Goal: Book appointment/travel/reservation

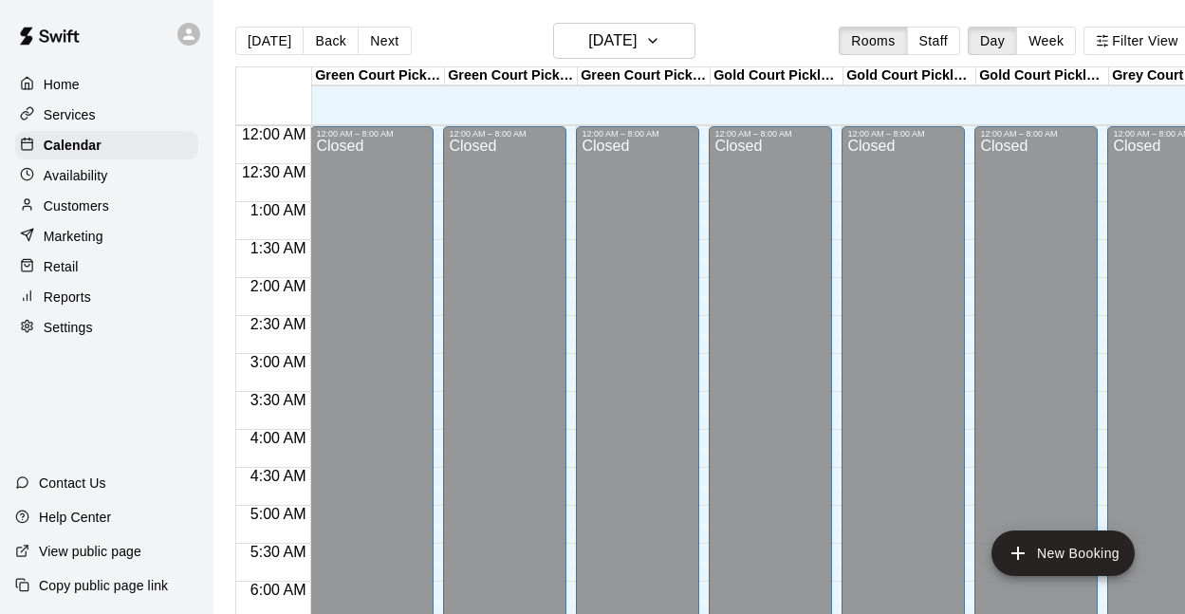
scroll to position [580, 0]
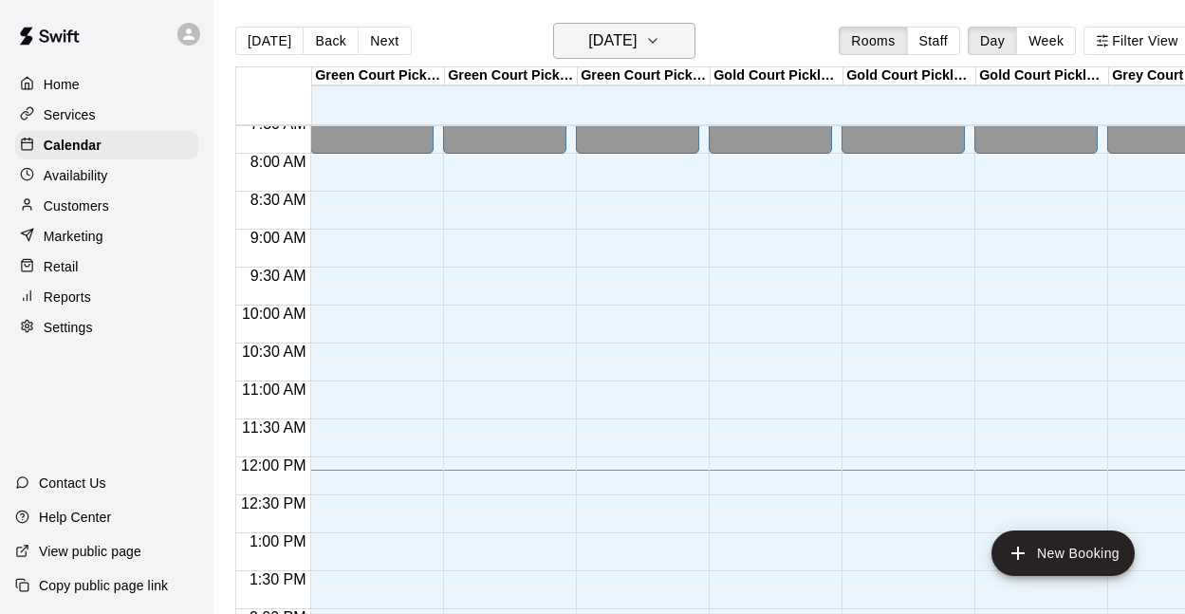
click at [636, 32] on h6 "[DATE]" at bounding box center [612, 41] width 48 height 27
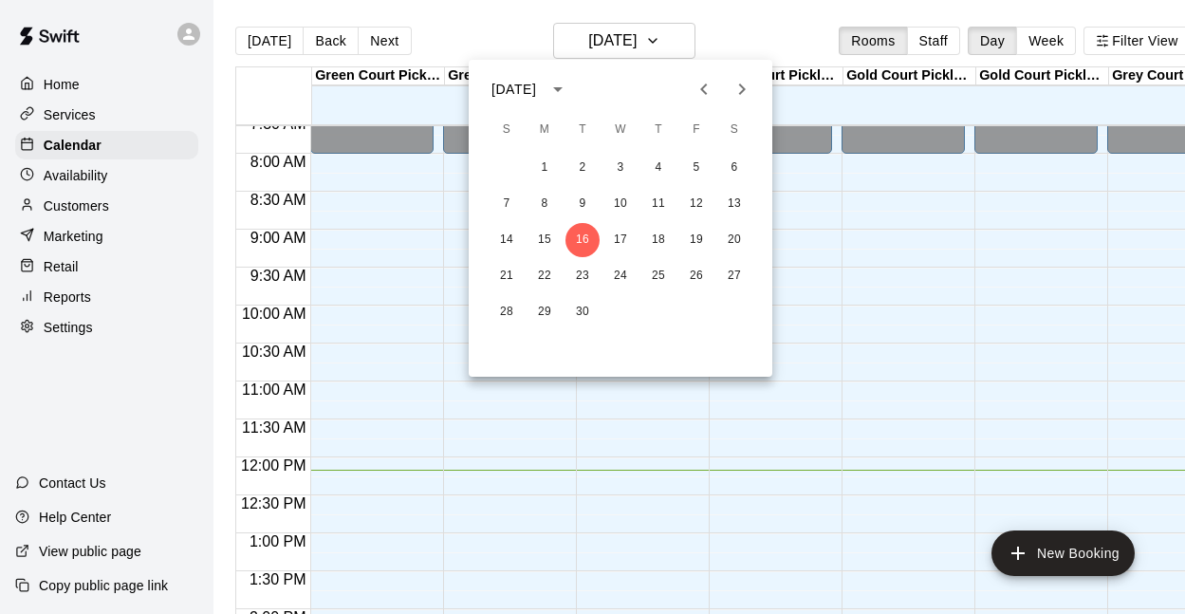
click at [743, 78] on icon "Next month" at bounding box center [742, 89] width 23 height 23
click at [743, 76] on button "Next month" at bounding box center [742, 89] width 38 height 38
click at [739, 211] on button "13" at bounding box center [735, 204] width 34 height 34
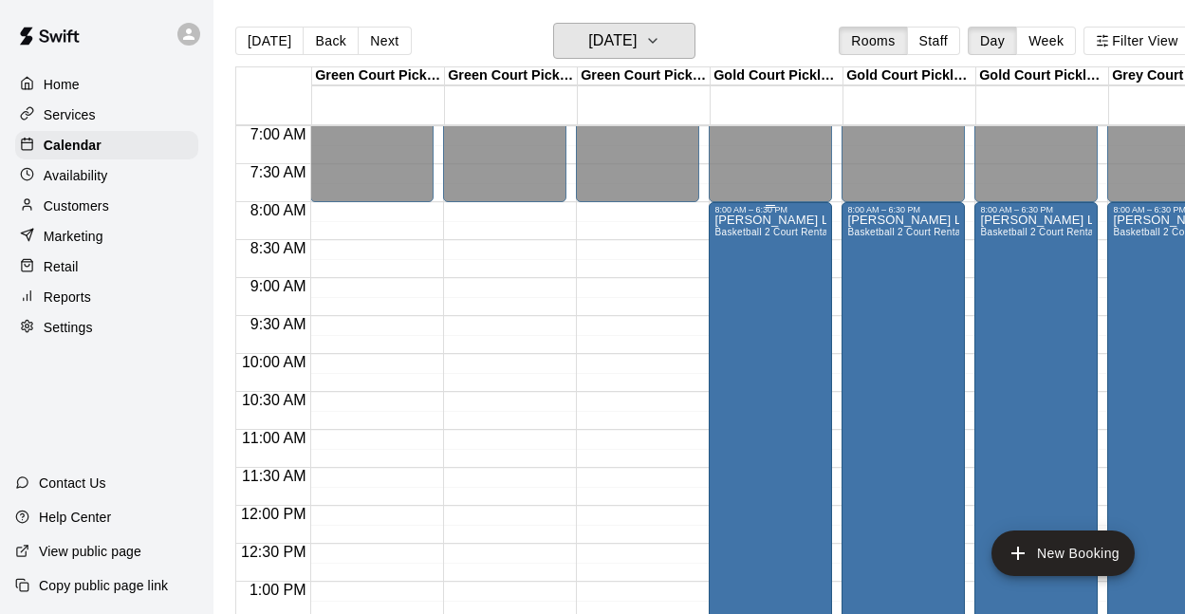
scroll to position [527, 0]
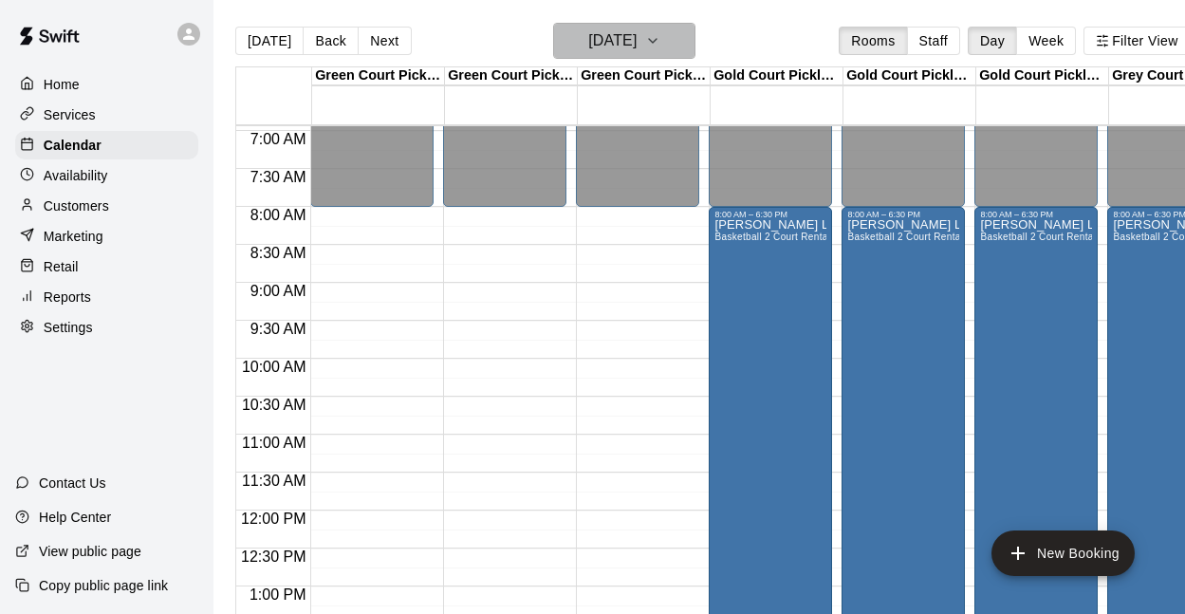
click at [625, 46] on h6 "[DATE]" at bounding box center [612, 41] width 48 height 27
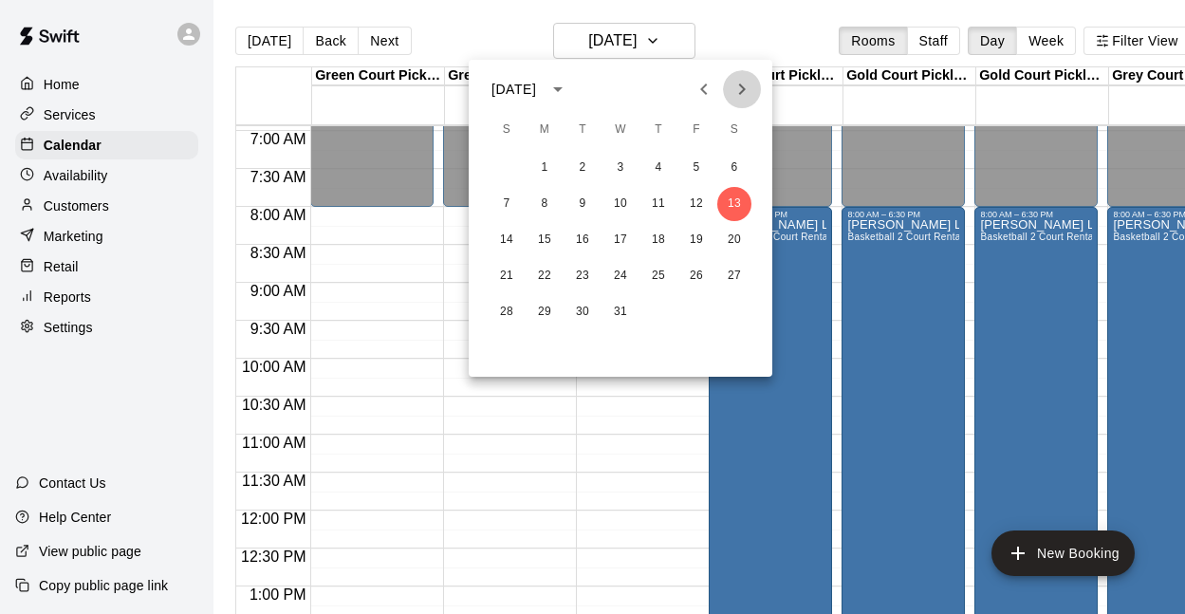
click at [732, 85] on icon "Next month" at bounding box center [742, 89] width 23 height 23
click at [546, 201] on button "5" at bounding box center [545, 204] width 34 height 34
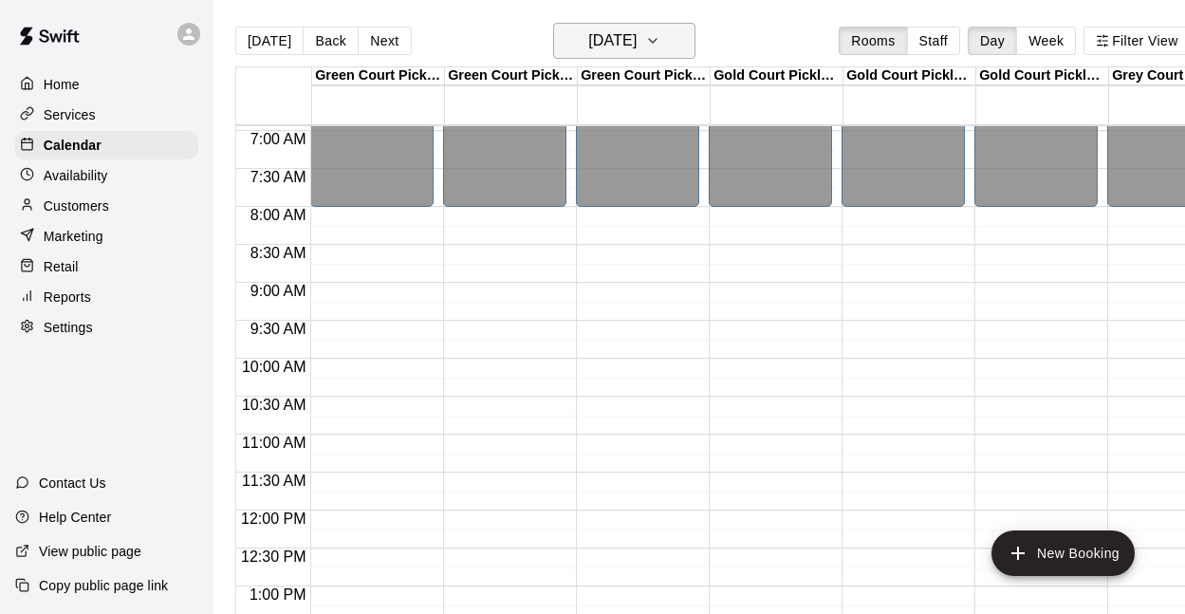
click at [685, 48] on button "[DATE]" at bounding box center [624, 41] width 142 height 36
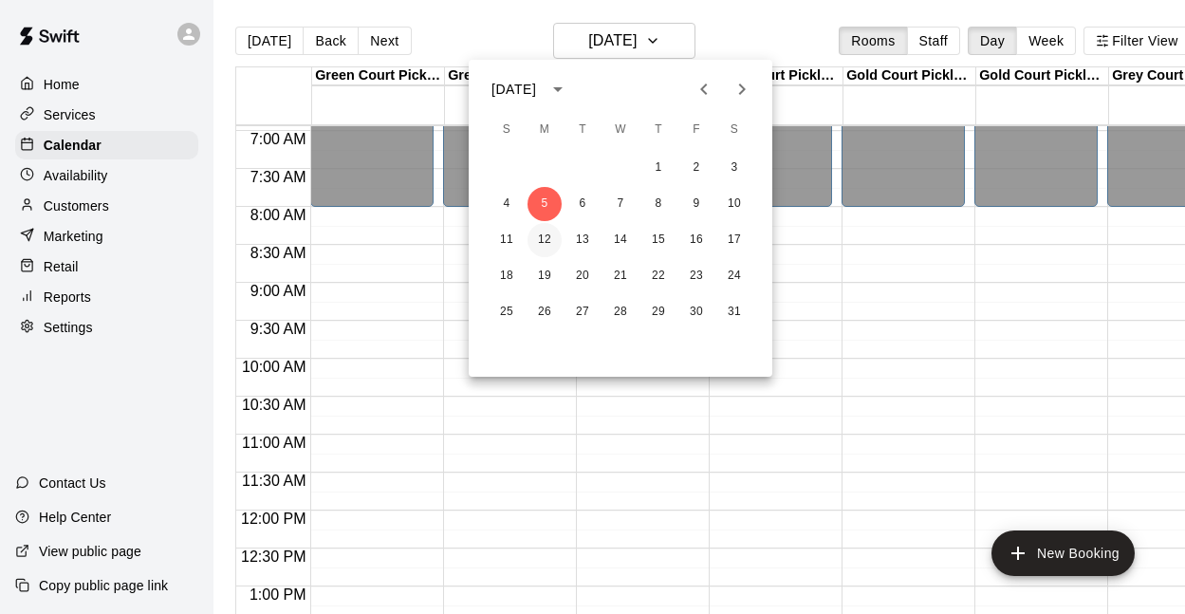
click at [544, 236] on button "12" at bounding box center [545, 240] width 34 height 34
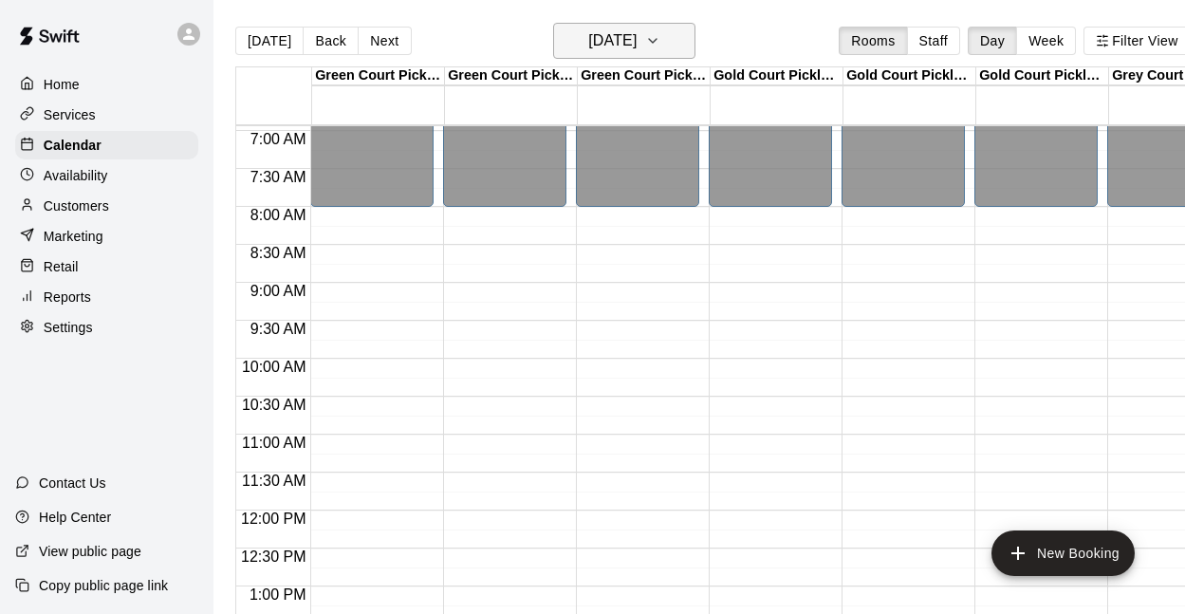
click at [637, 30] on h6 "[DATE]" at bounding box center [612, 41] width 48 height 27
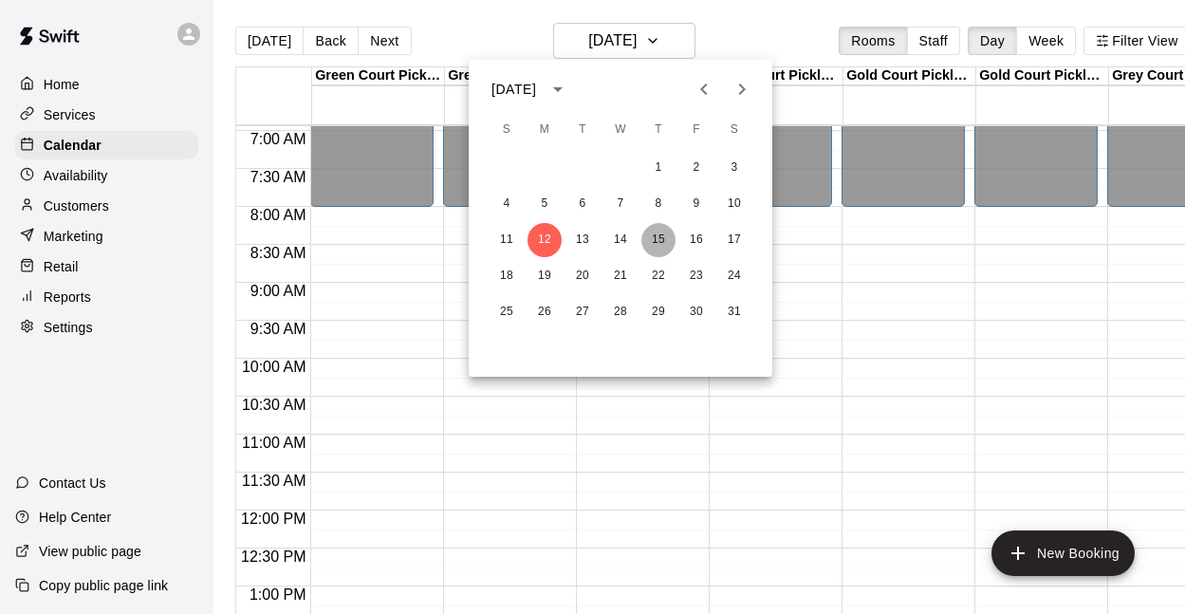
click at [665, 234] on button "15" at bounding box center [659, 240] width 34 height 34
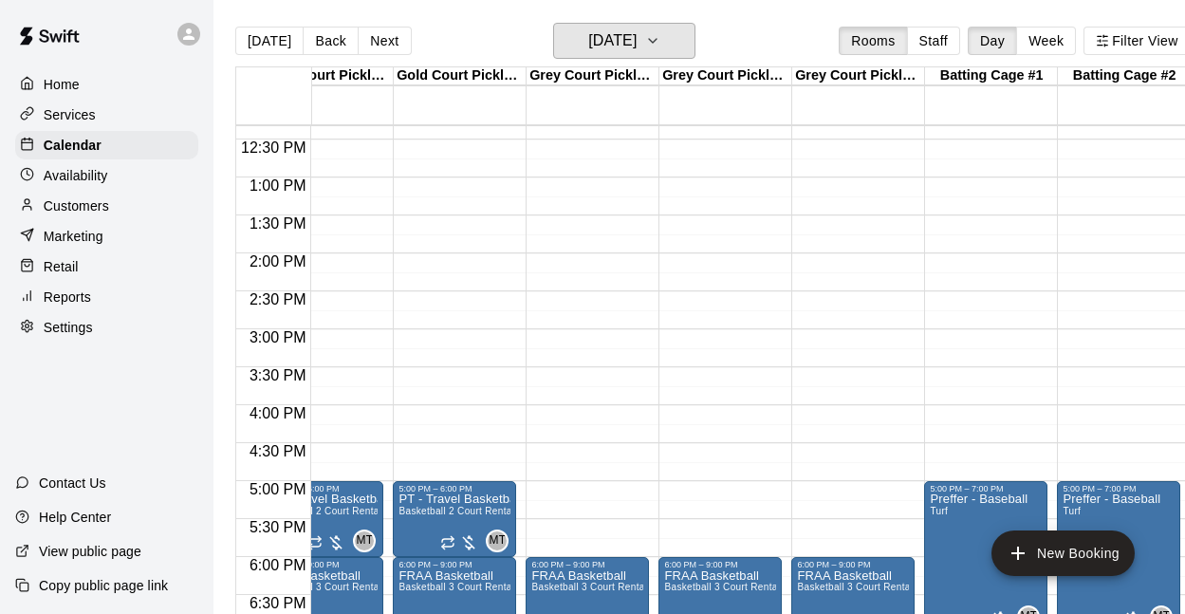
scroll to position [957, 583]
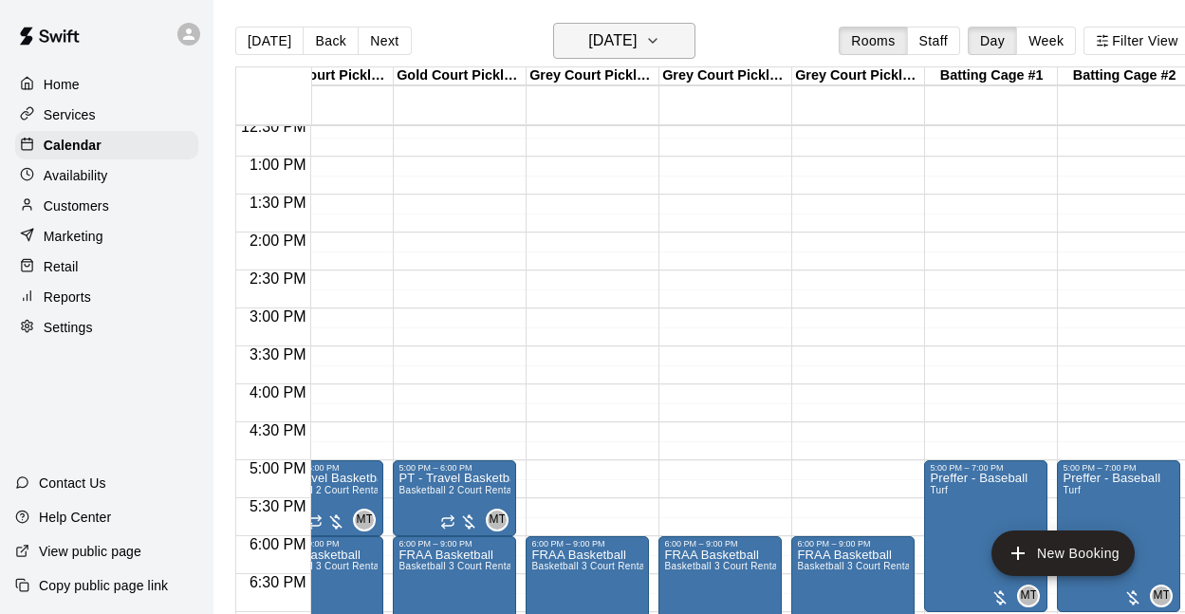
click at [636, 42] on h6 "[DATE]" at bounding box center [612, 41] width 48 height 27
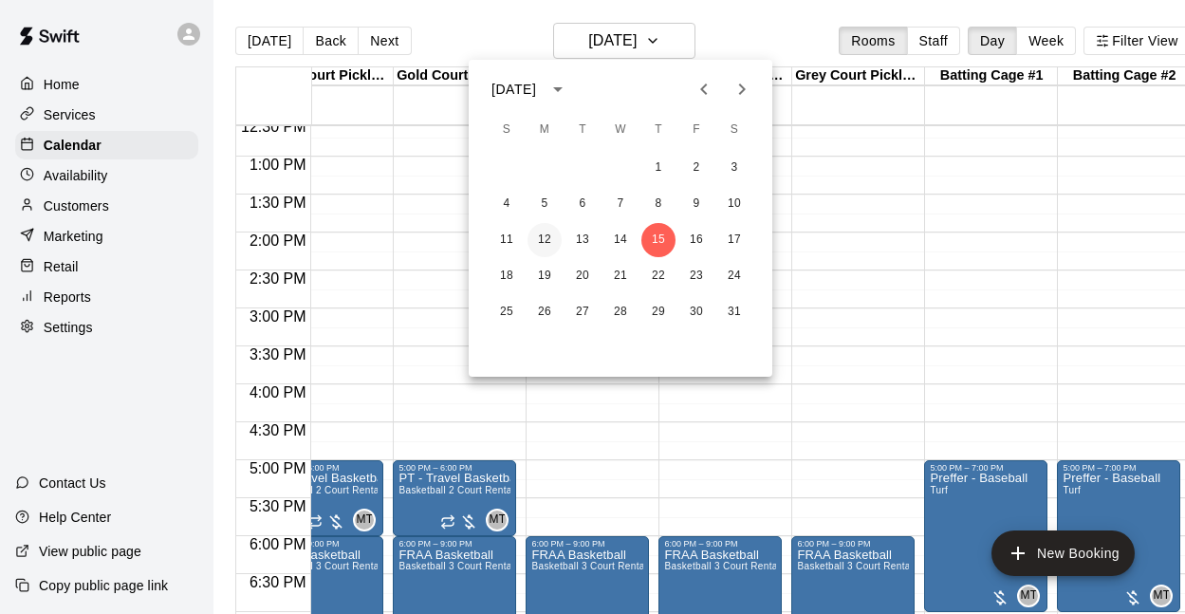
click at [541, 233] on button "12" at bounding box center [545, 240] width 34 height 34
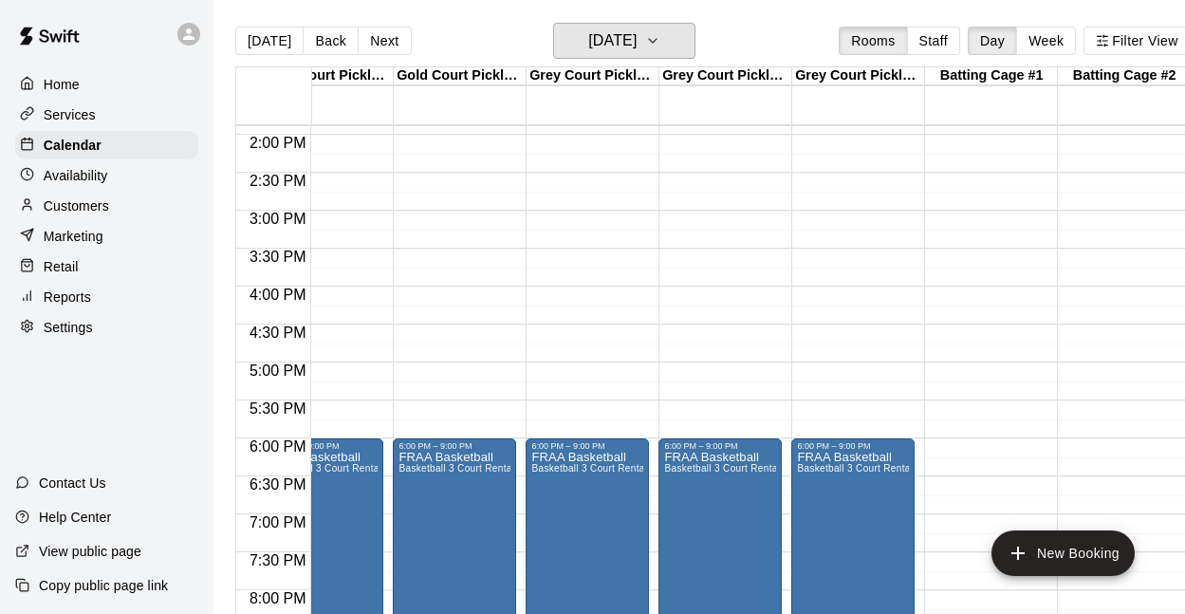
scroll to position [1059, 583]
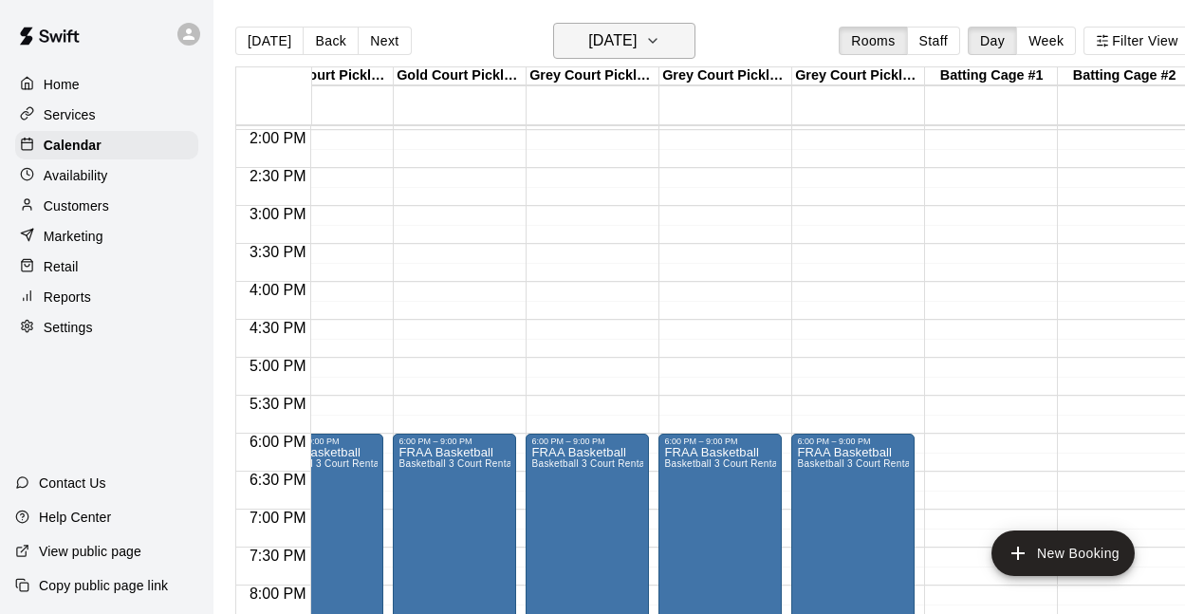
click at [667, 50] on button "[DATE]" at bounding box center [624, 41] width 142 height 36
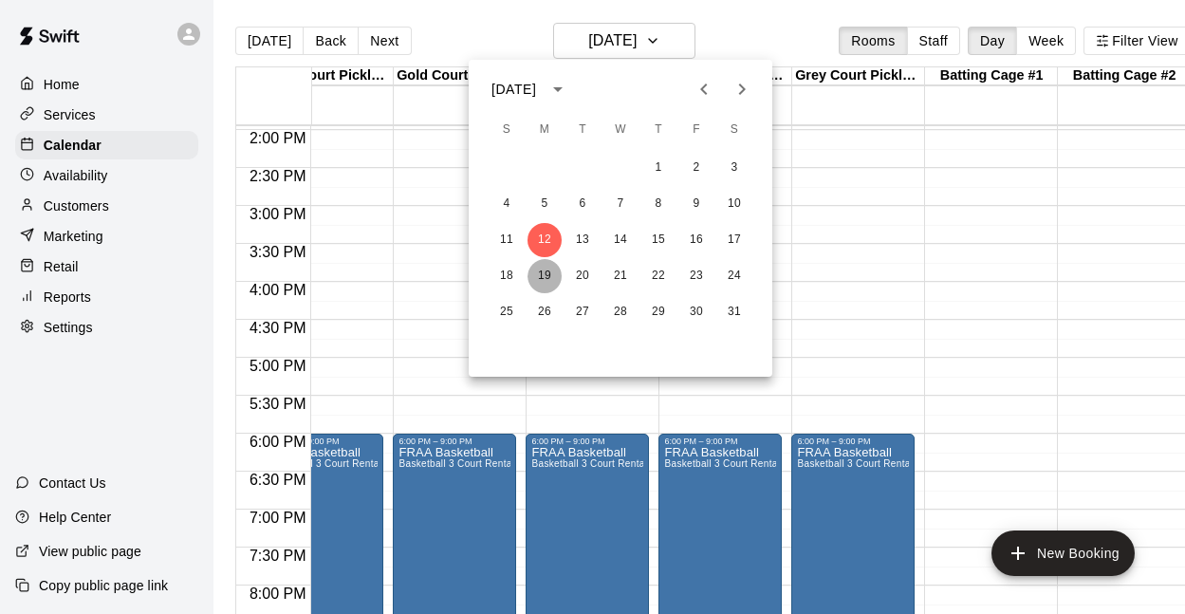
click at [540, 282] on button "19" at bounding box center [545, 276] width 34 height 34
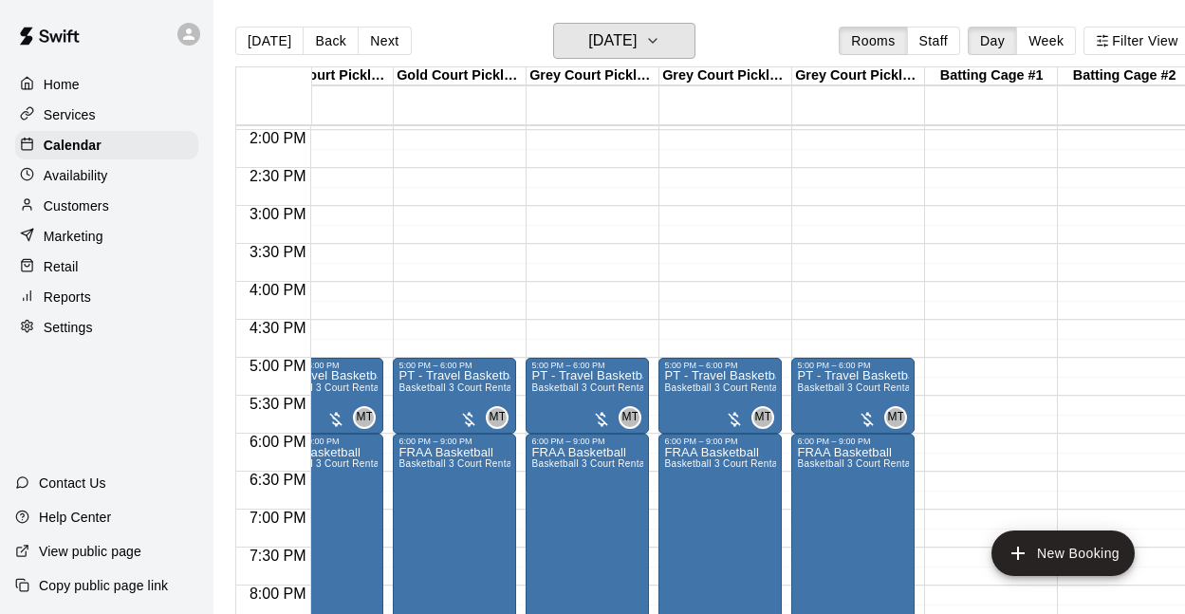
scroll to position [1099, 583]
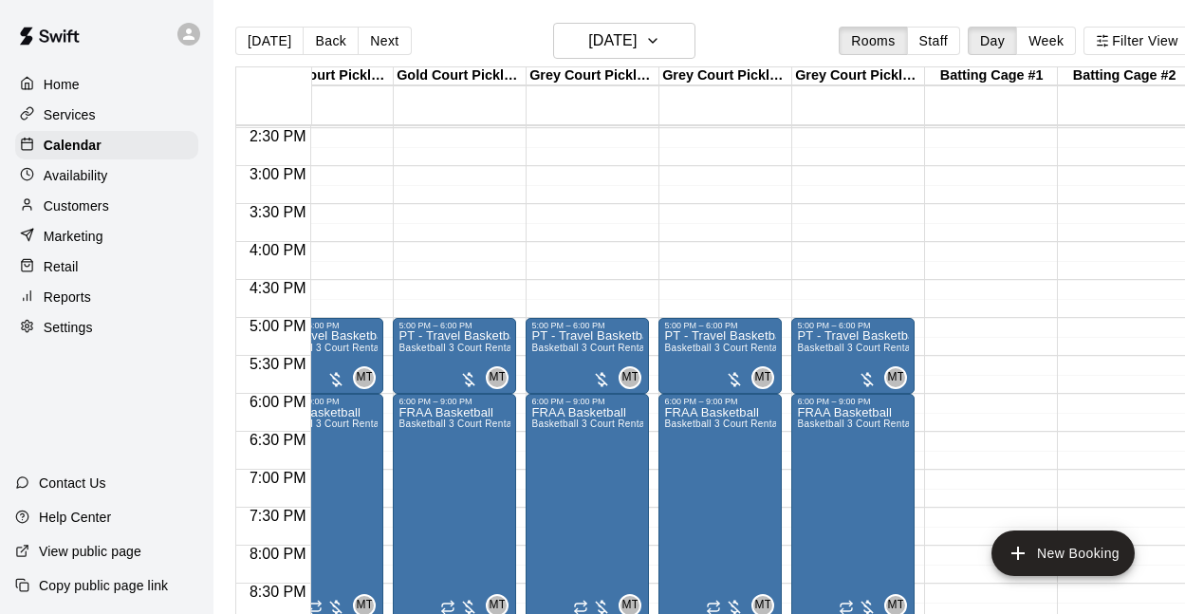
click at [599, 60] on div "[DATE] Back [DATE][DATE] Rooms Staff Day Week Filter View" at bounding box center [713, 45] width 956 height 44
click at [595, 47] on h6 "[DATE]" at bounding box center [612, 41] width 48 height 27
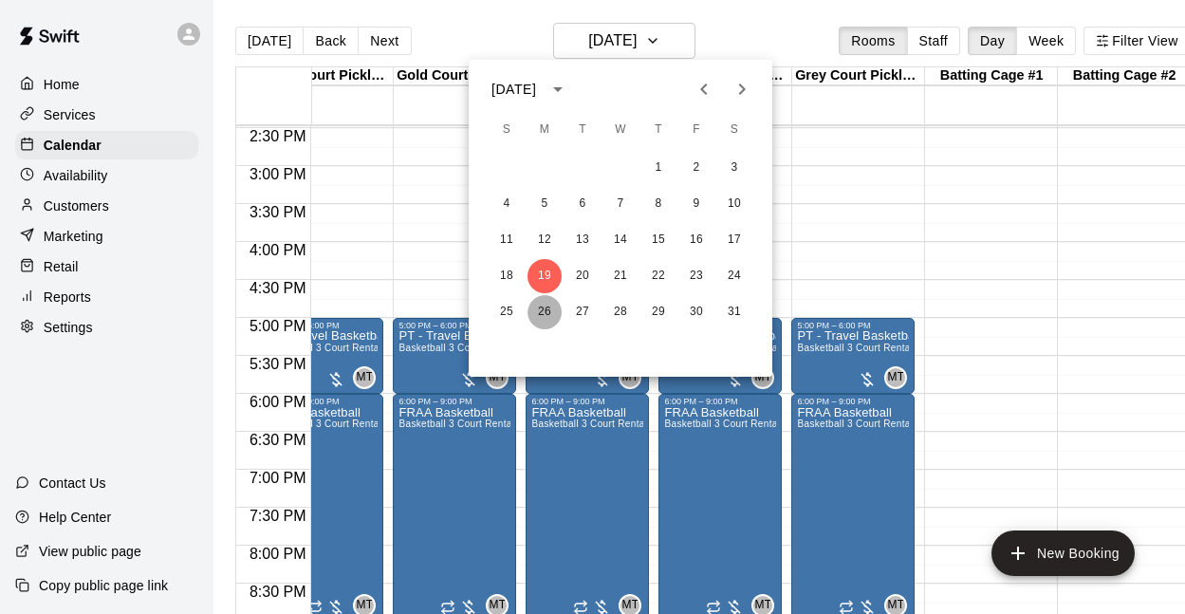
click at [532, 310] on button "26" at bounding box center [545, 312] width 34 height 34
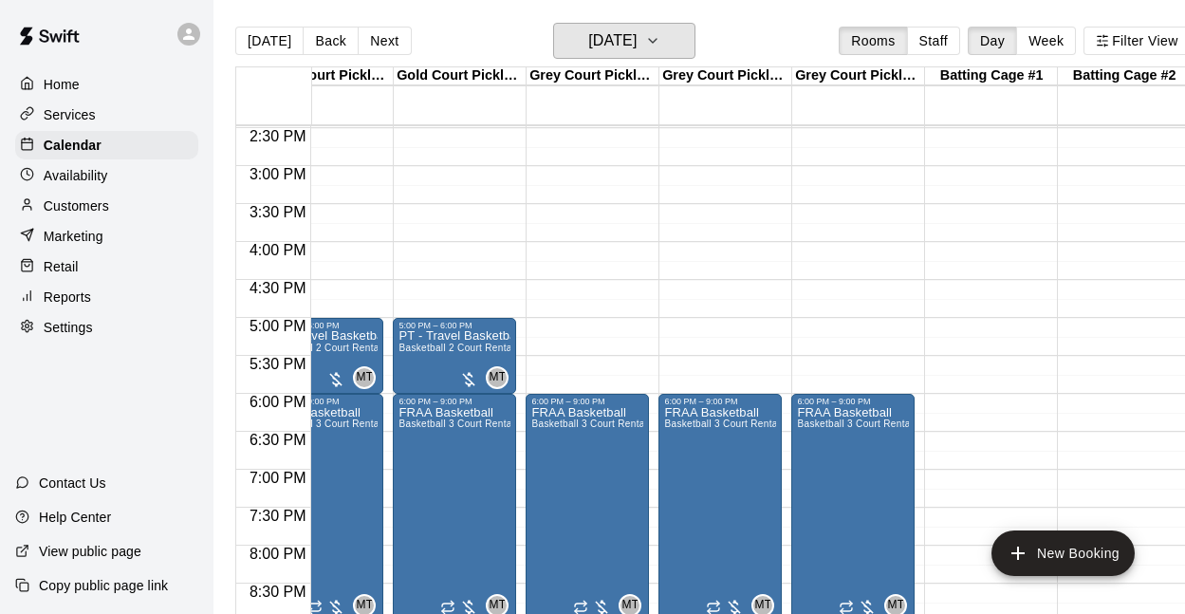
scroll to position [1264, 583]
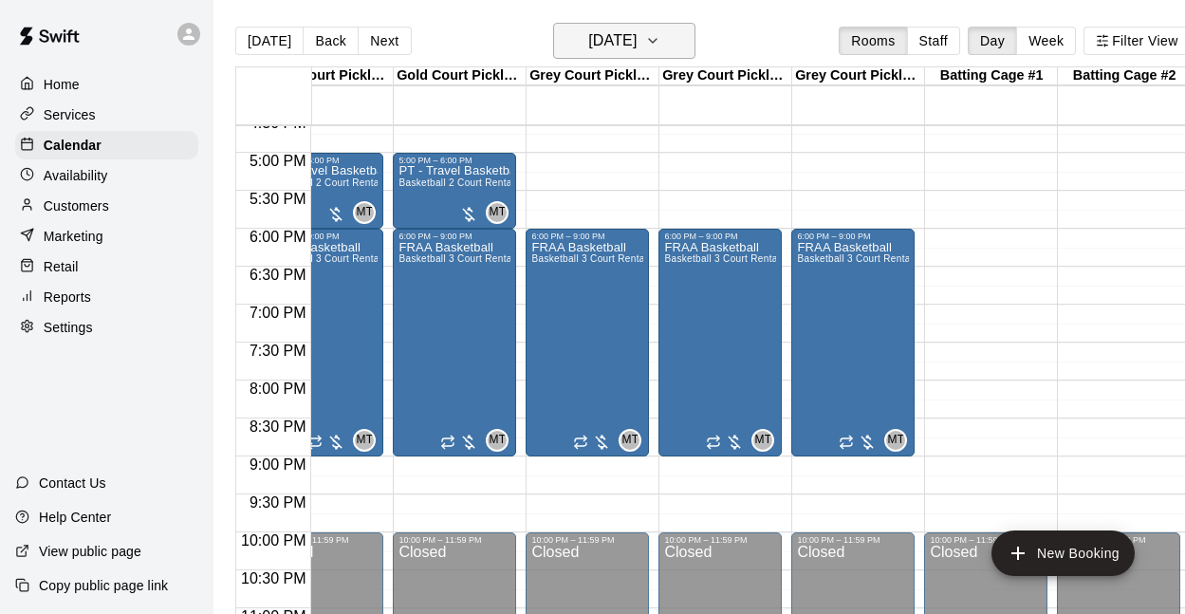
click at [669, 46] on button "[DATE]" at bounding box center [624, 41] width 142 height 36
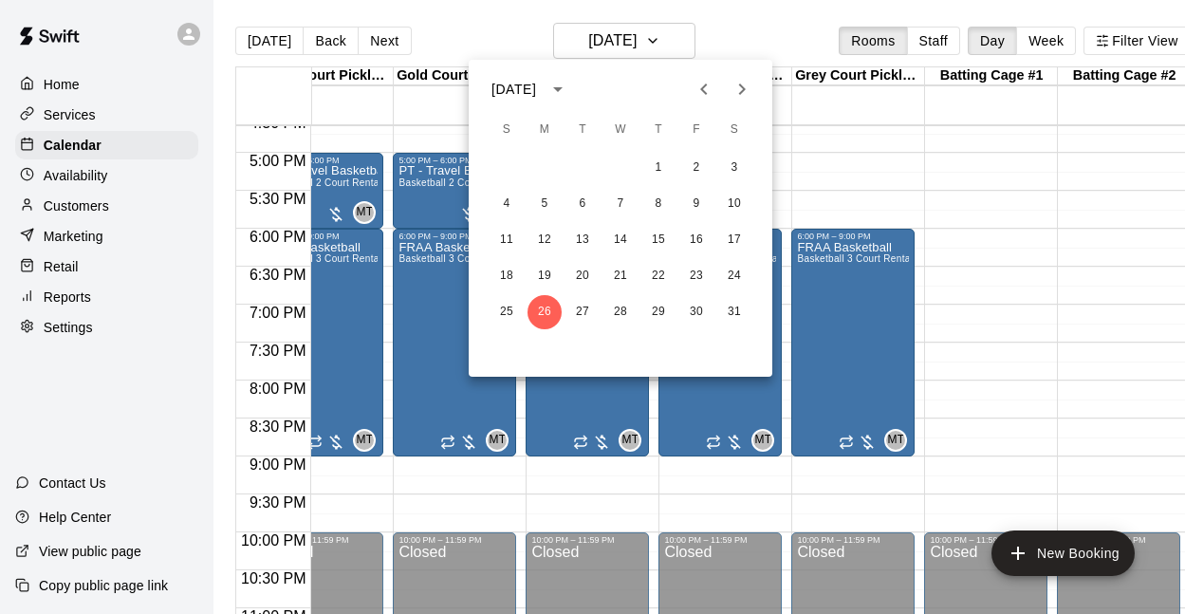
click at [753, 87] on icon "Next month" at bounding box center [742, 89] width 23 height 23
click at [537, 175] on button "2" at bounding box center [545, 168] width 34 height 34
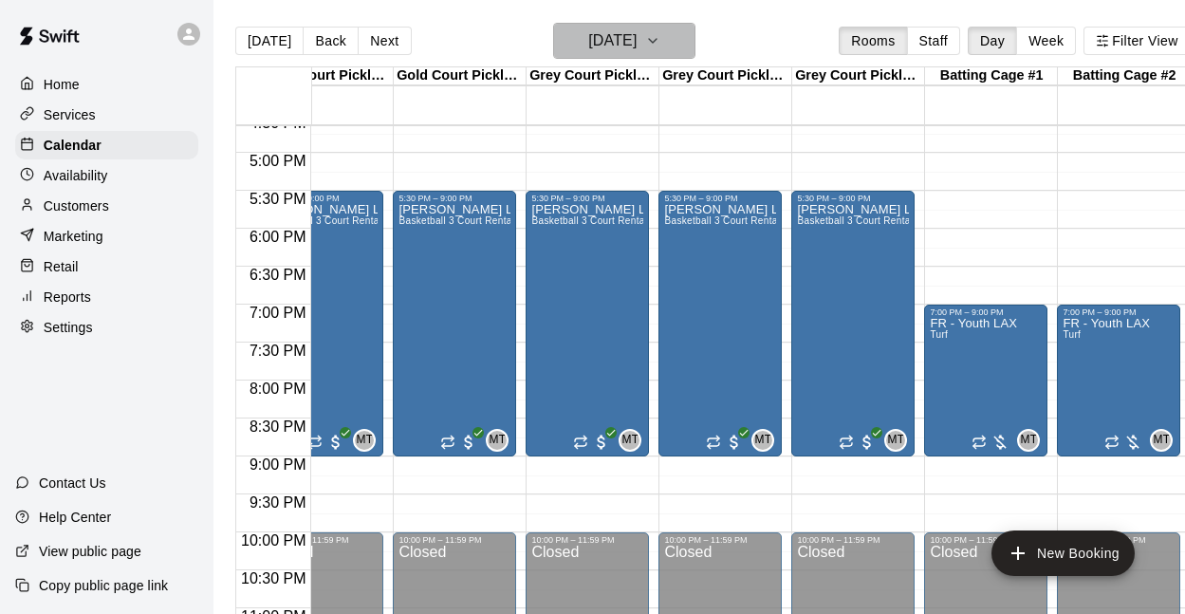
click at [661, 48] on icon "button" at bounding box center [652, 40] width 15 height 23
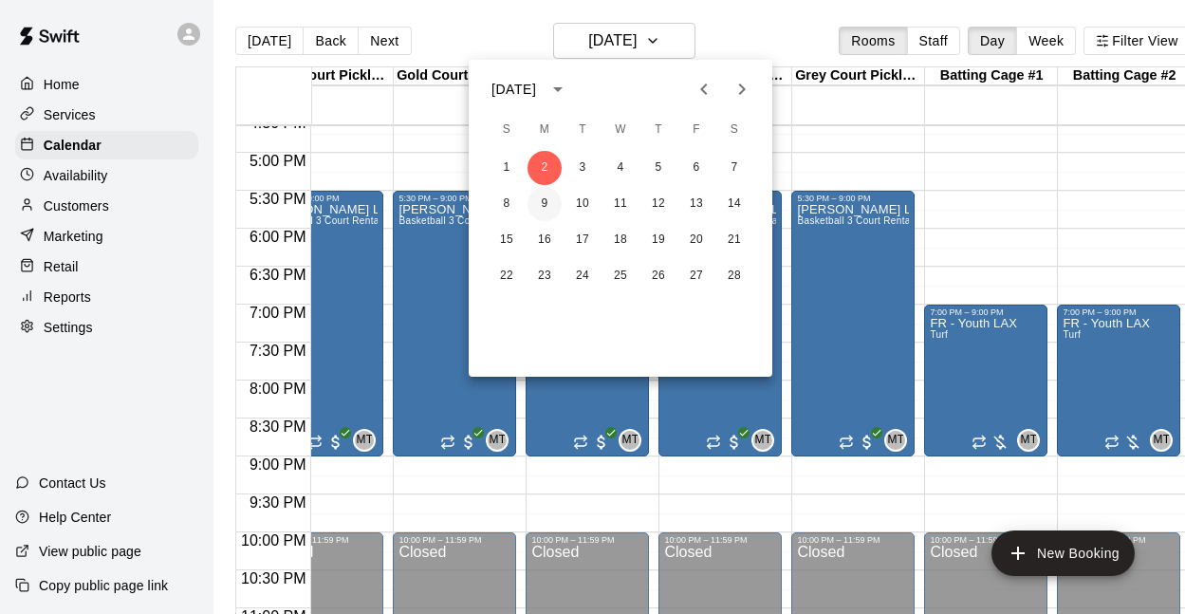
click at [544, 195] on button "9" at bounding box center [545, 204] width 34 height 34
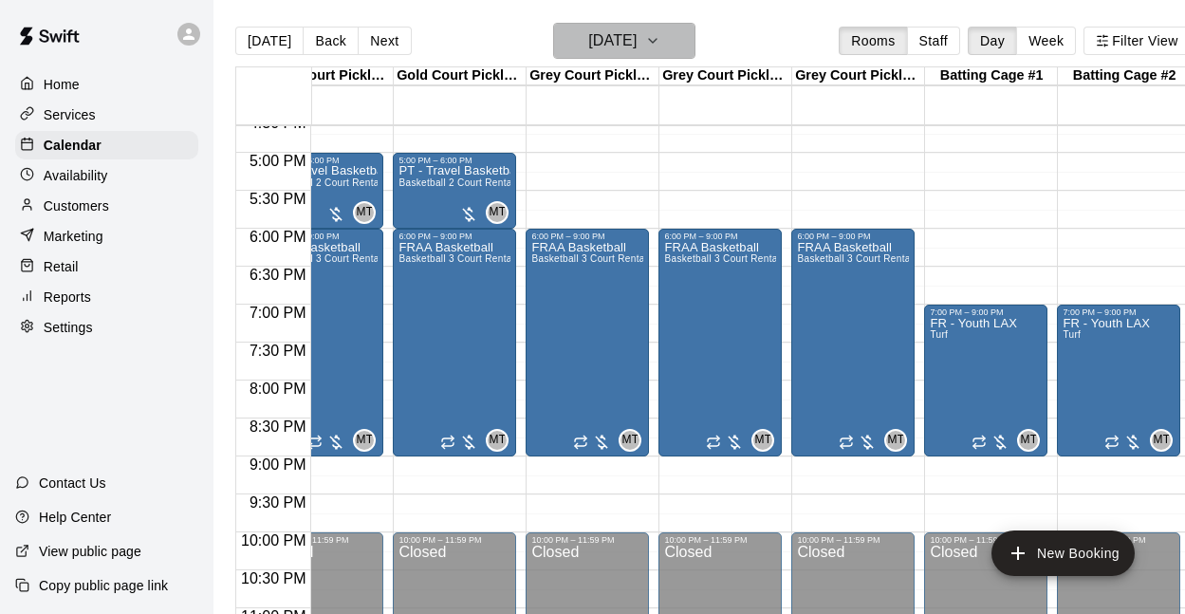
click at [606, 42] on h6 "[DATE]" at bounding box center [612, 41] width 48 height 27
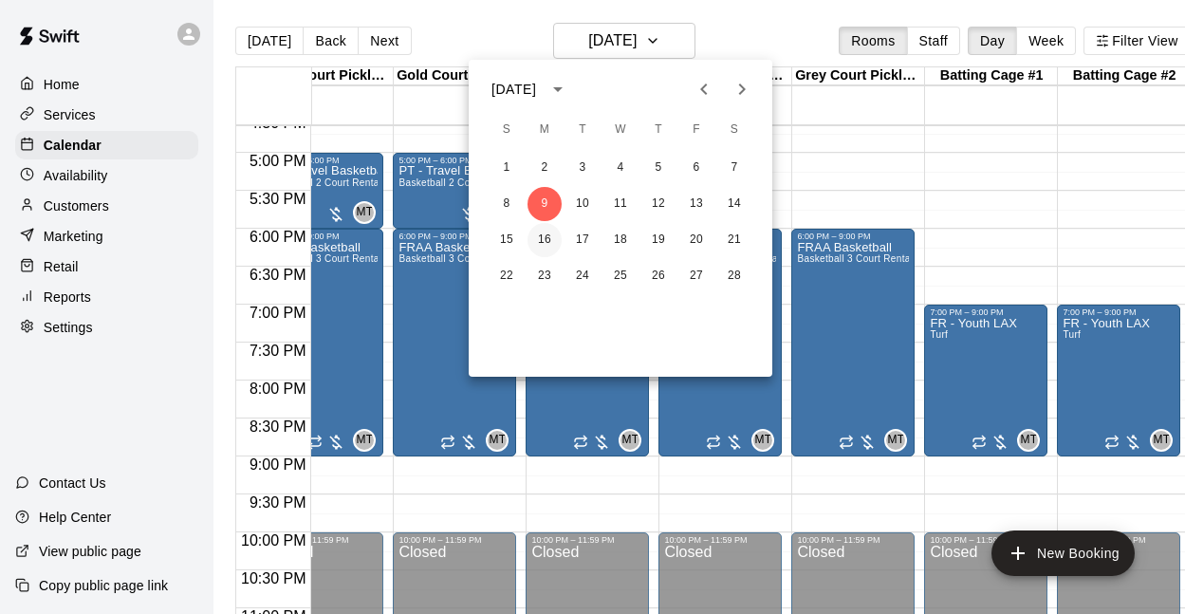
click at [536, 235] on button "16" at bounding box center [545, 240] width 34 height 34
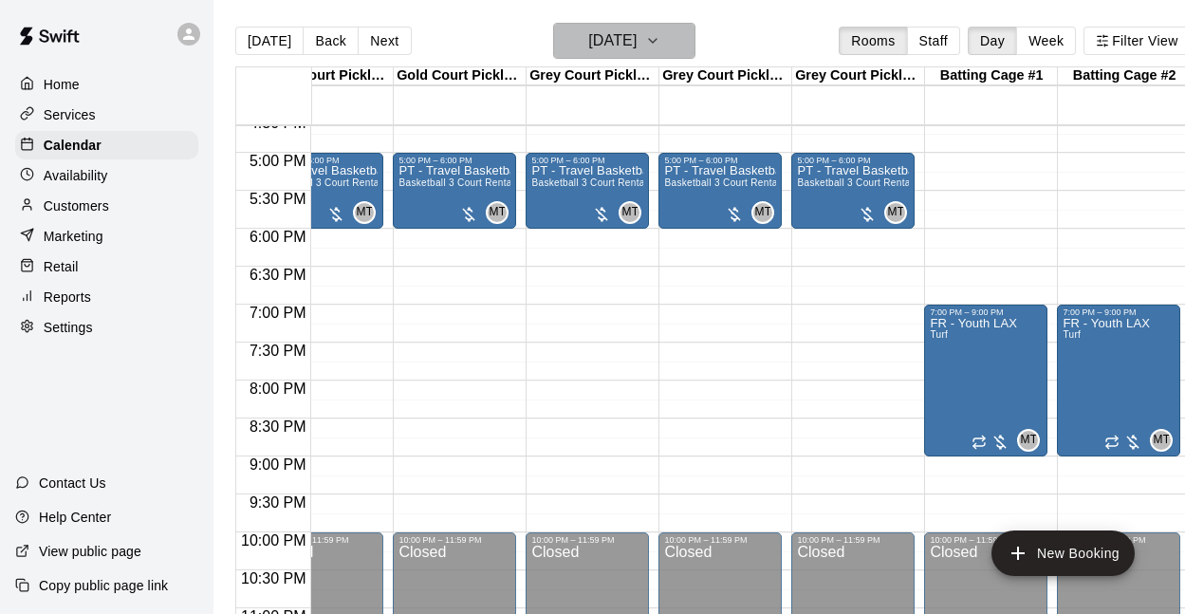
click at [594, 52] on h6 "[DATE]" at bounding box center [612, 41] width 48 height 27
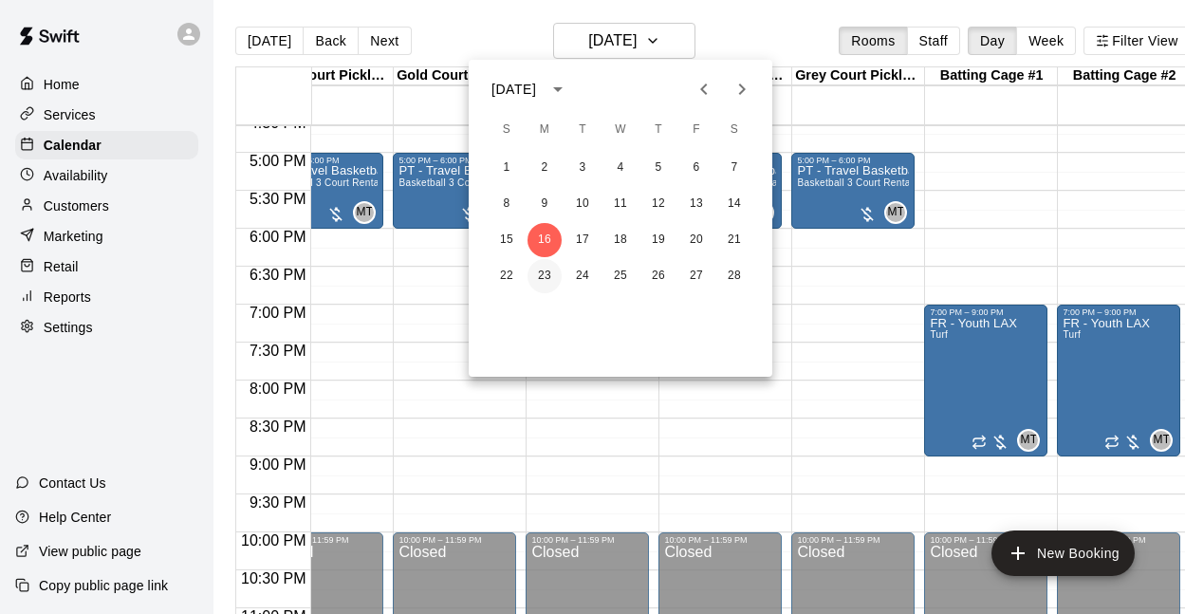
click at [541, 276] on button "23" at bounding box center [545, 276] width 34 height 34
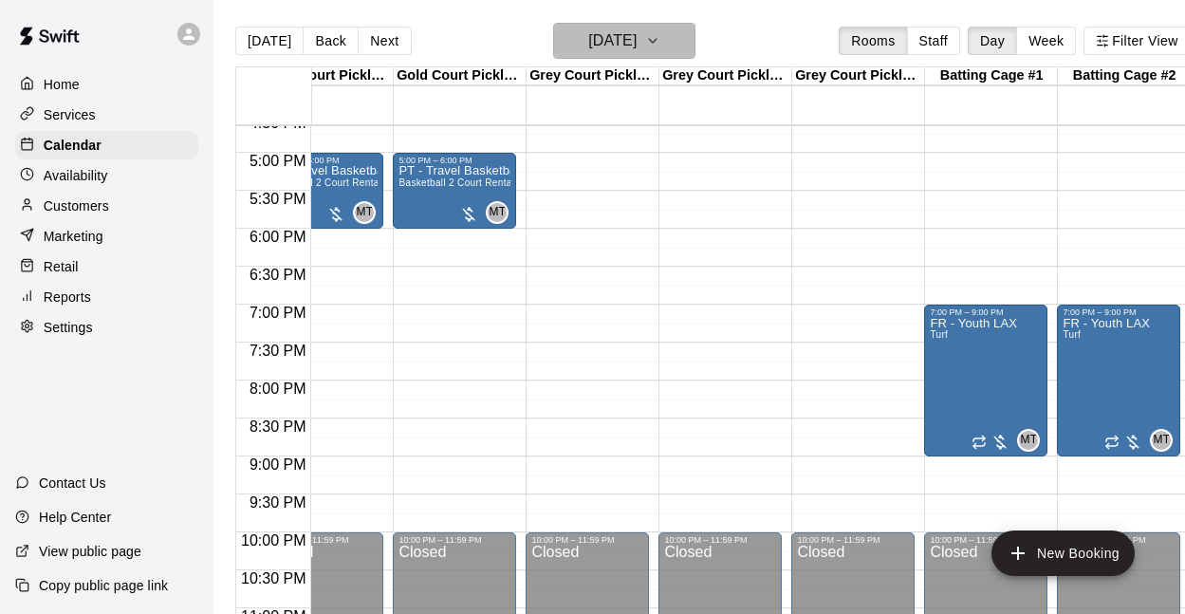
click at [661, 39] on icon "button" at bounding box center [652, 40] width 15 height 23
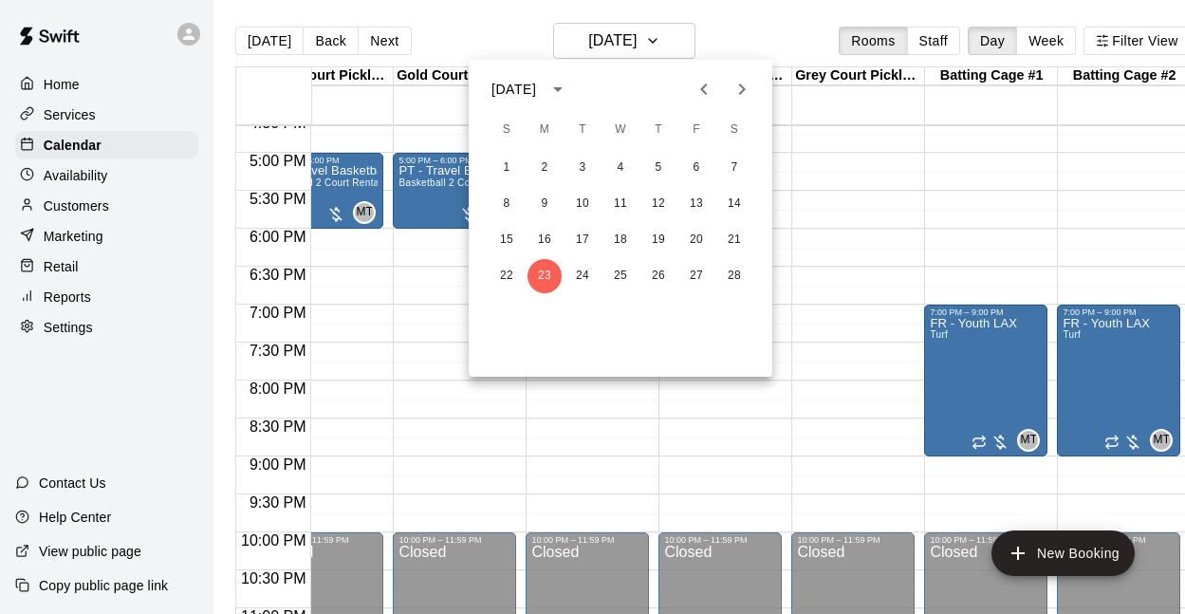
click at [745, 95] on icon "Next month" at bounding box center [742, 89] width 23 height 23
click at [531, 169] on button "2" at bounding box center [545, 168] width 34 height 34
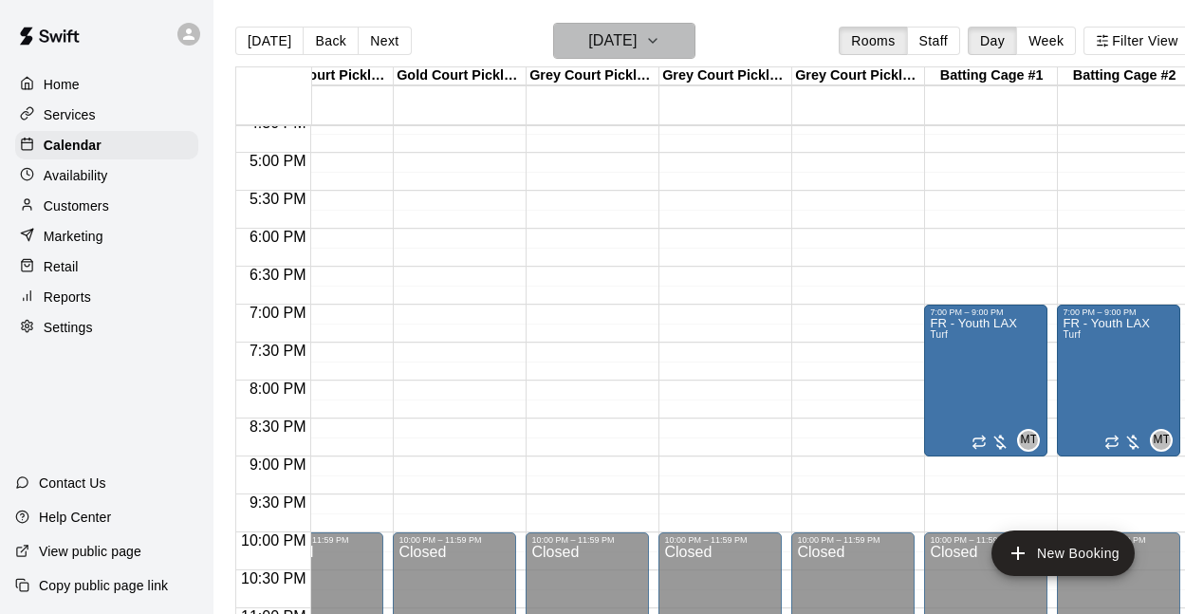
click at [661, 45] on icon "button" at bounding box center [652, 40] width 15 height 23
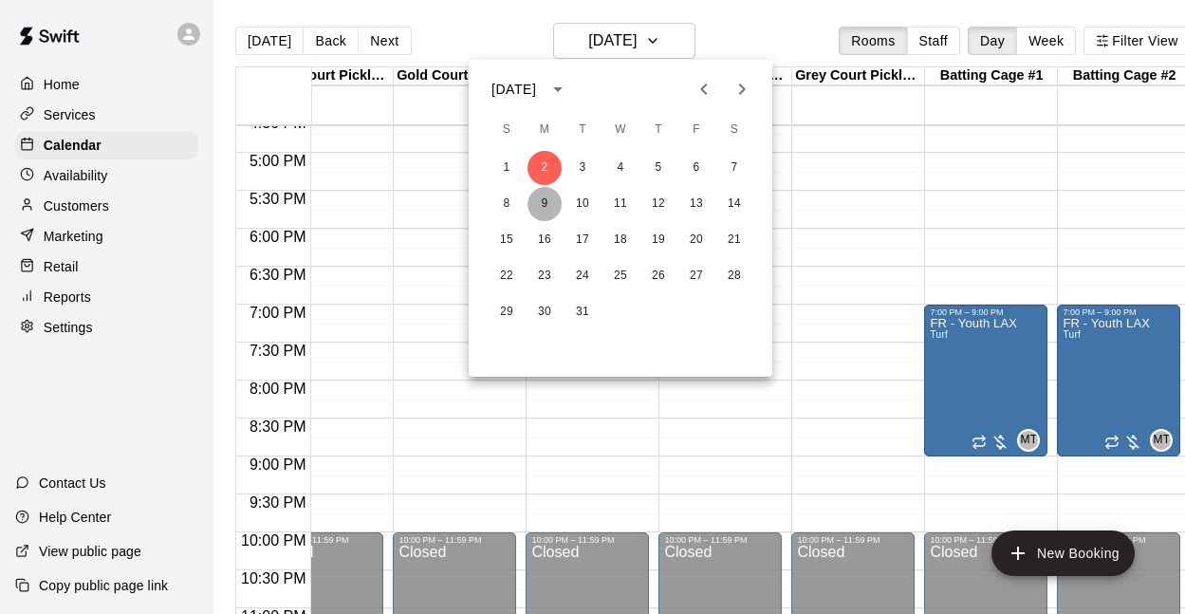
click at [550, 201] on button "9" at bounding box center [545, 204] width 34 height 34
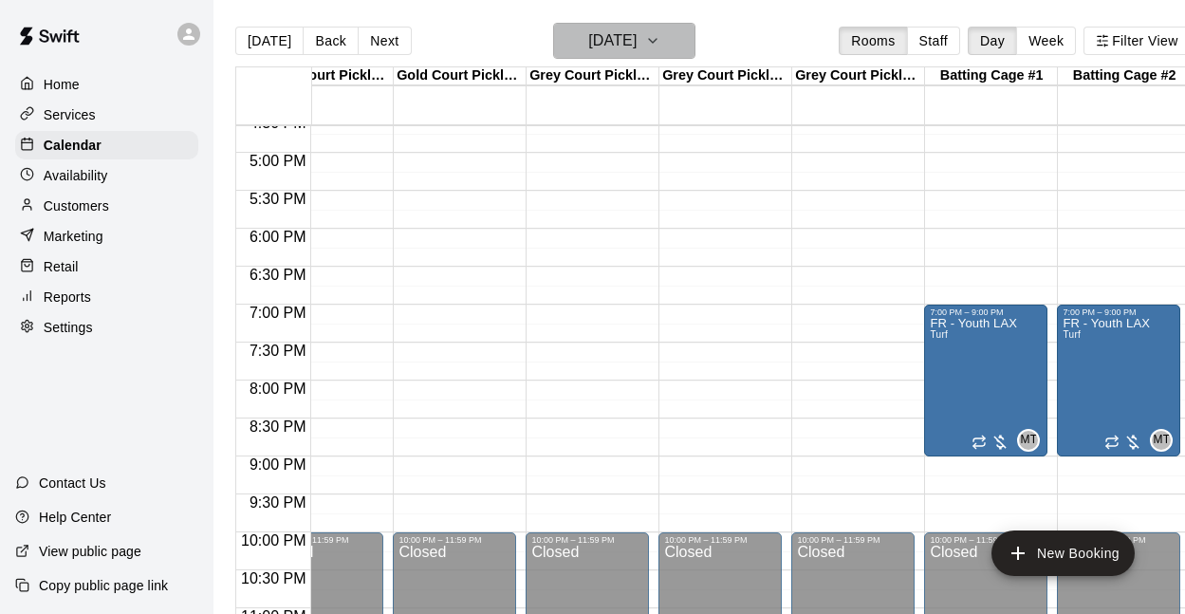
click at [661, 47] on icon "button" at bounding box center [652, 40] width 15 height 23
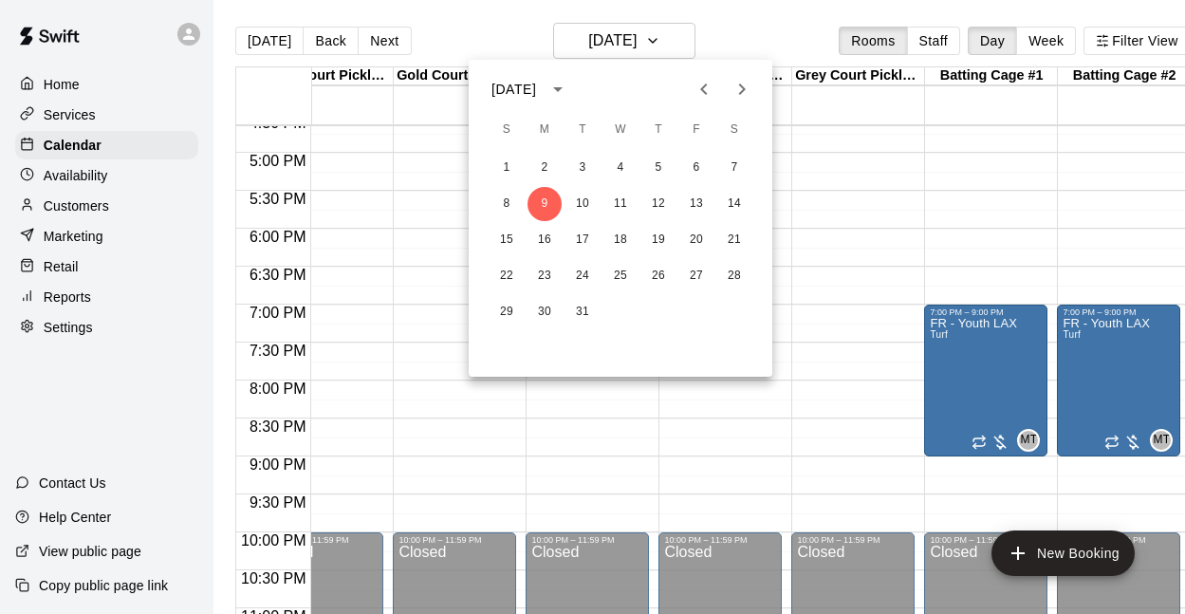
click at [555, 226] on div "15 16 17 18 19 20 21" at bounding box center [621, 240] width 304 height 34
click at [550, 232] on button "16" at bounding box center [545, 240] width 34 height 34
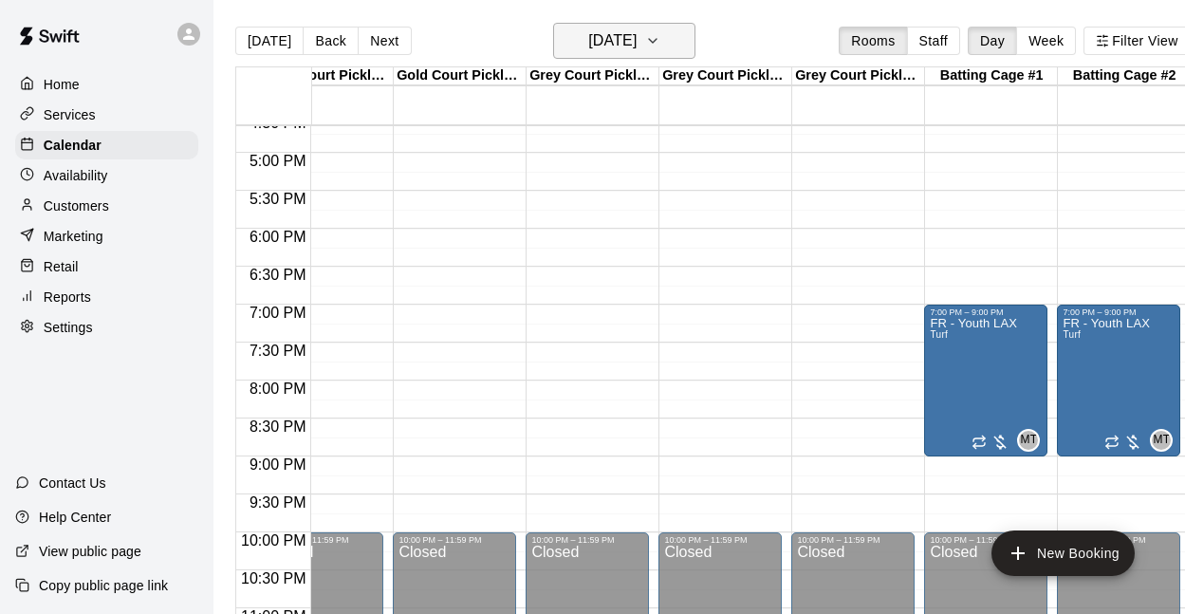
click at [661, 36] on icon "button" at bounding box center [652, 40] width 15 height 23
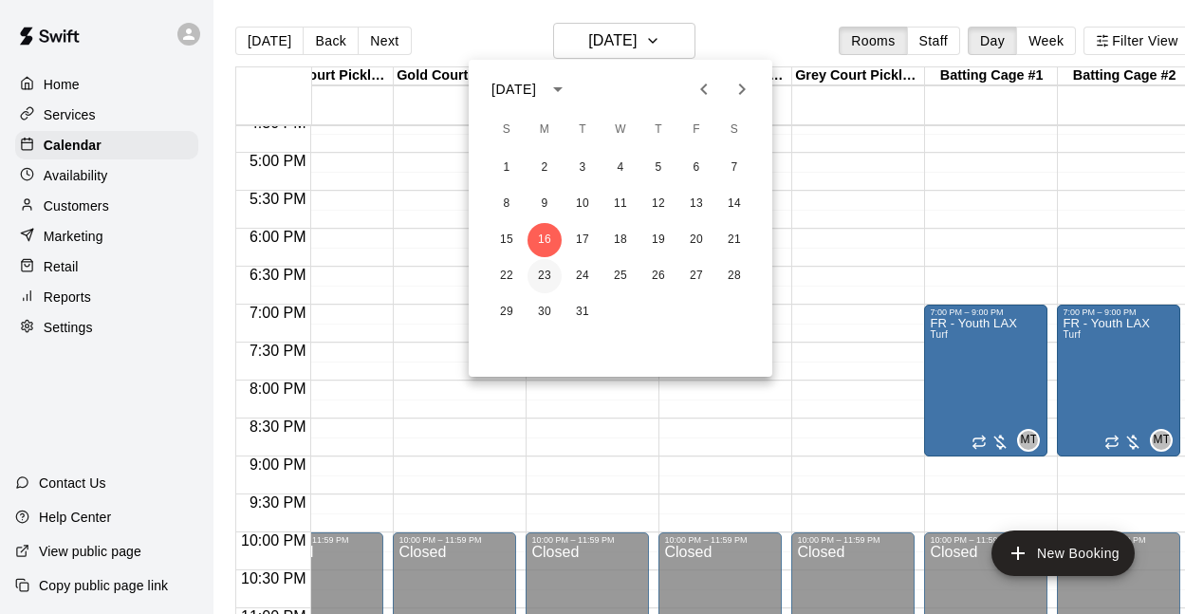
click at [547, 273] on button "23" at bounding box center [545, 276] width 34 height 34
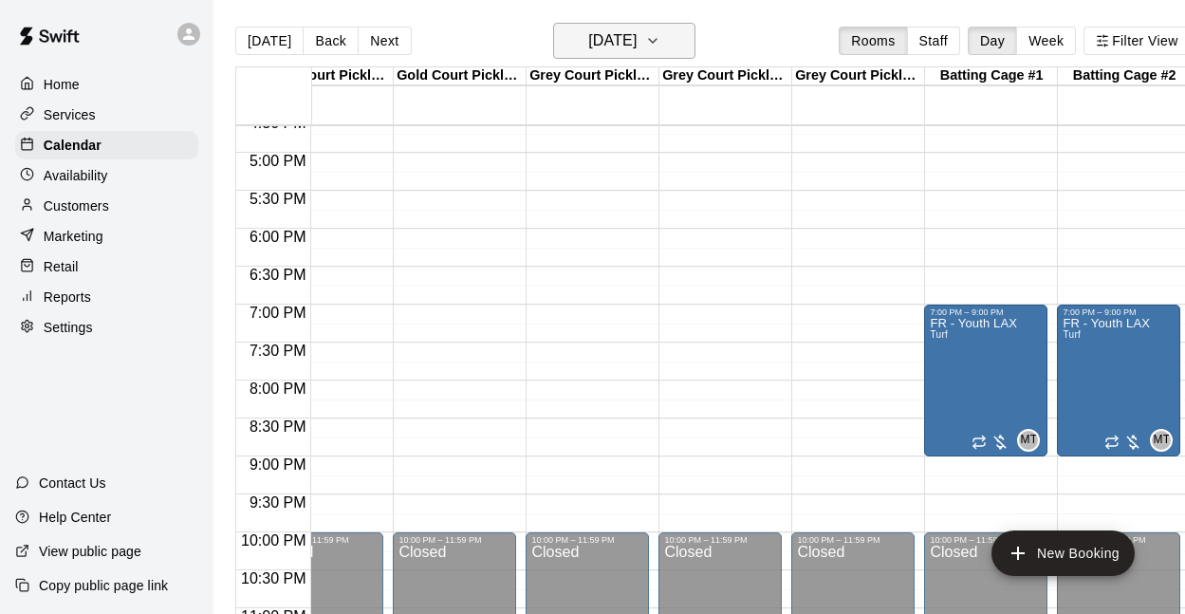
click at [661, 50] on icon "button" at bounding box center [652, 40] width 15 height 23
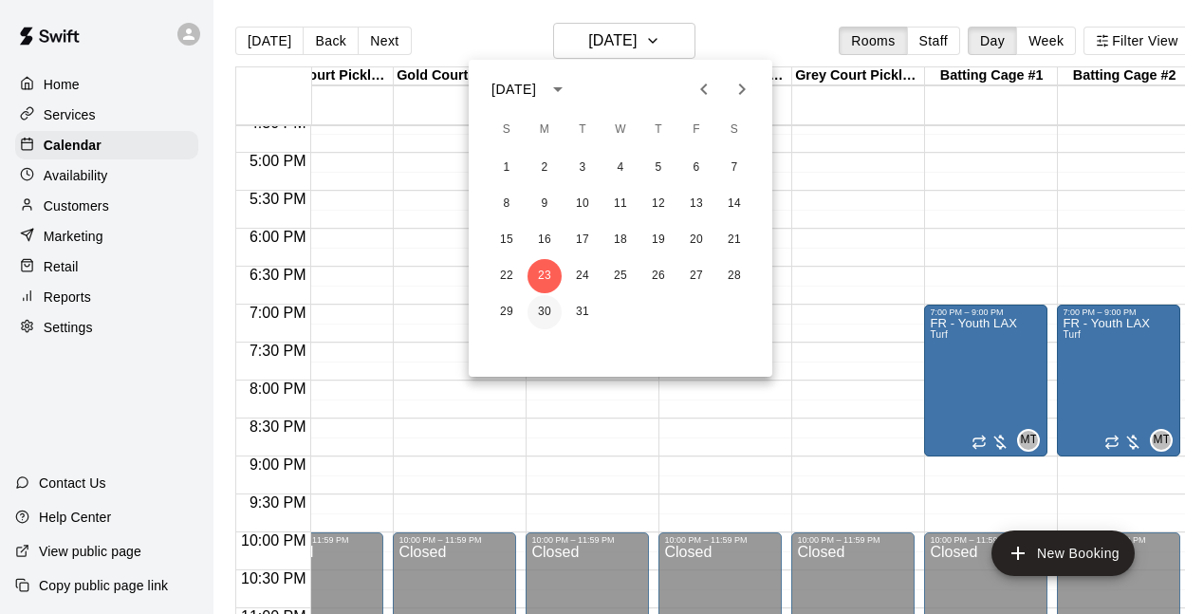
click at [535, 314] on button "30" at bounding box center [545, 312] width 34 height 34
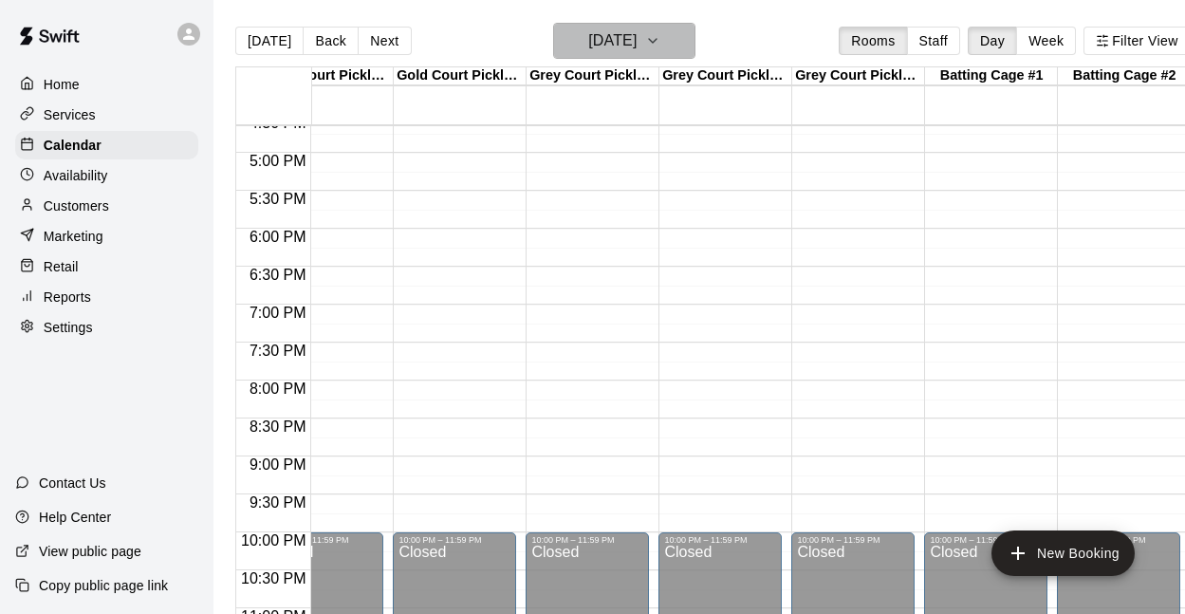
click at [661, 36] on icon "button" at bounding box center [652, 40] width 15 height 23
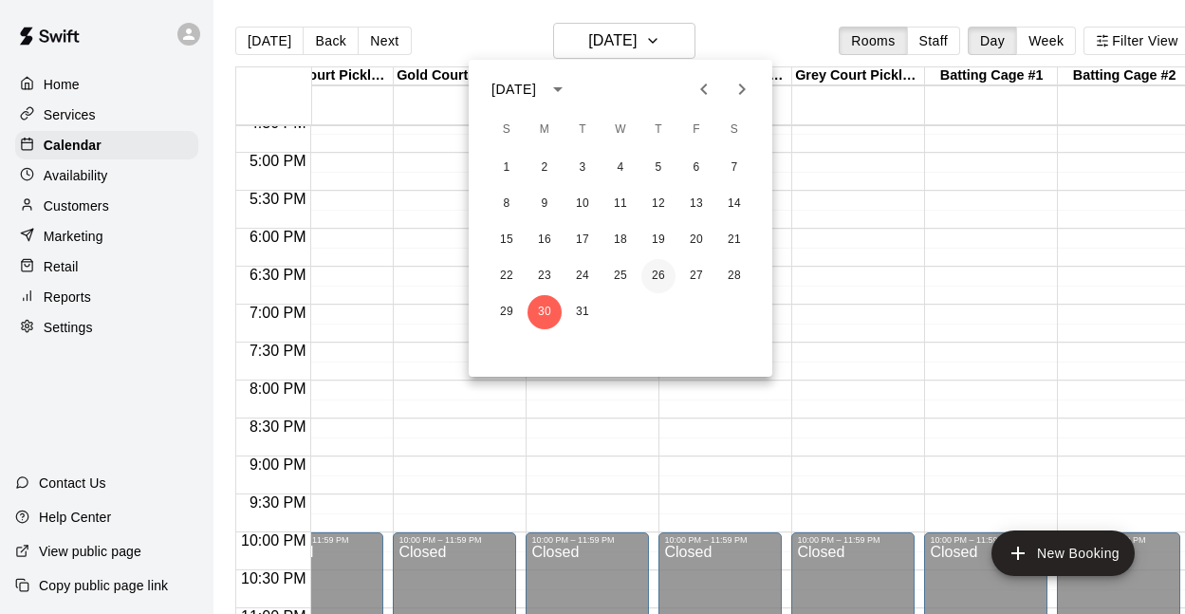
click at [662, 273] on button "26" at bounding box center [659, 276] width 34 height 34
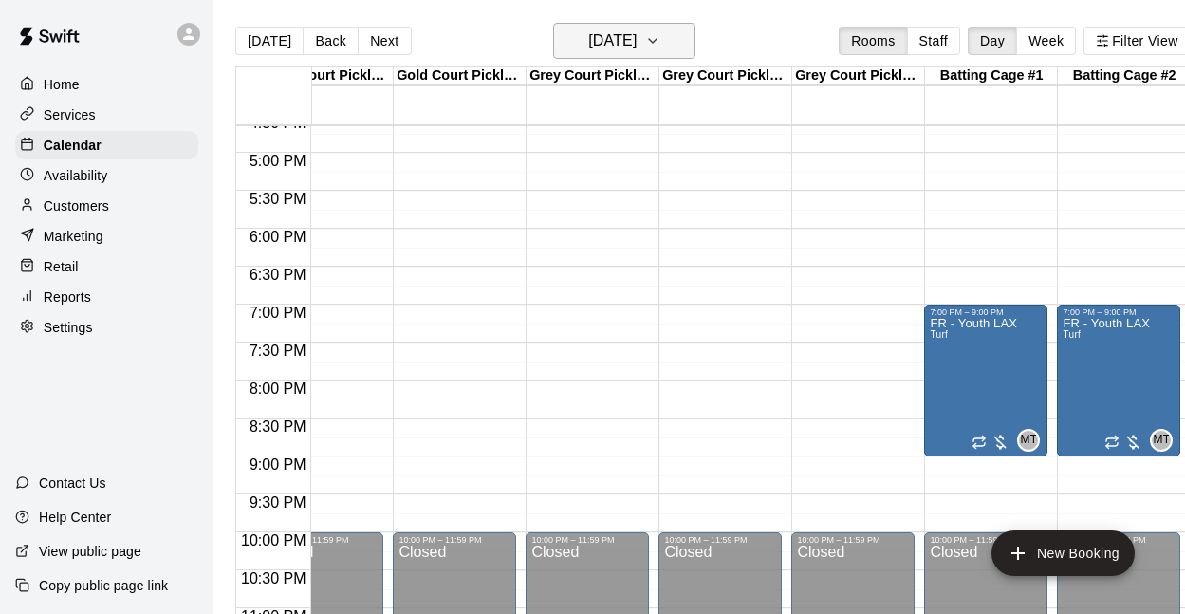
click at [661, 50] on icon "button" at bounding box center [652, 40] width 15 height 23
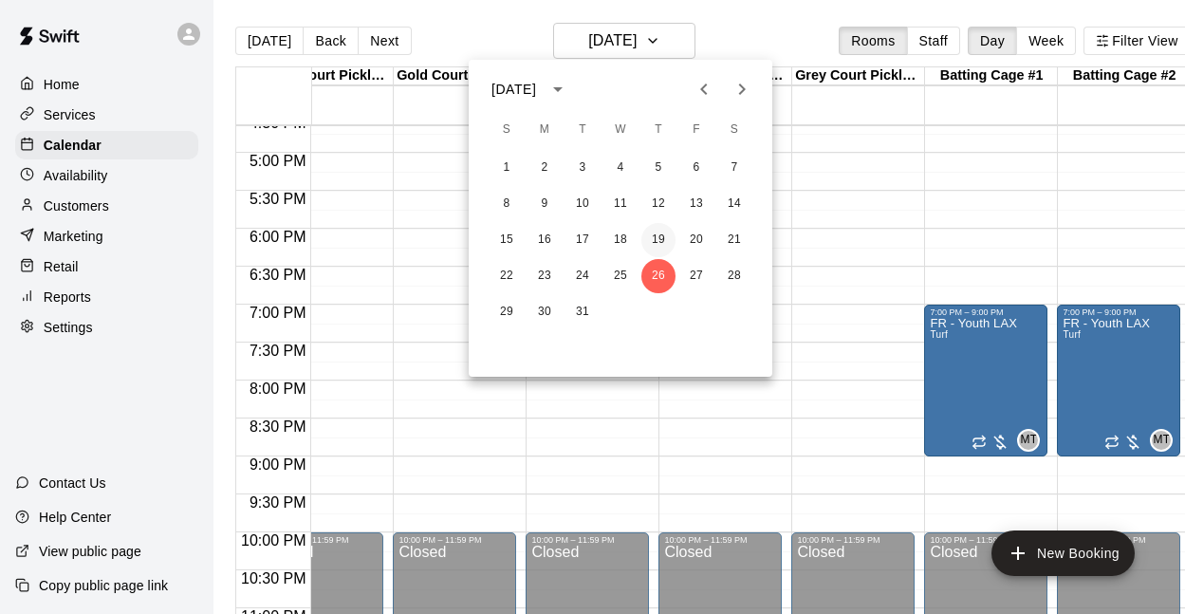
click at [660, 237] on button "19" at bounding box center [659, 240] width 34 height 34
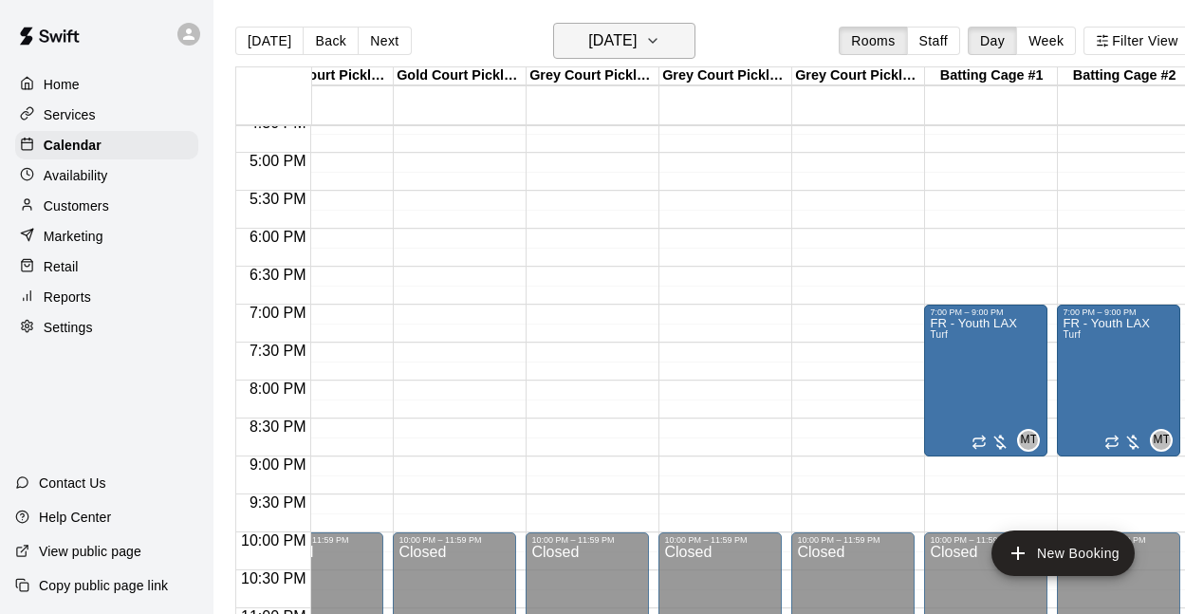
click at [661, 38] on icon "button" at bounding box center [652, 40] width 15 height 23
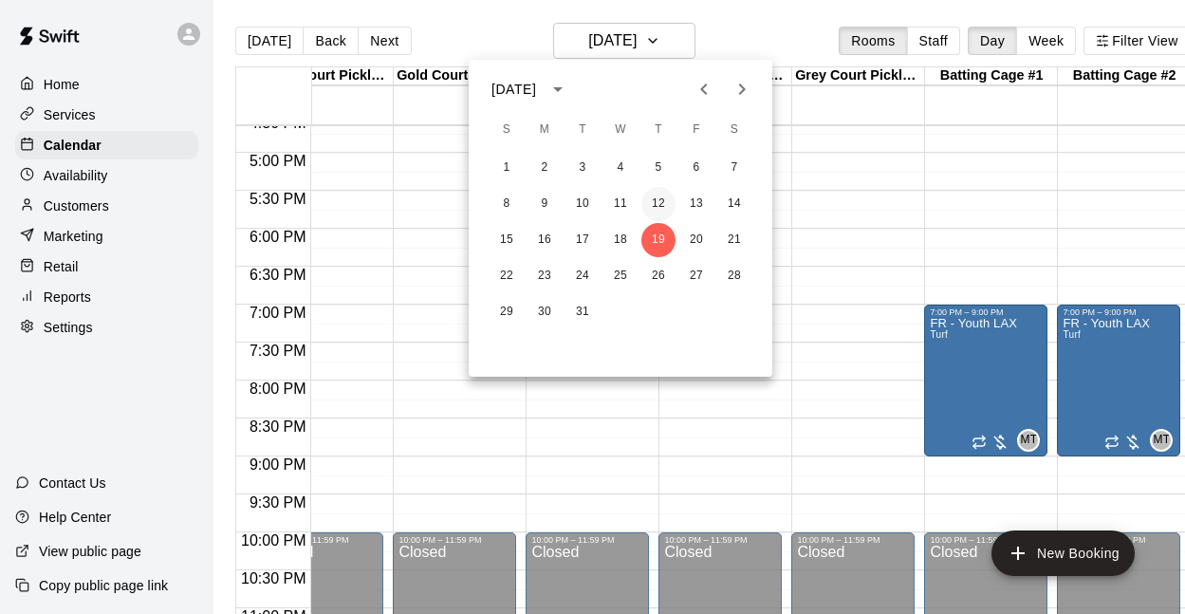
click at [655, 200] on button "12" at bounding box center [659, 204] width 34 height 34
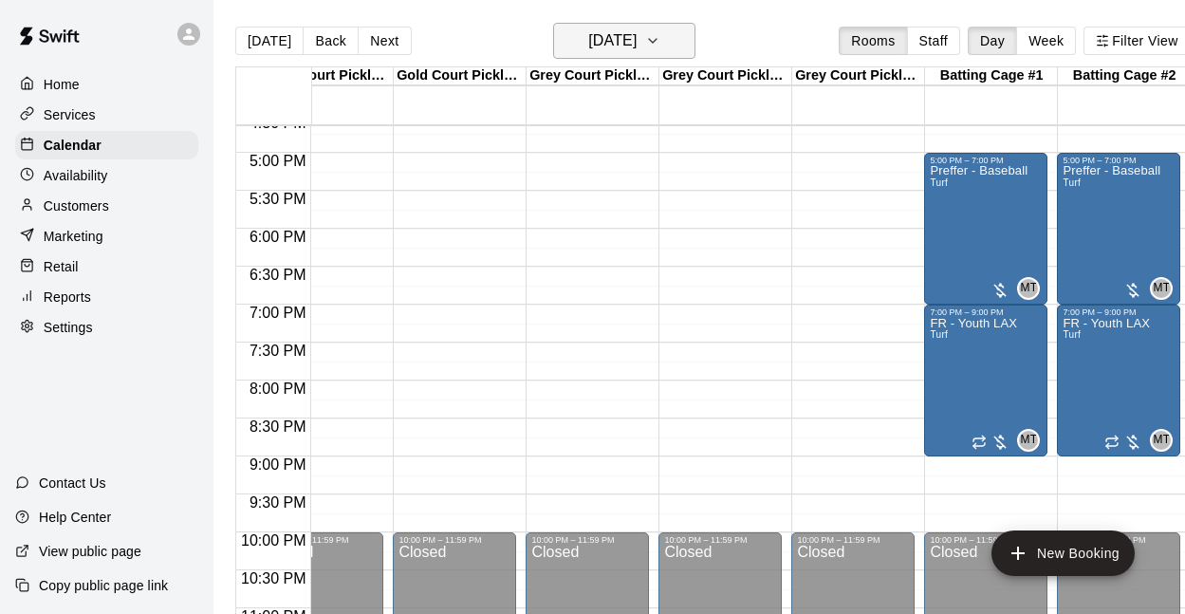
click at [661, 45] on icon "button" at bounding box center [652, 40] width 15 height 23
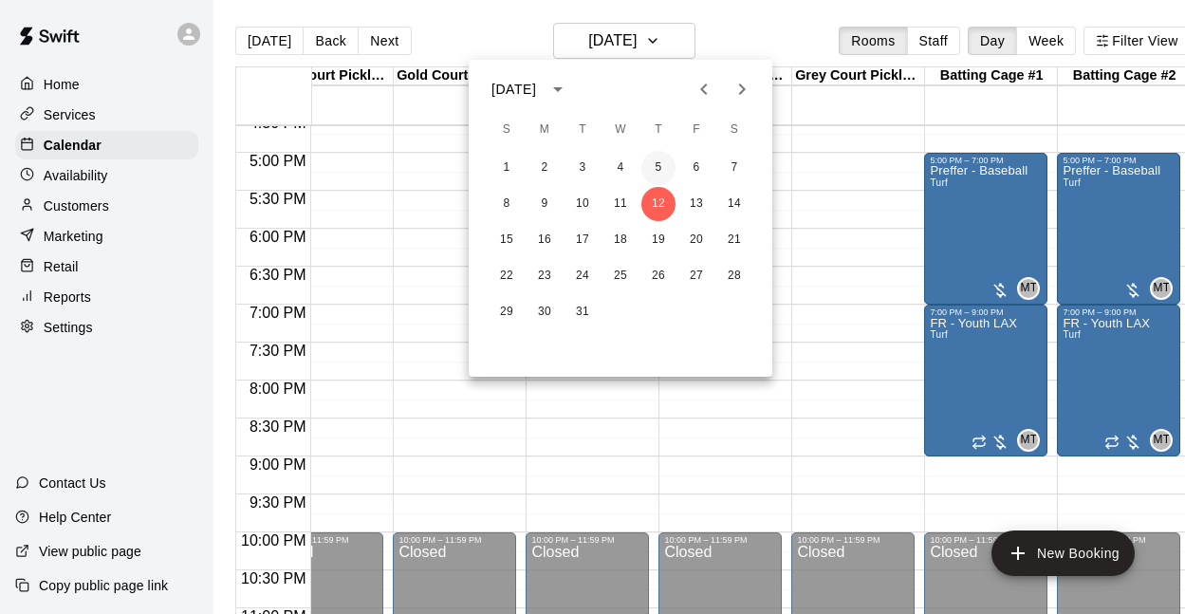
click at [655, 159] on button "5" at bounding box center [659, 168] width 34 height 34
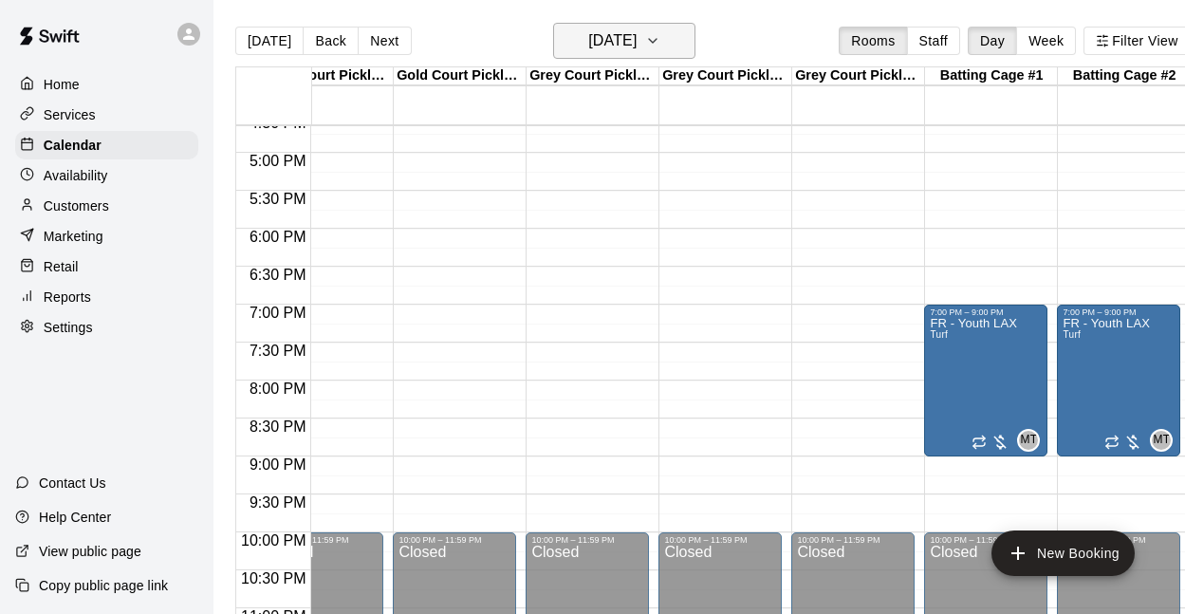
click at [671, 48] on button "[DATE]" at bounding box center [624, 41] width 142 height 36
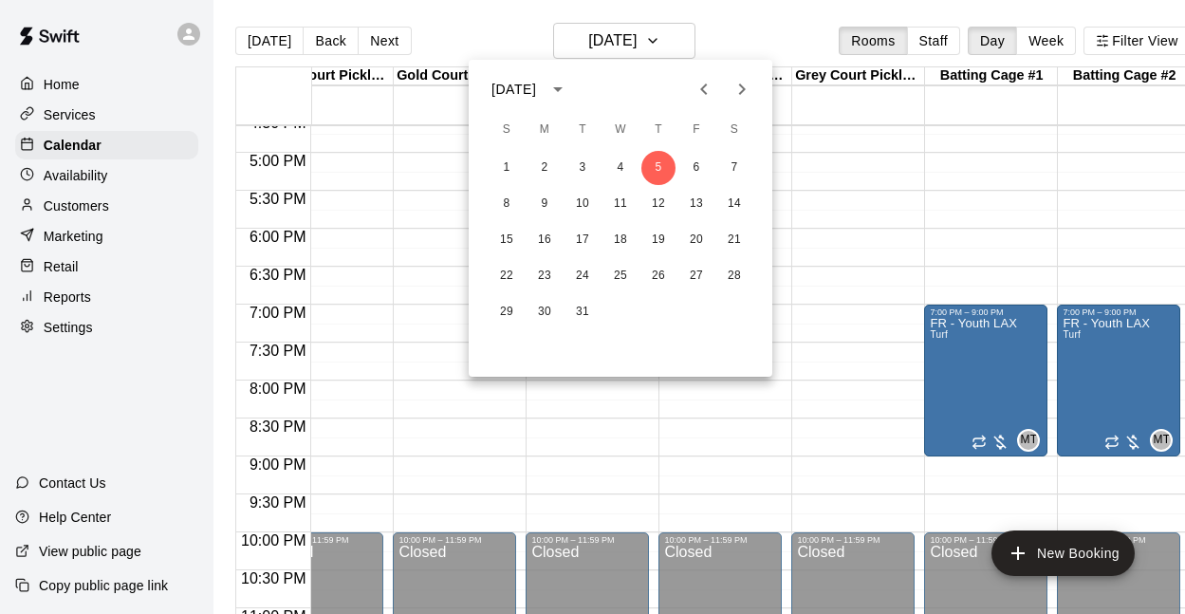
click at [705, 93] on icon "Previous month" at bounding box center [703, 89] width 7 height 11
click at [669, 275] on button "26" at bounding box center [659, 276] width 34 height 34
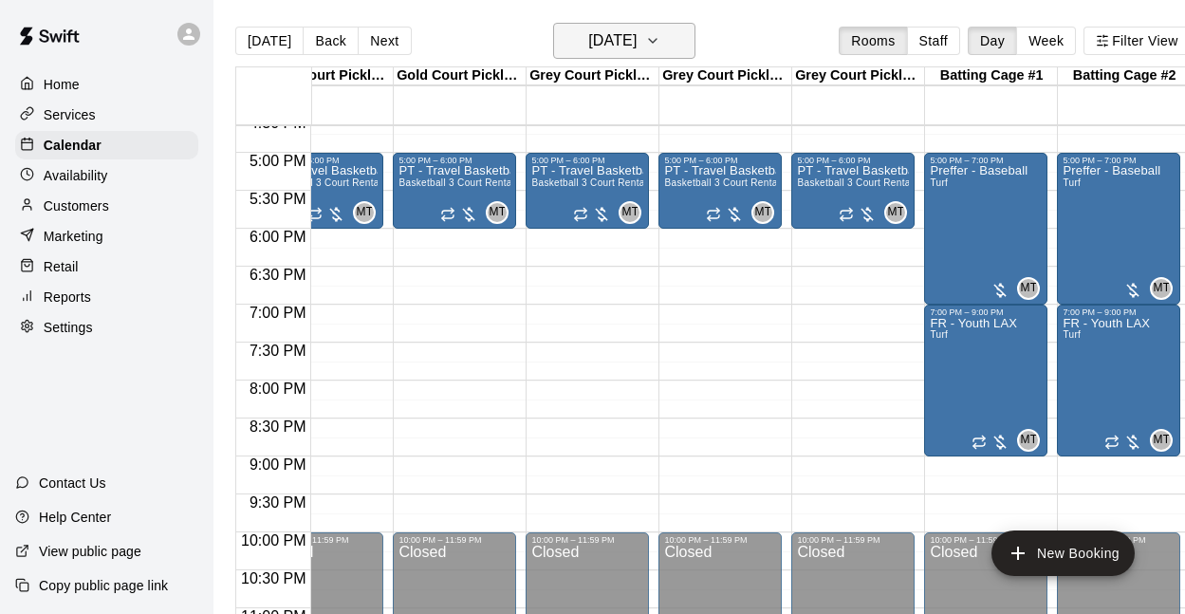
click at [681, 26] on button "[DATE]" at bounding box center [624, 41] width 142 height 36
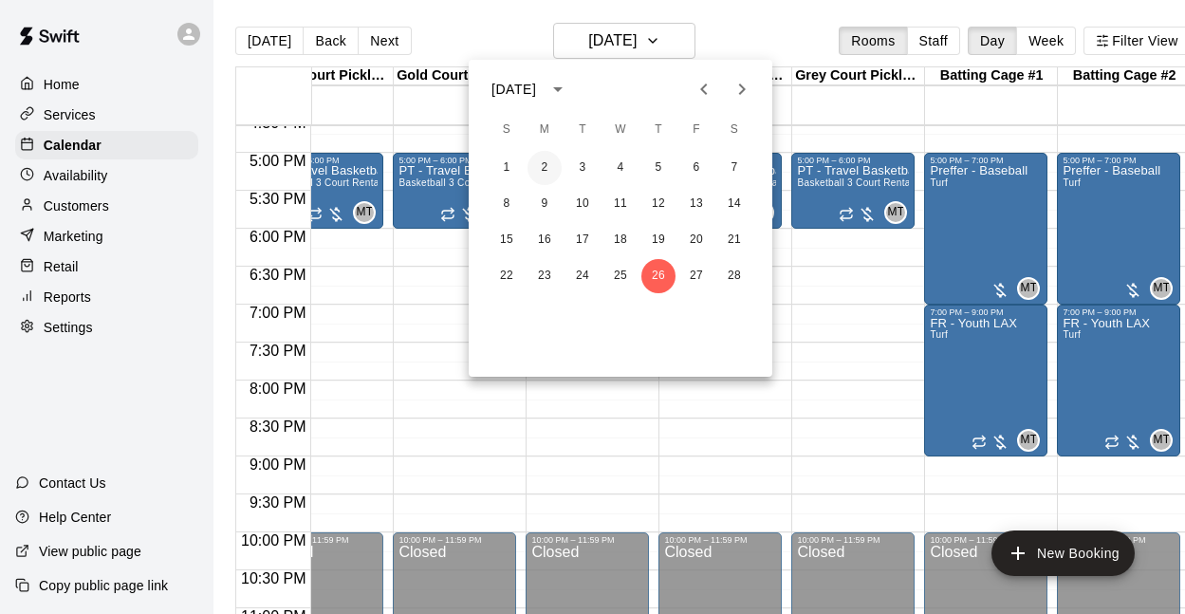
click at [538, 175] on button "2" at bounding box center [545, 168] width 34 height 34
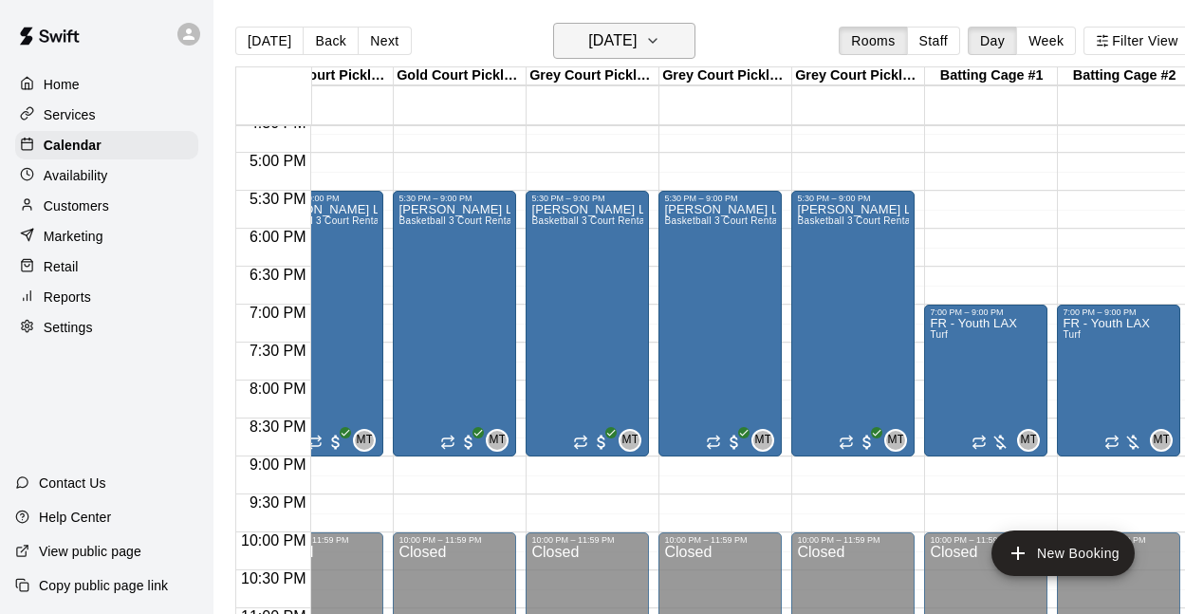
click at [661, 40] on icon "button" at bounding box center [652, 40] width 15 height 23
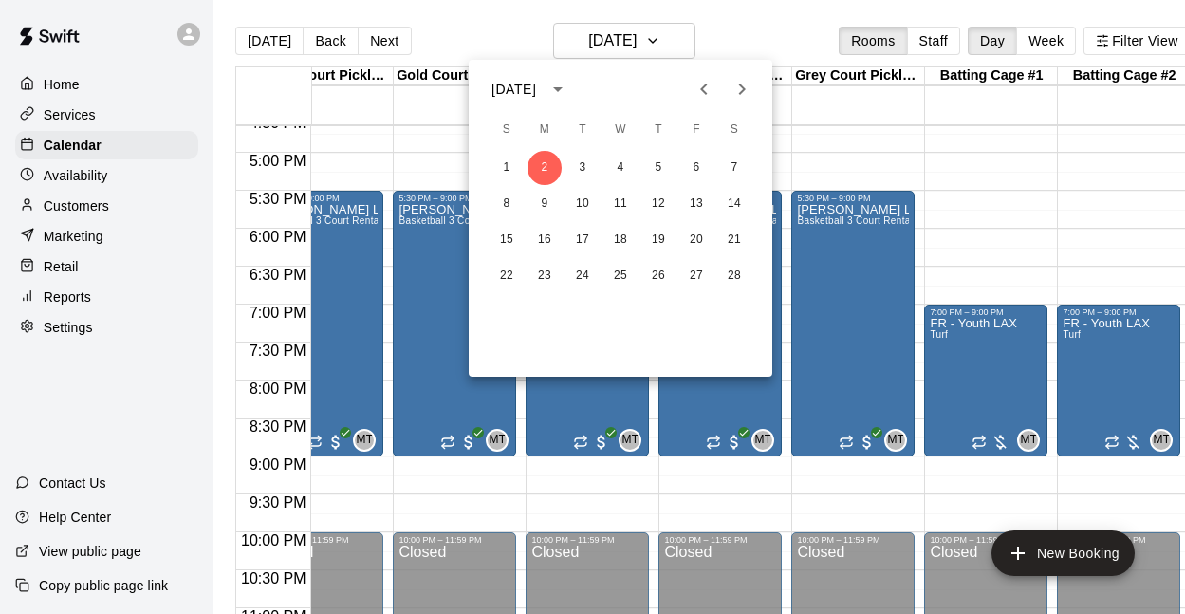
click at [693, 76] on button "Previous month" at bounding box center [704, 89] width 38 height 38
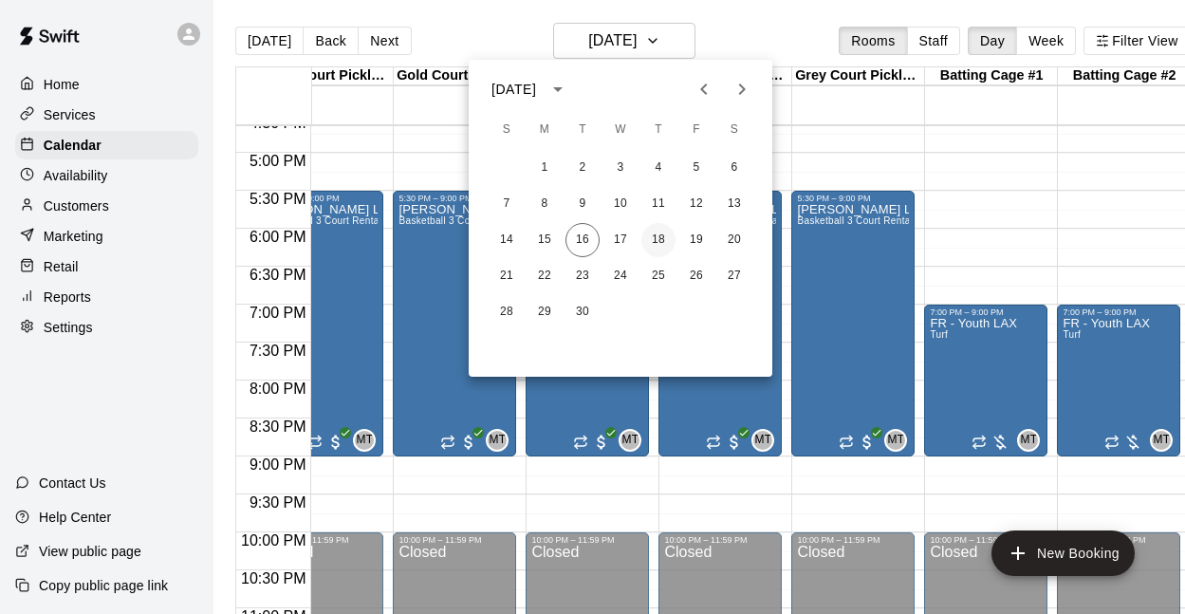
click at [654, 246] on button "18" at bounding box center [659, 240] width 34 height 34
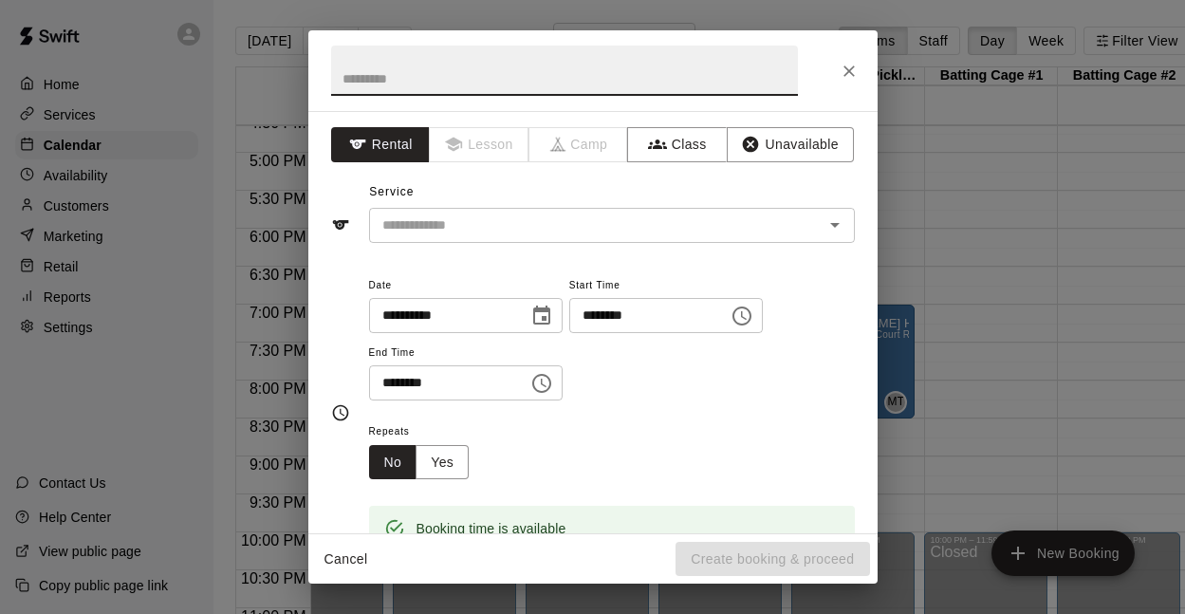
click at [492, 81] on input "text" at bounding box center [564, 71] width 467 height 50
type input "**********"
click at [488, 217] on input "text" at bounding box center [584, 226] width 419 height 24
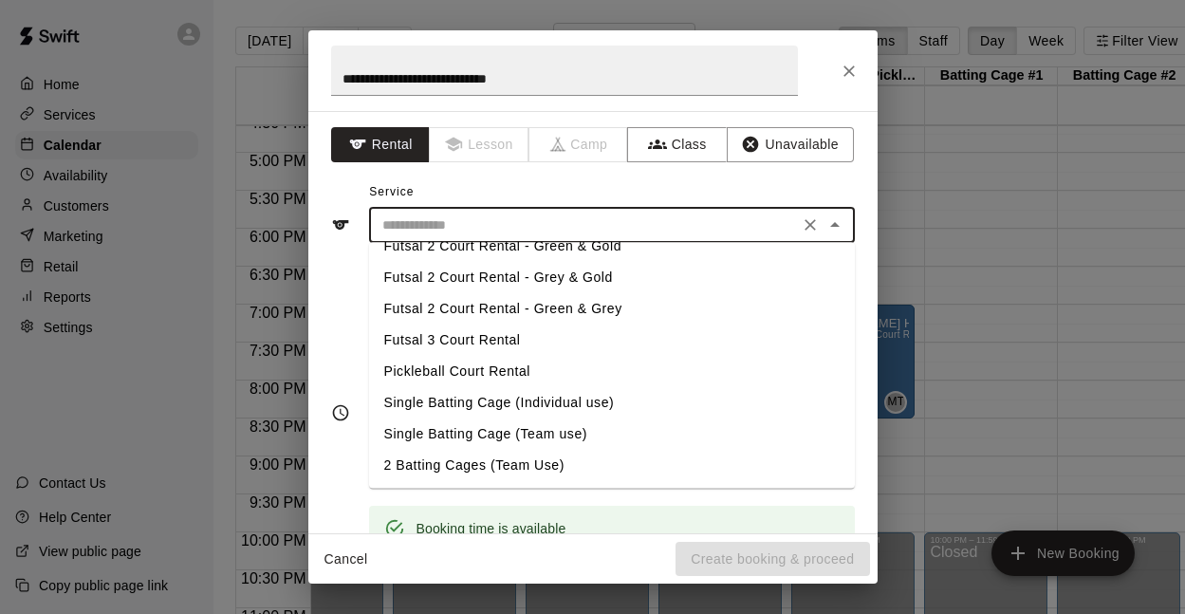
scroll to position [0, 0]
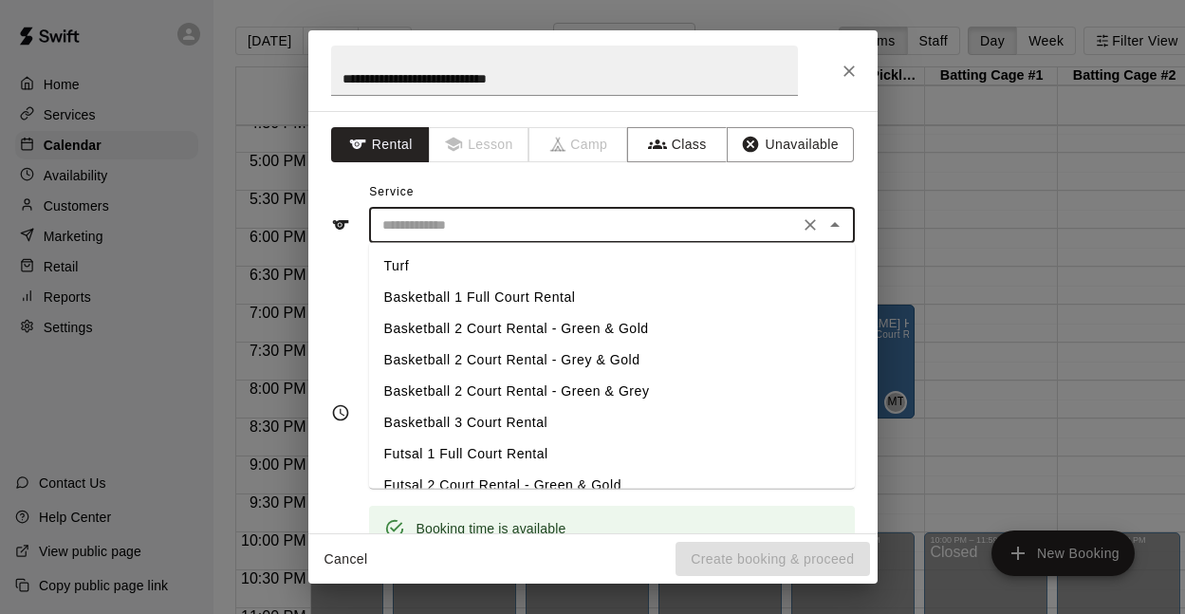
click at [412, 269] on li "Turf" at bounding box center [612, 266] width 486 height 31
type input "****"
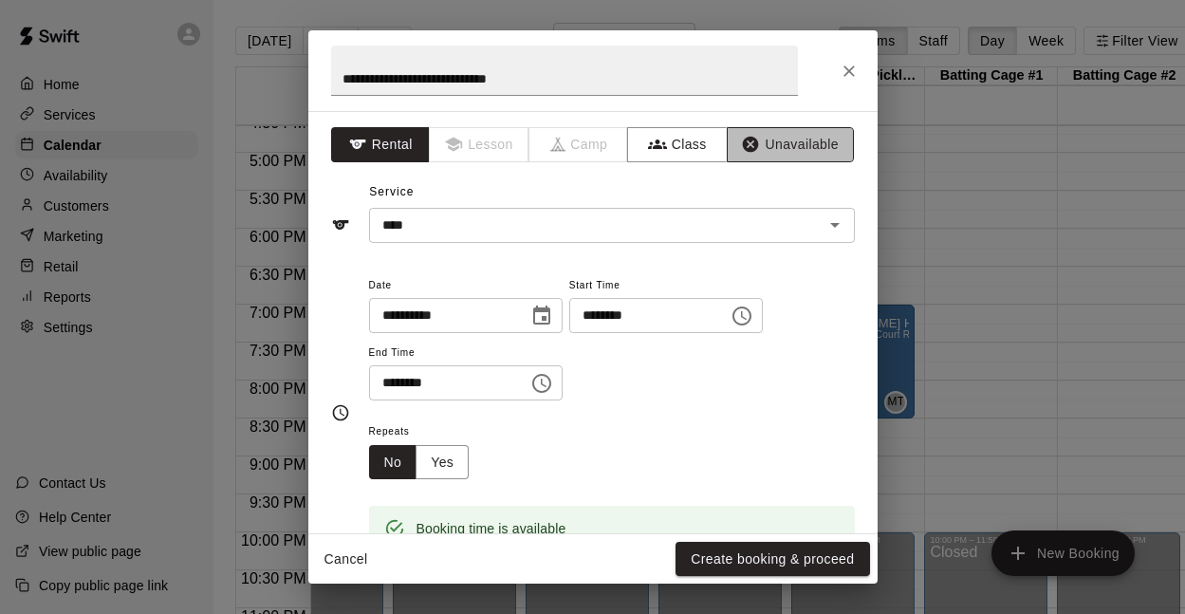
click at [789, 140] on button "Unavailable" at bounding box center [790, 144] width 127 height 35
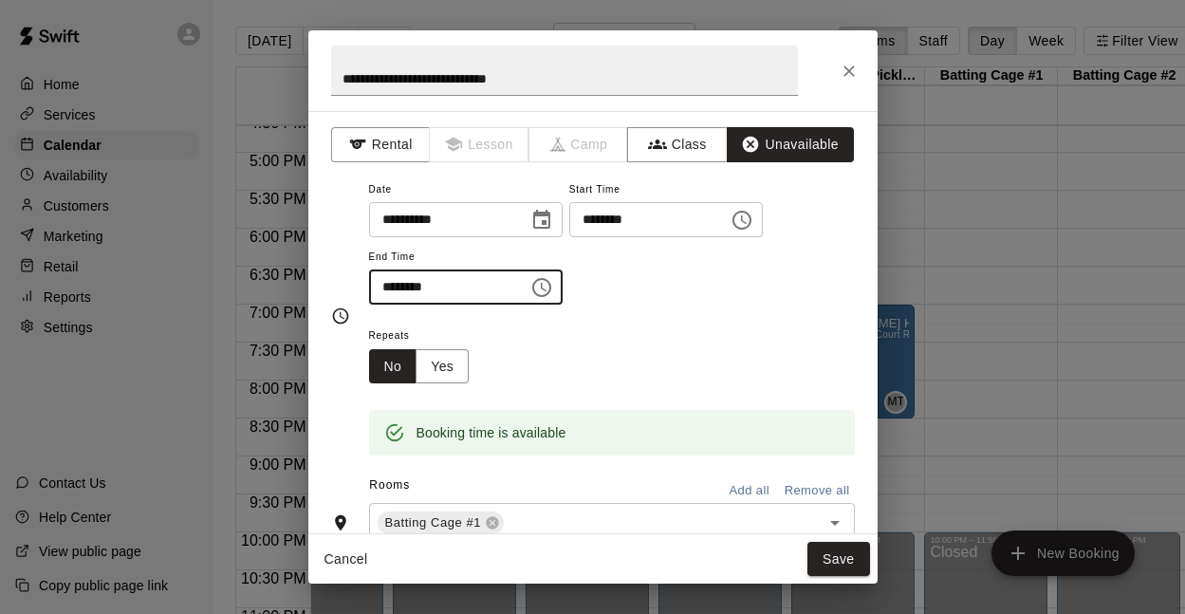
click at [386, 295] on input "********" at bounding box center [442, 287] width 146 height 35
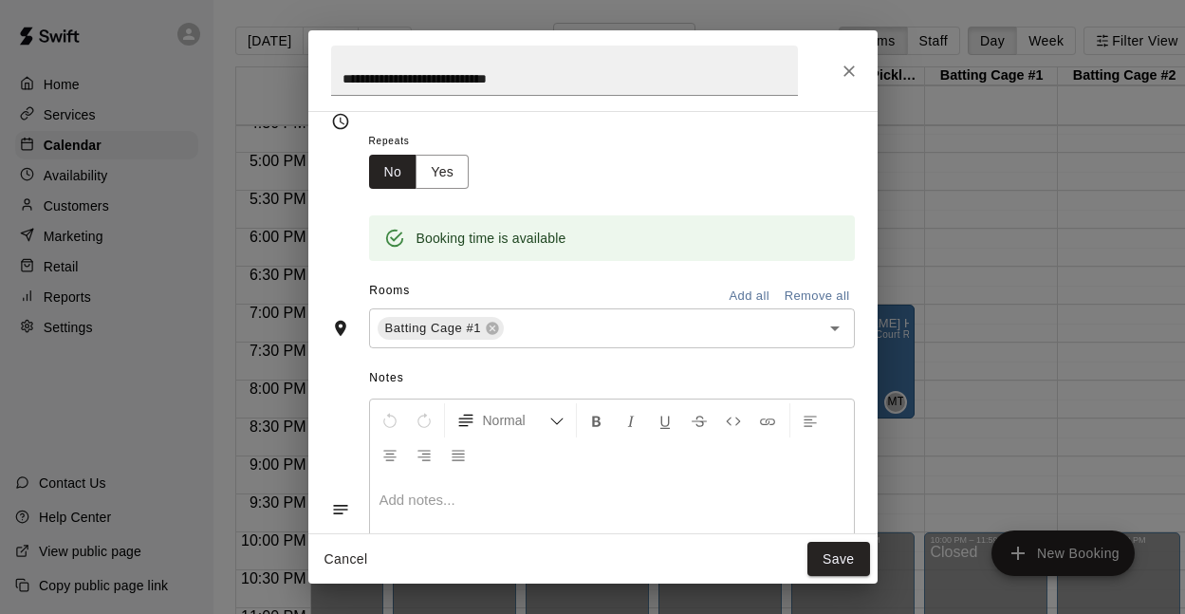
scroll to position [204, 0]
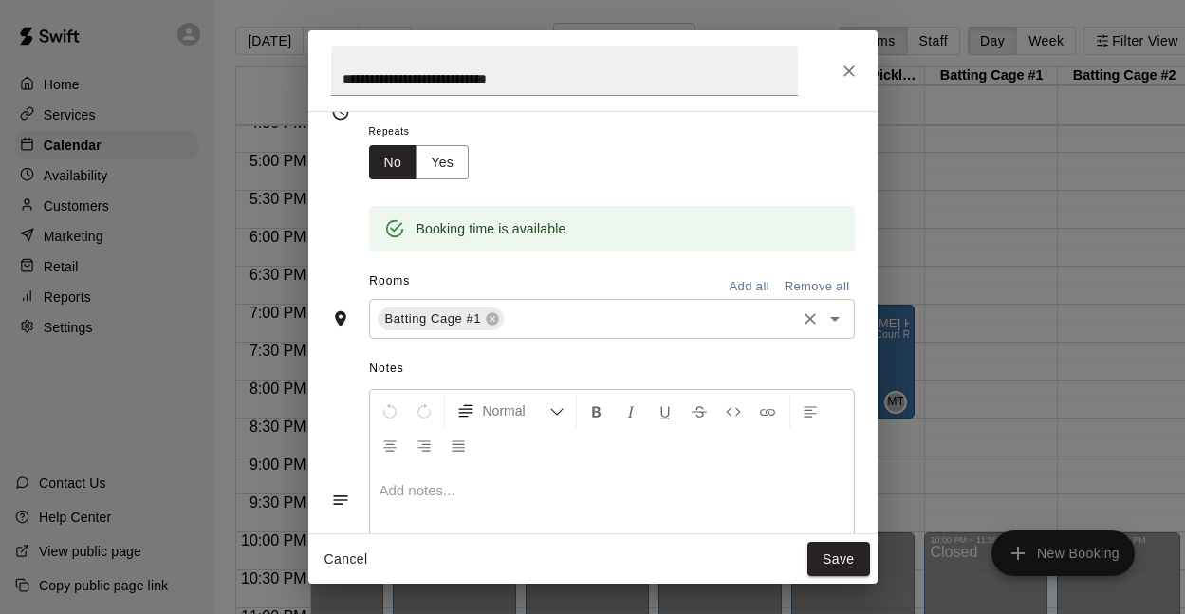
click at [835, 326] on icon "Open" at bounding box center [835, 319] width 23 height 23
type input "********"
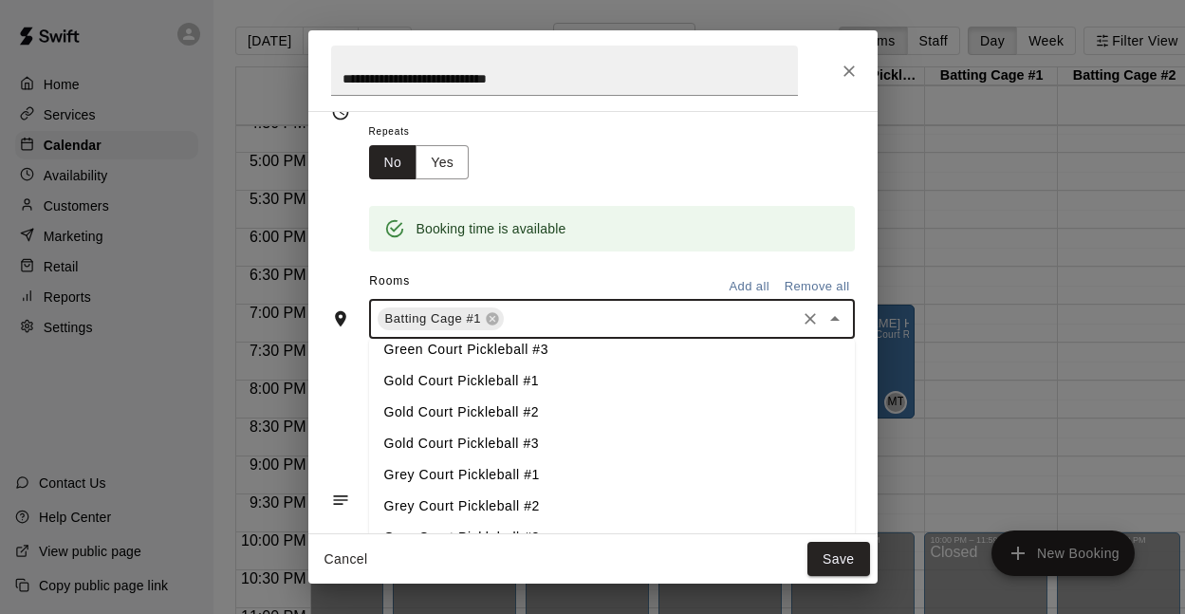
scroll to position [114, 0]
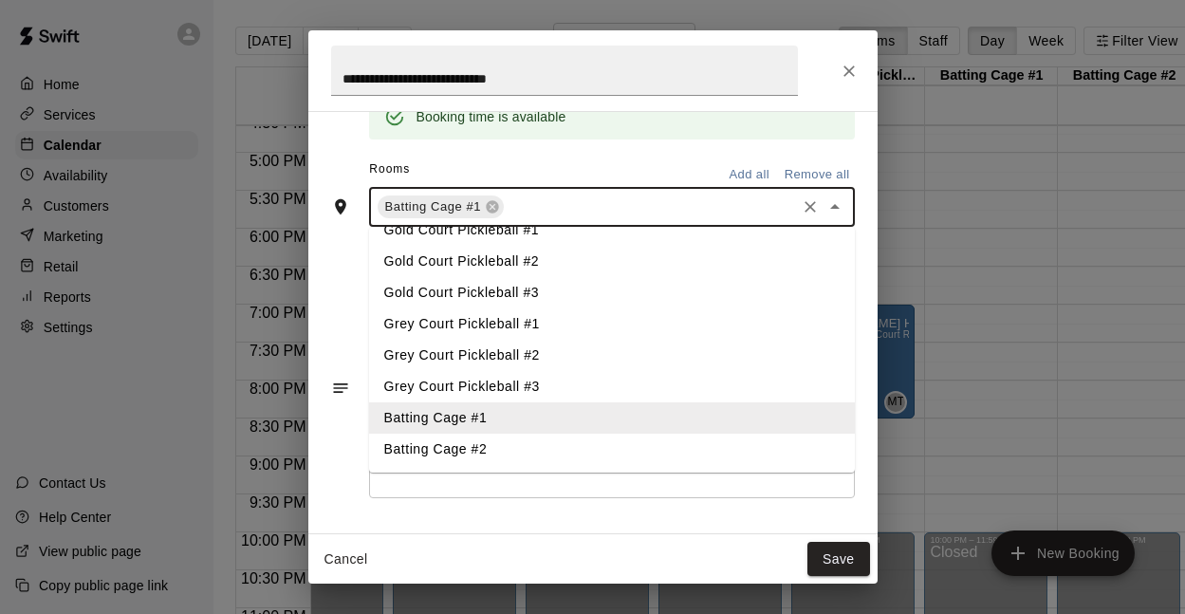
click at [486, 442] on li "Batting Cage #2" at bounding box center [612, 449] width 486 height 31
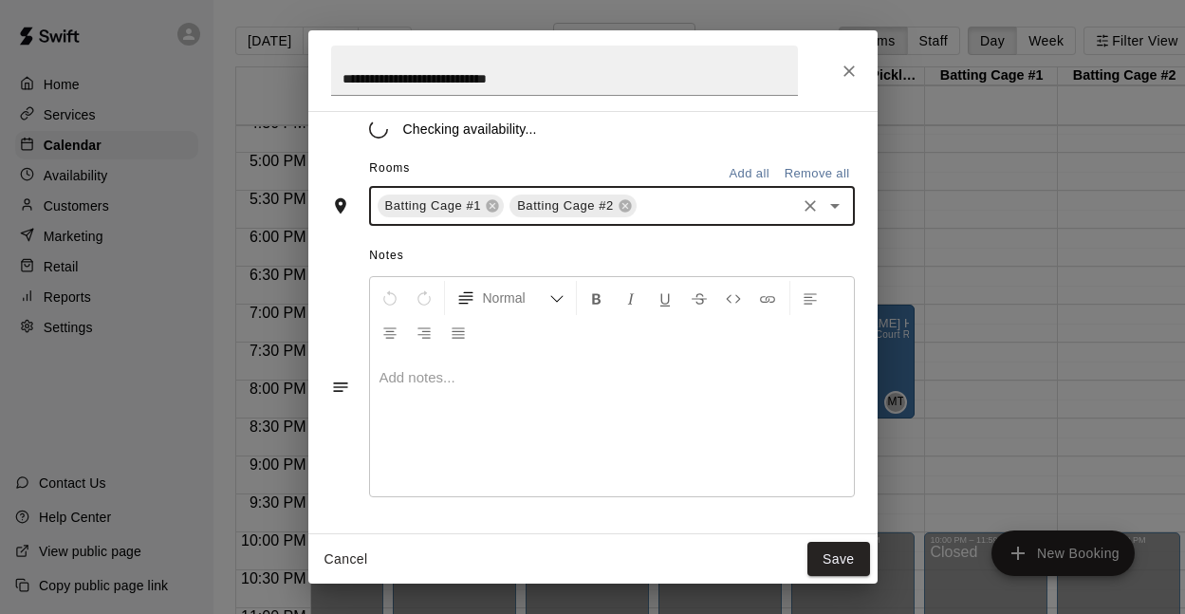
scroll to position [316, 0]
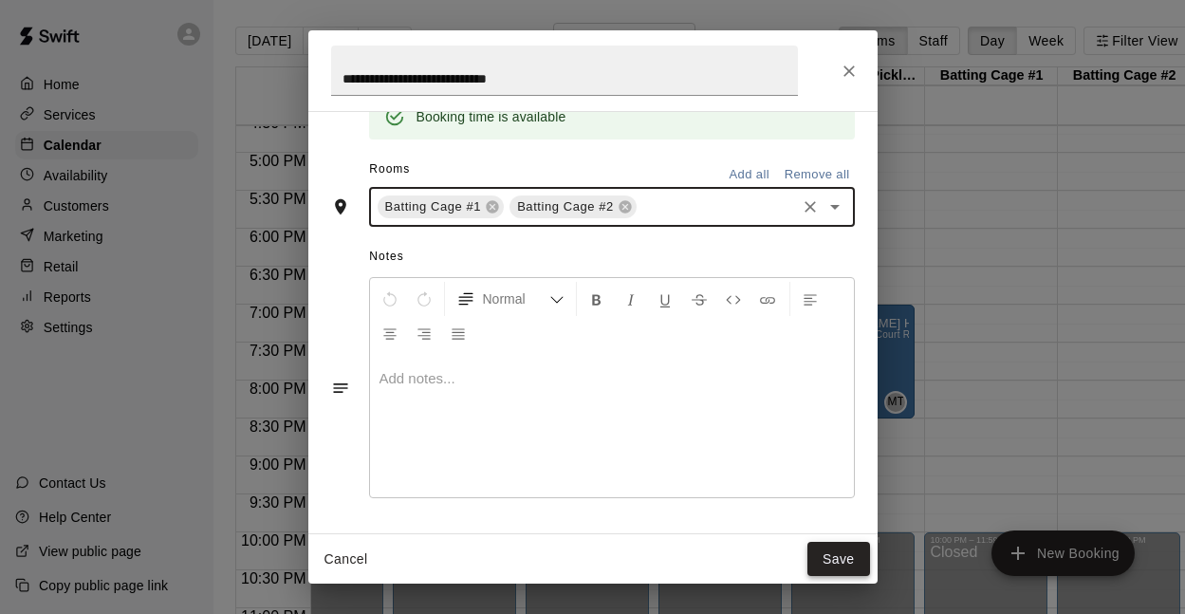
click at [830, 554] on button "Save" at bounding box center [839, 559] width 63 height 35
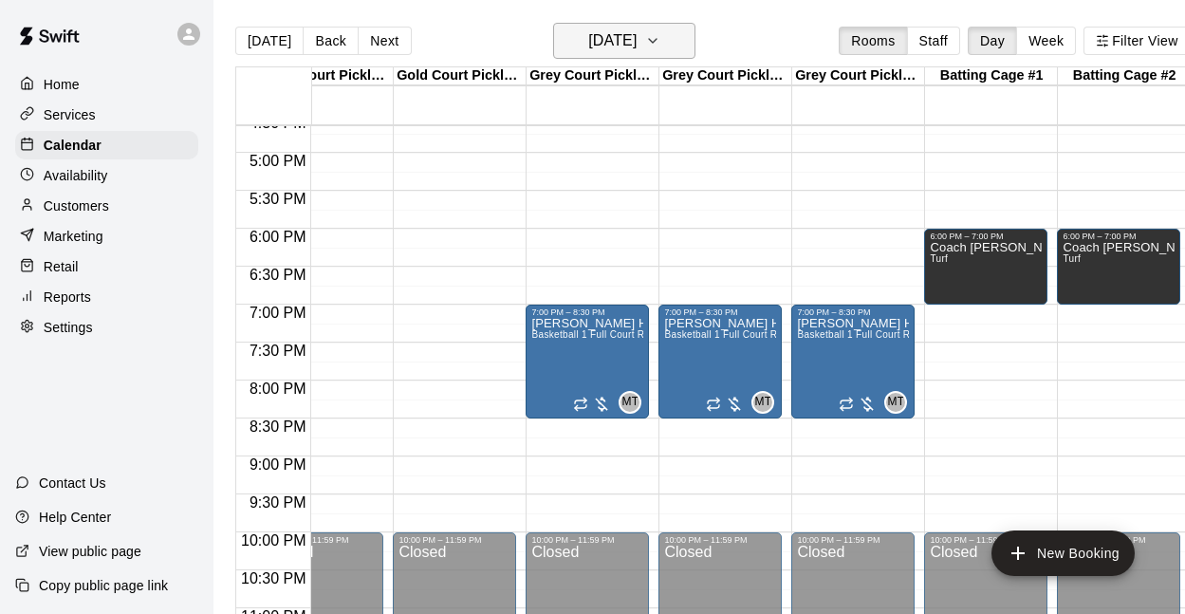
click at [628, 39] on h6 "[DATE]" at bounding box center [612, 41] width 48 height 27
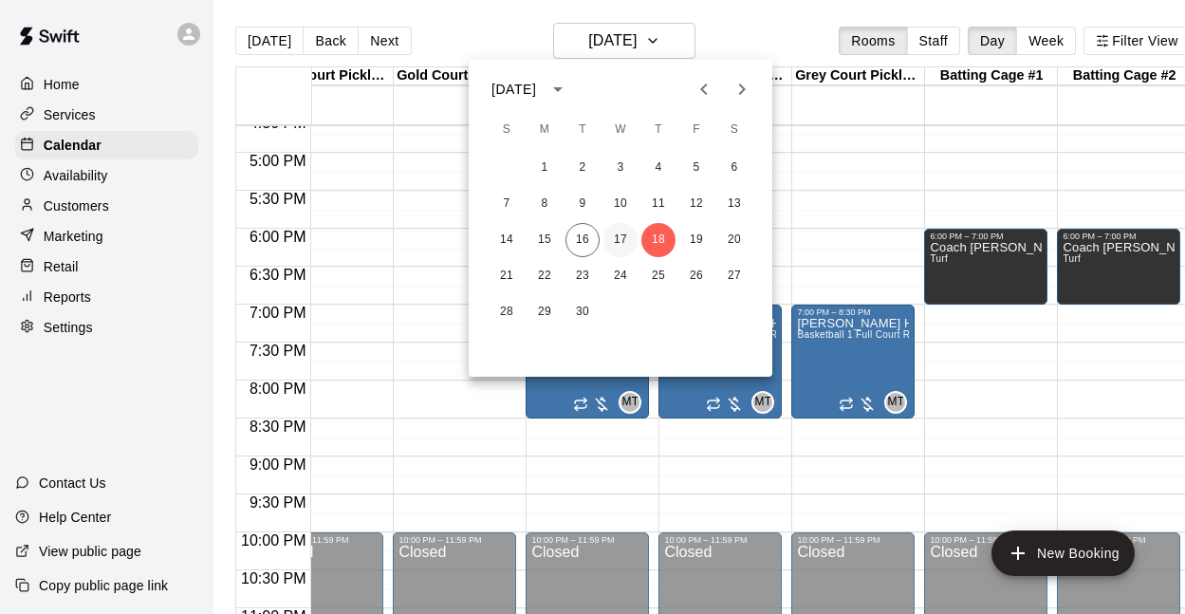
click at [622, 240] on button "17" at bounding box center [621, 240] width 34 height 34
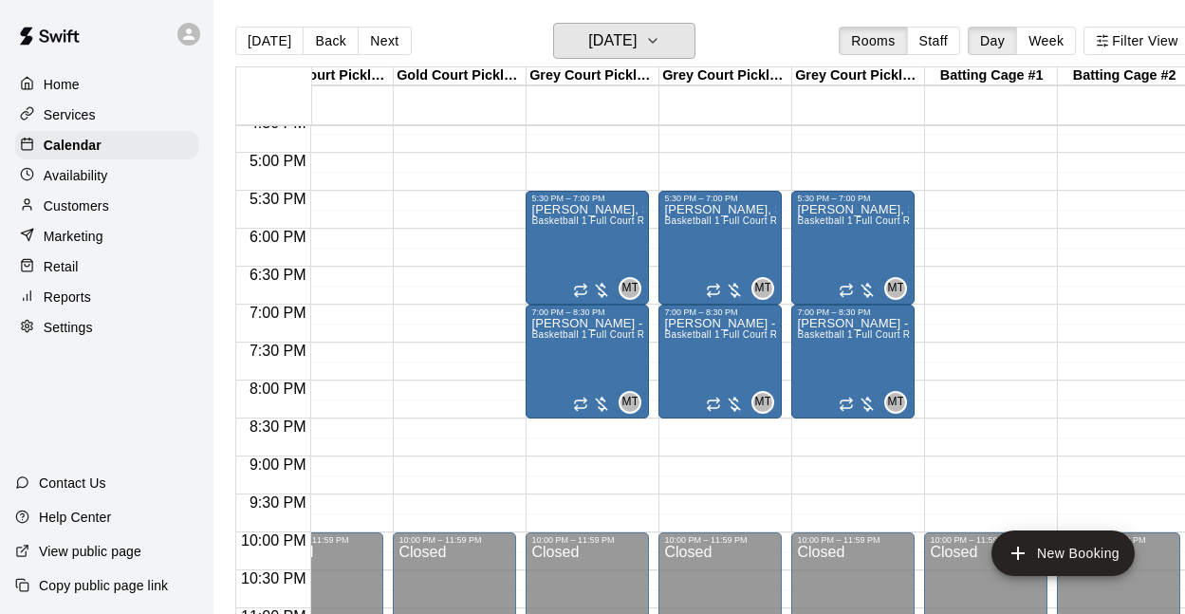
scroll to position [1212, 583]
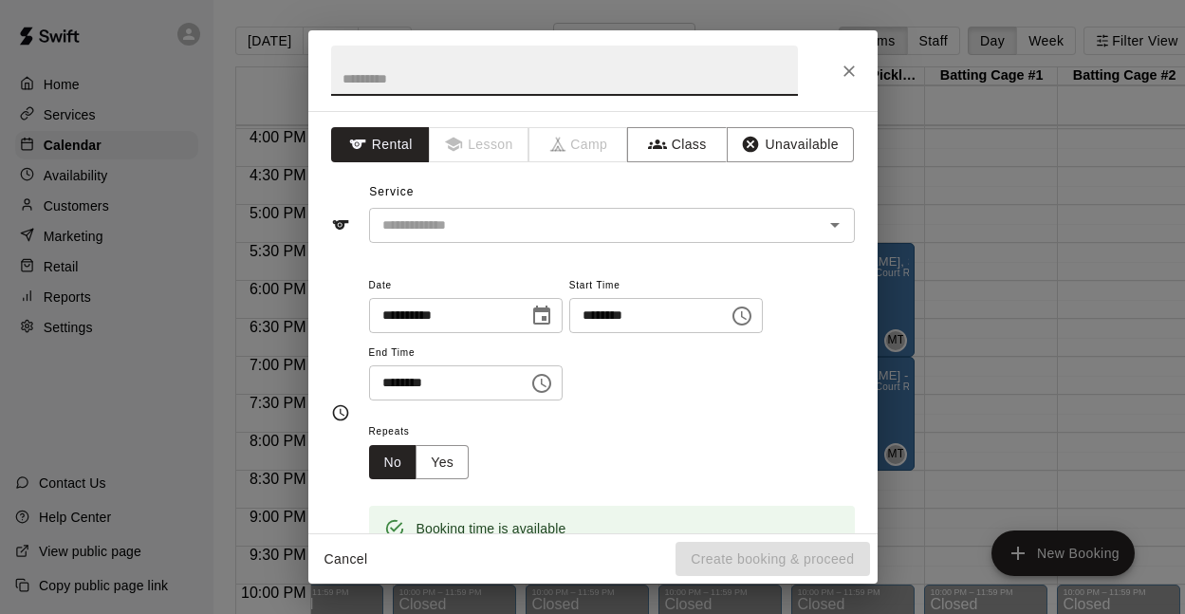
click at [561, 75] on input "text" at bounding box center [564, 71] width 467 height 50
type input "**********"
click at [773, 122] on div "**********" at bounding box center [592, 322] width 569 height 422
click at [593, 333] on div "**********" at bounding box center [612, 337] width 486 height 128
click at [594, 323] on input "********" at bounding box center [642, 315] width 146 height 35
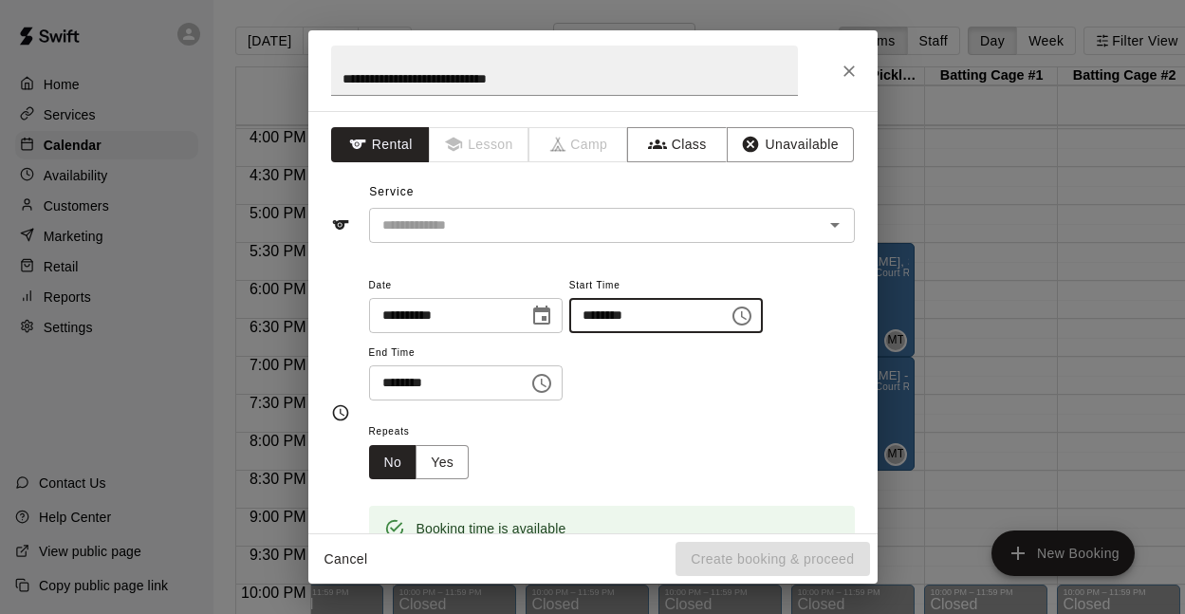
type input "********"
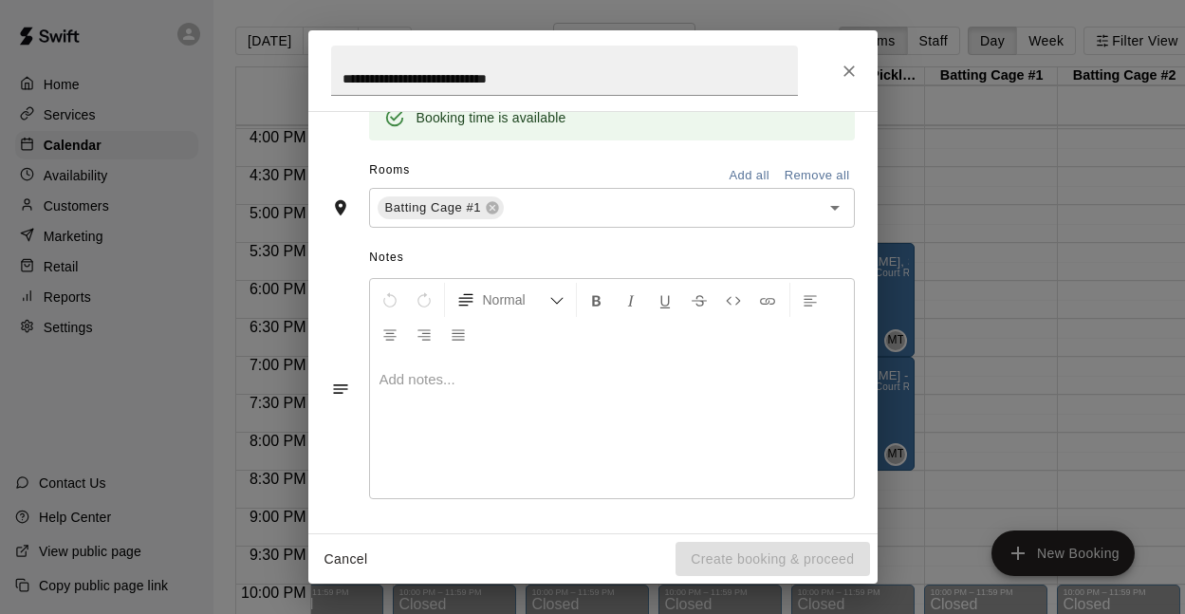
scroll to position [412, 0]
click at [829, 203] on icon "Open" at bounding box center [835, 207] width 23 height 23
type input "********"
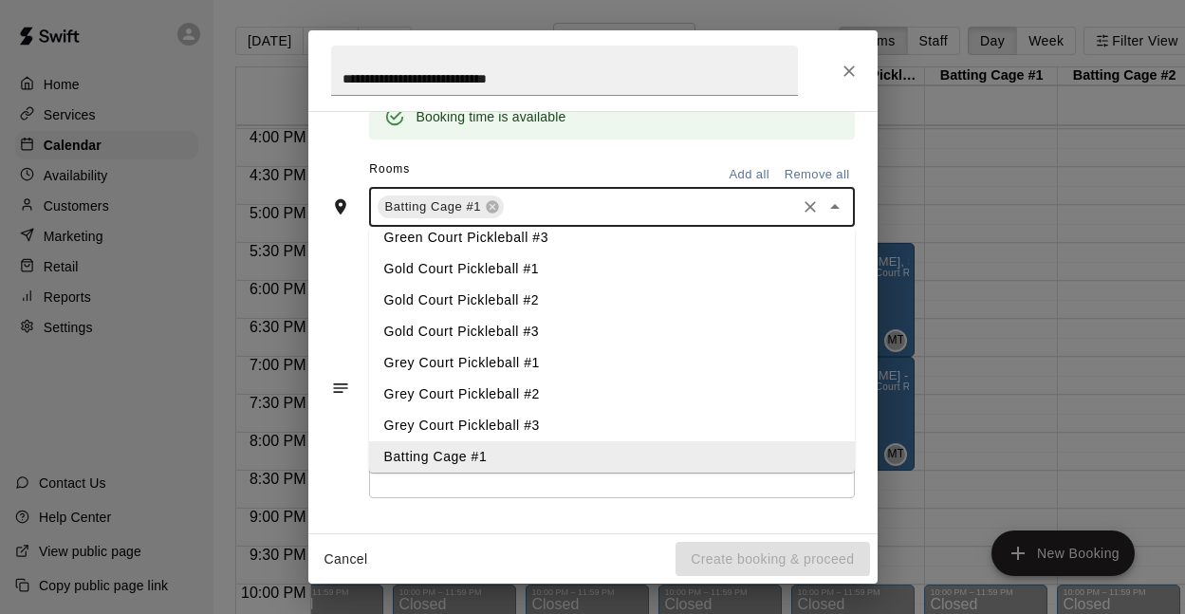
scroll to position [114, 0]
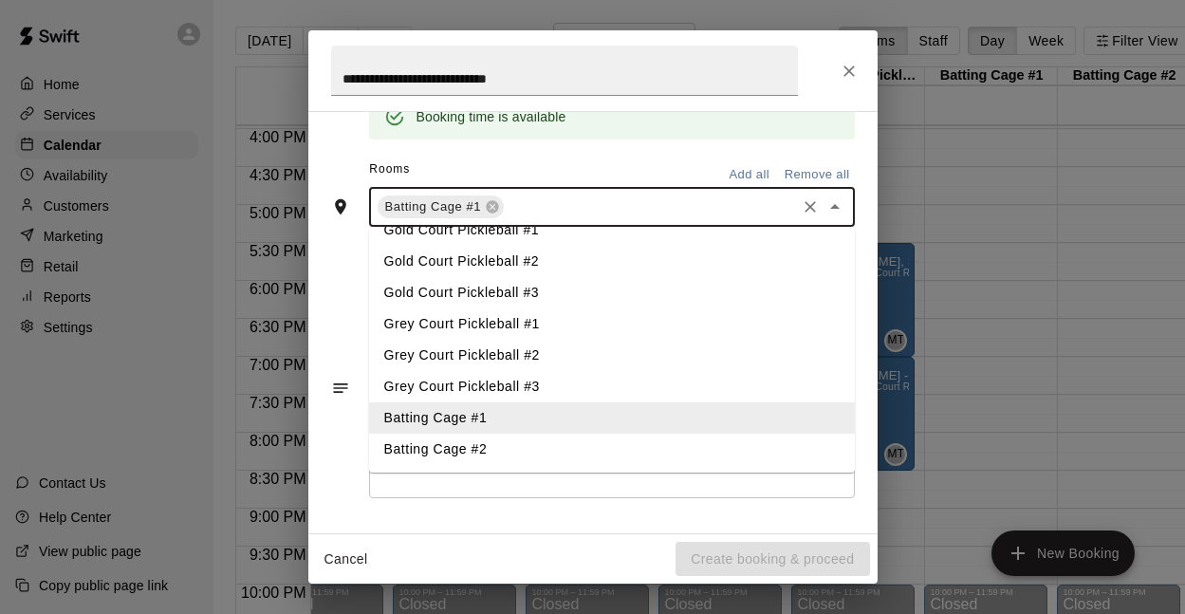
click at [480, 444] on li "Batting Cage #2" at bounding box center [612, 449] width 486 height 31
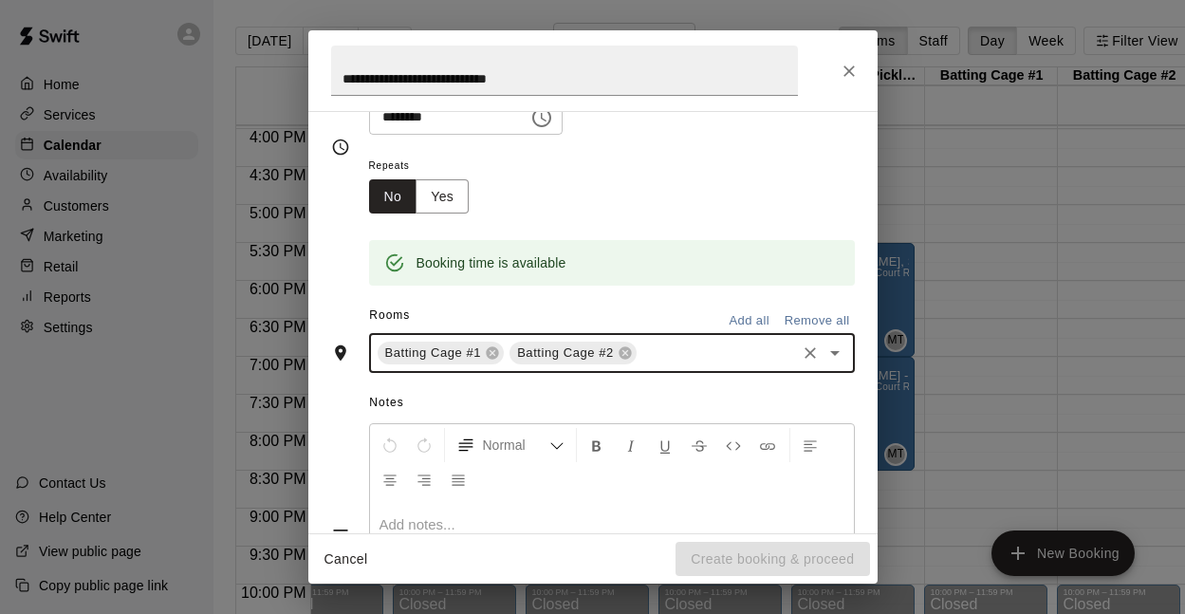
scroll to position [0, 0]
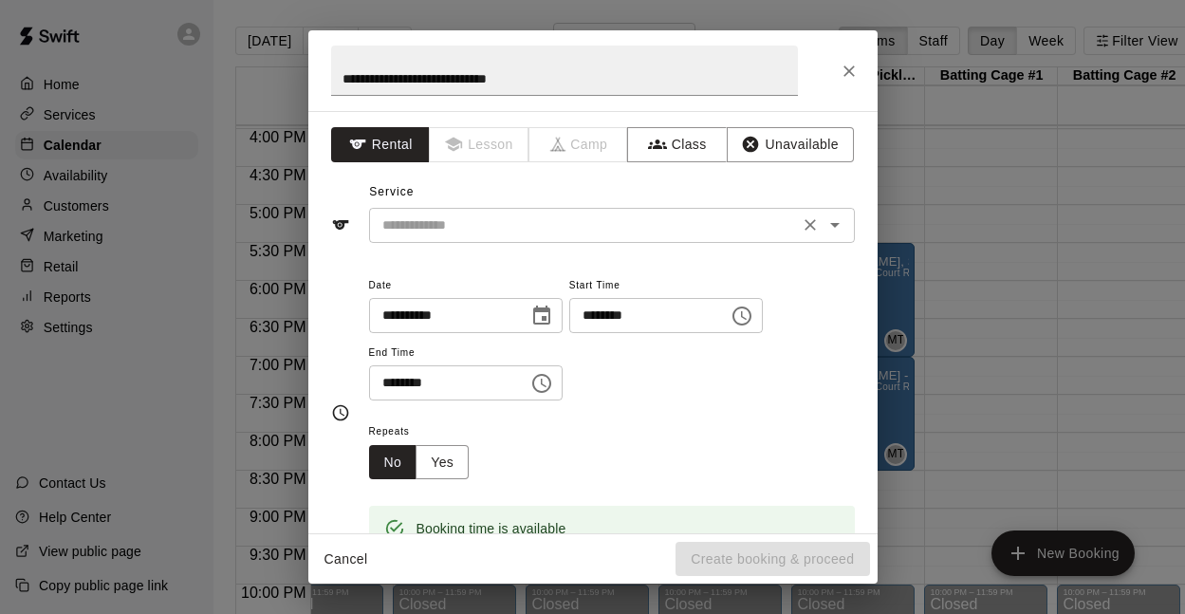
click at [476, 233] on input "text" at bounding box center [584, 226] width 419 height 24
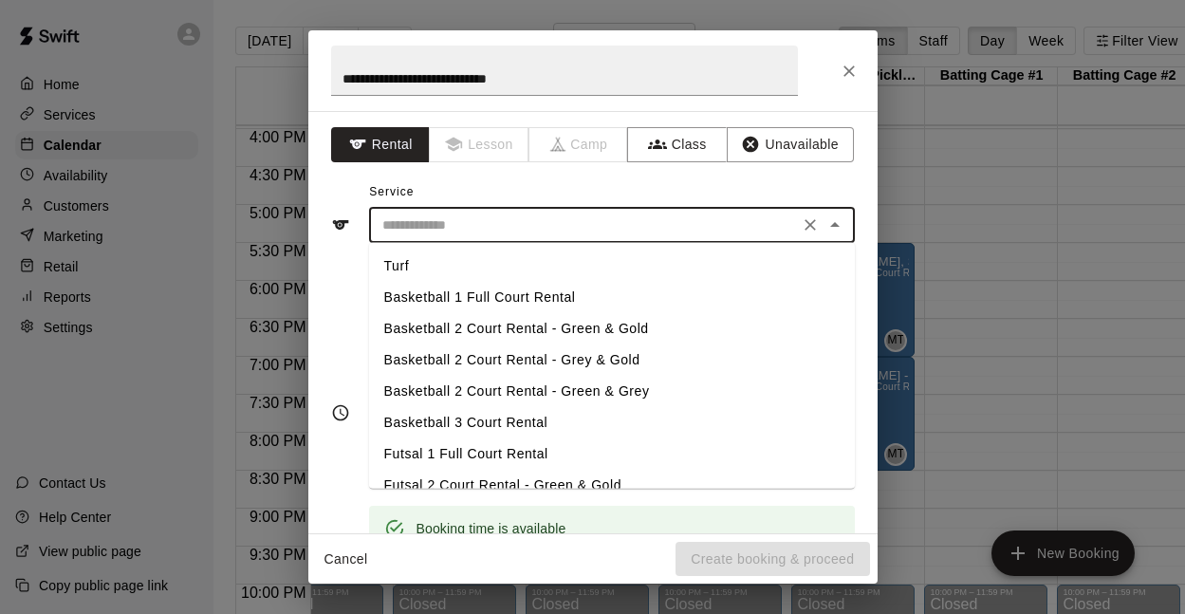
click at [442, 270] on li "Turf" at bounding box center [612, 266] width 486 height 31
type input "****"
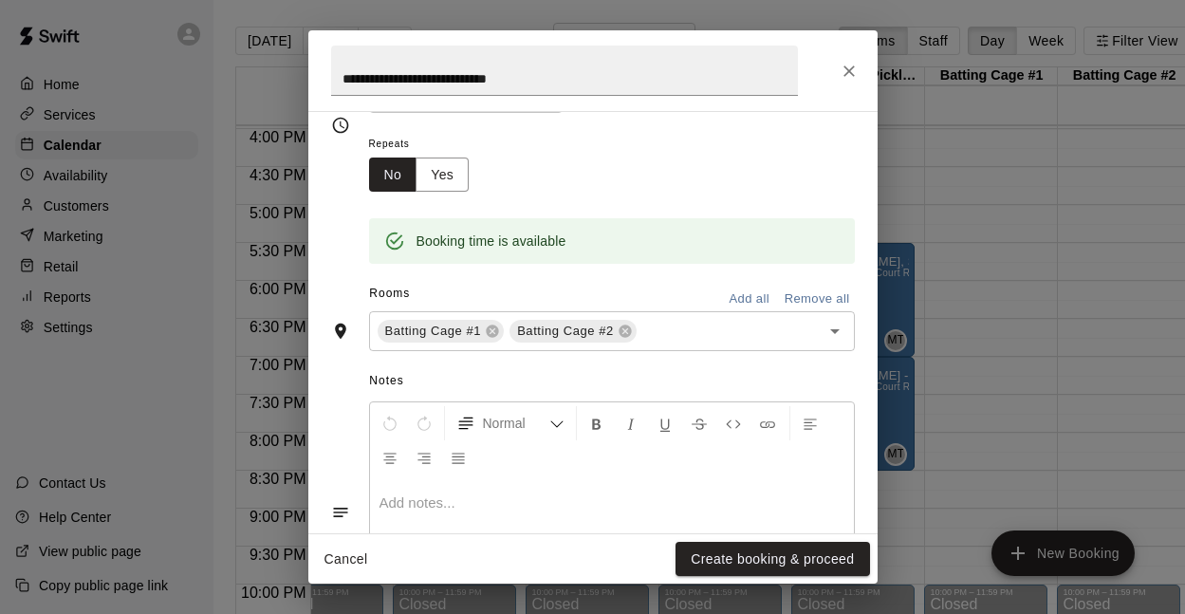
scroll to position [412, 0]
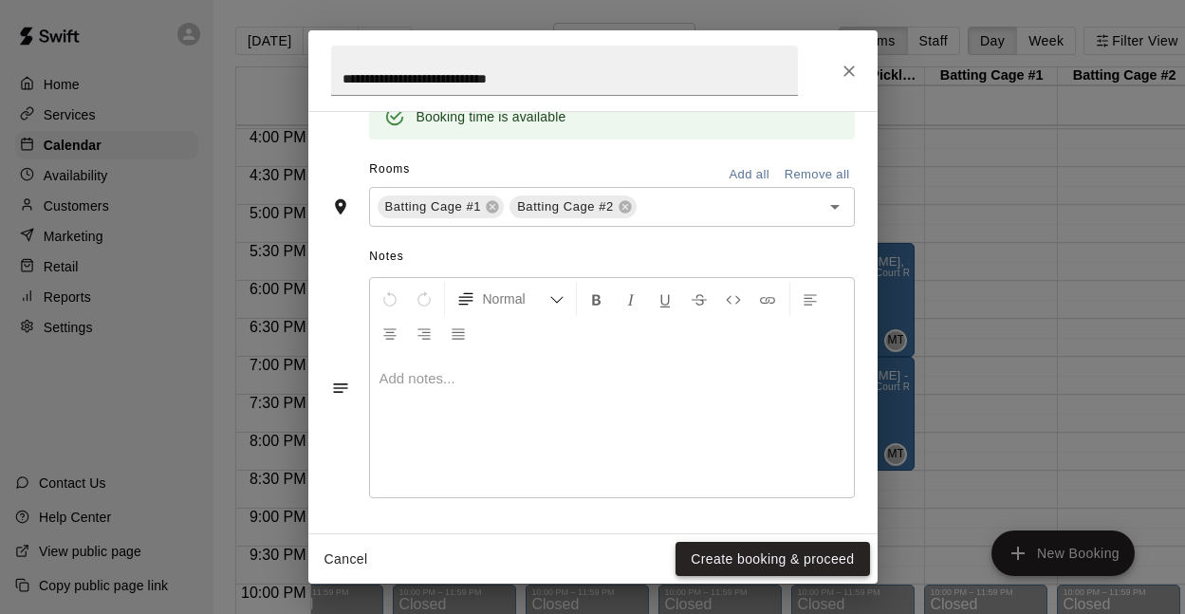
click at [718, 562] on button "Create booking & proceed" at bounding box center [773, 559] width 194 height 35
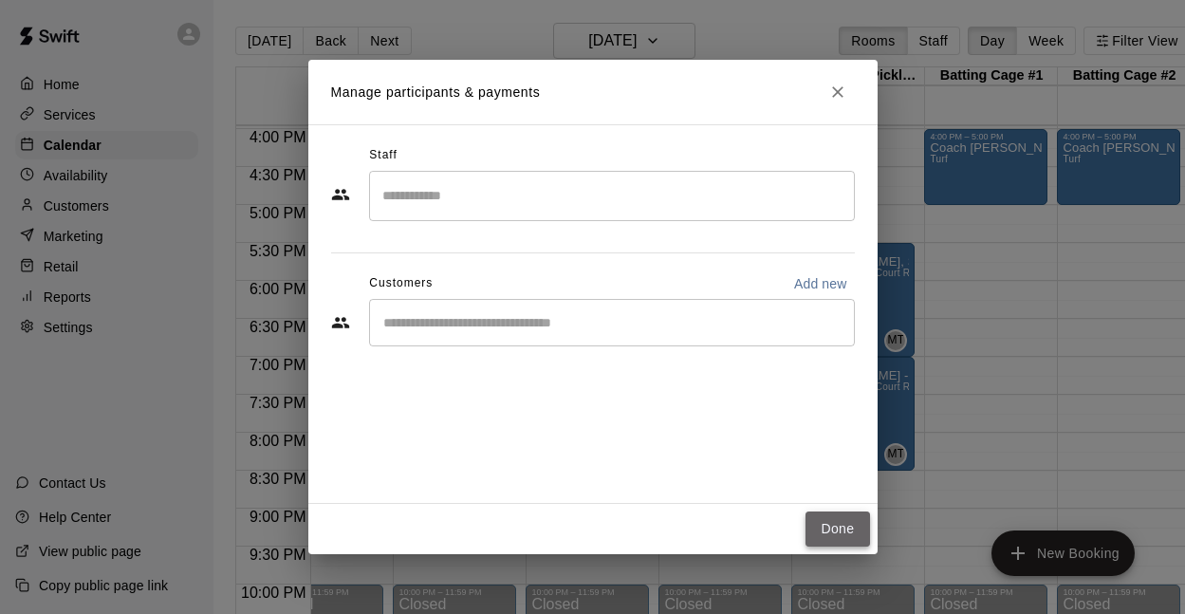
click at [830, 538] on button "Done" at bounding box center [838, 529] width 64 height 35
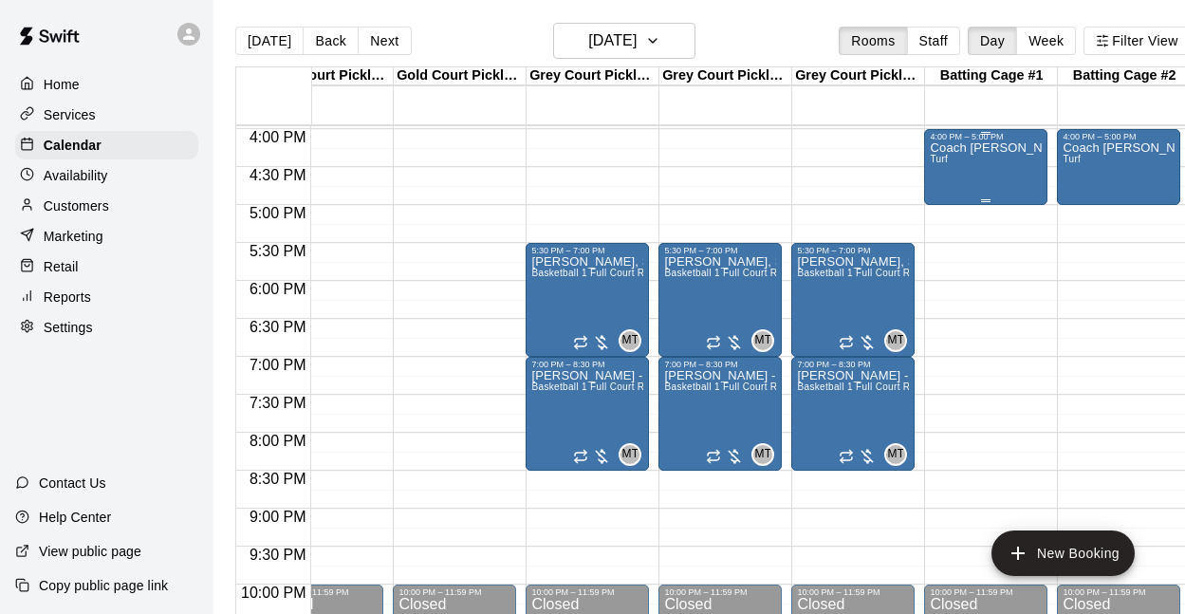
click at [965, 176] on div "Coach [PERSON_NAME] Training Turf" at bounding box center [986, 448] width 112 height 614
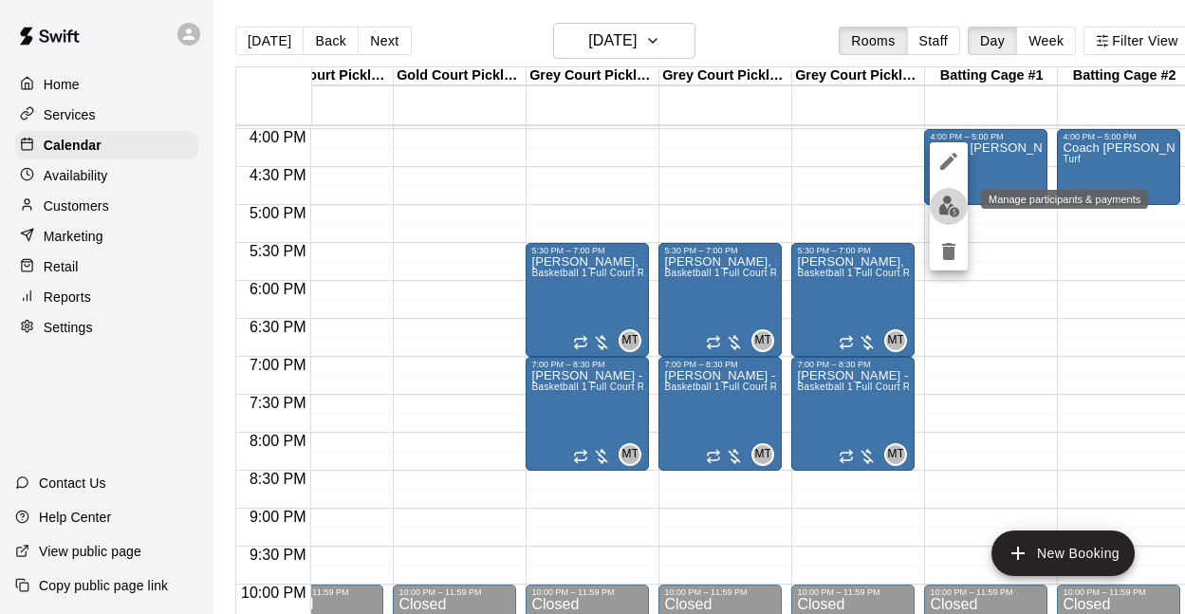
click at [948, 214] on img "edit" at bounding box center [950, 207] width 22 height 22
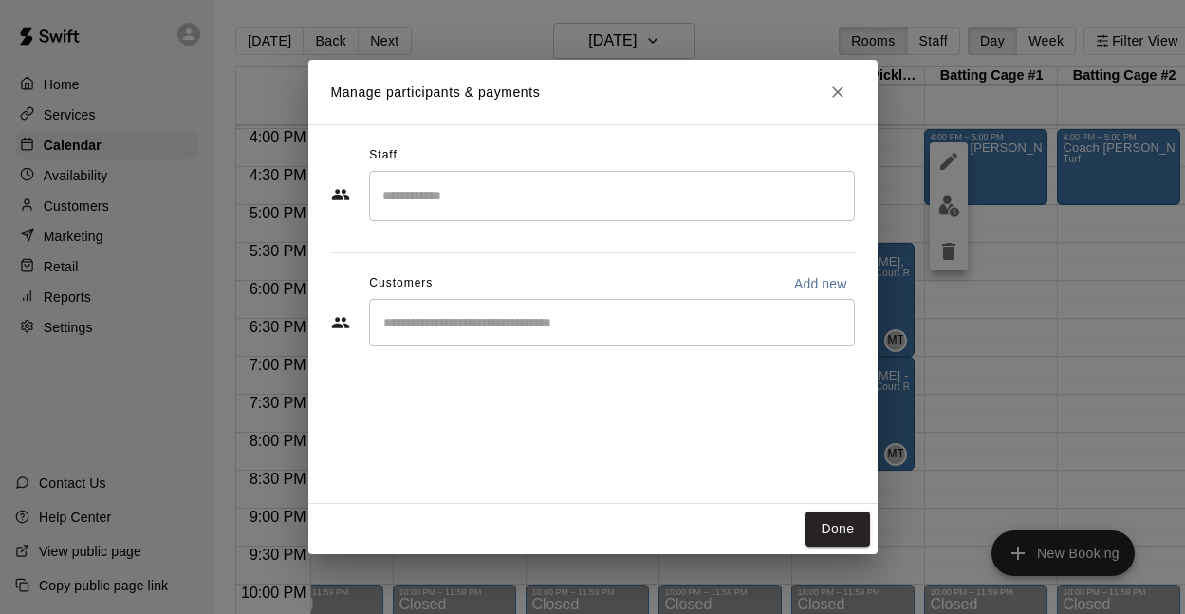
click at [833, 113] on h2 "Manage participants & payments" at bounding box center [592, 92] width 569 height 65
click at [837, 90] on icon "Close" at bounding box center [838, 92] width 19 height 19
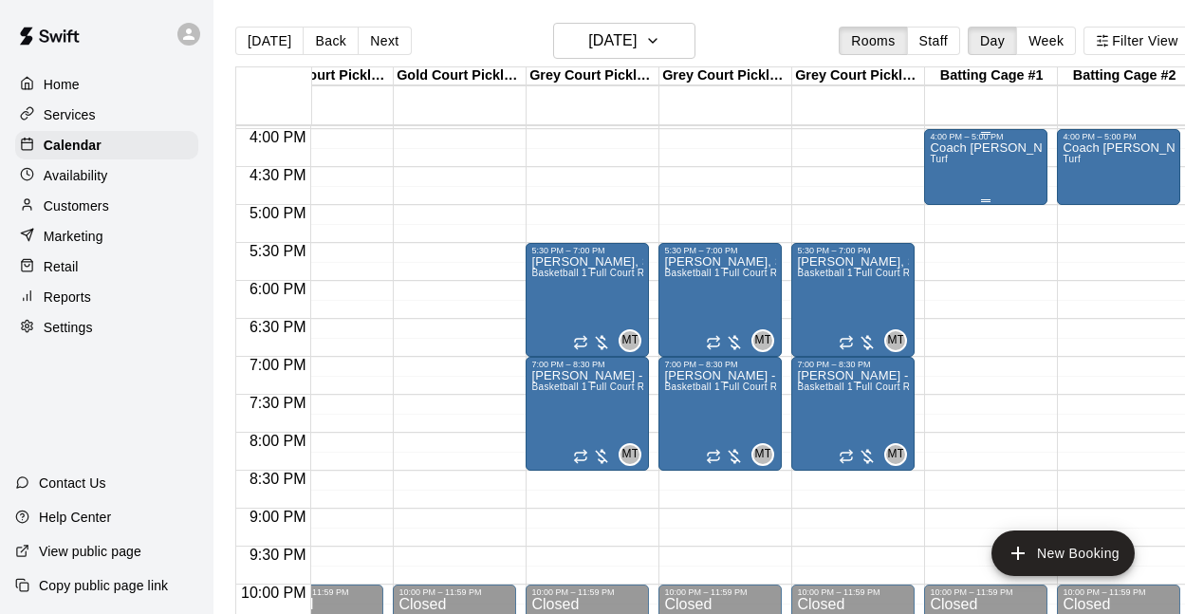
click at [957, 159] on div "Coach [PERSON_NAME] Training Turf" at bounding box center [986, 448] width 112 height 614
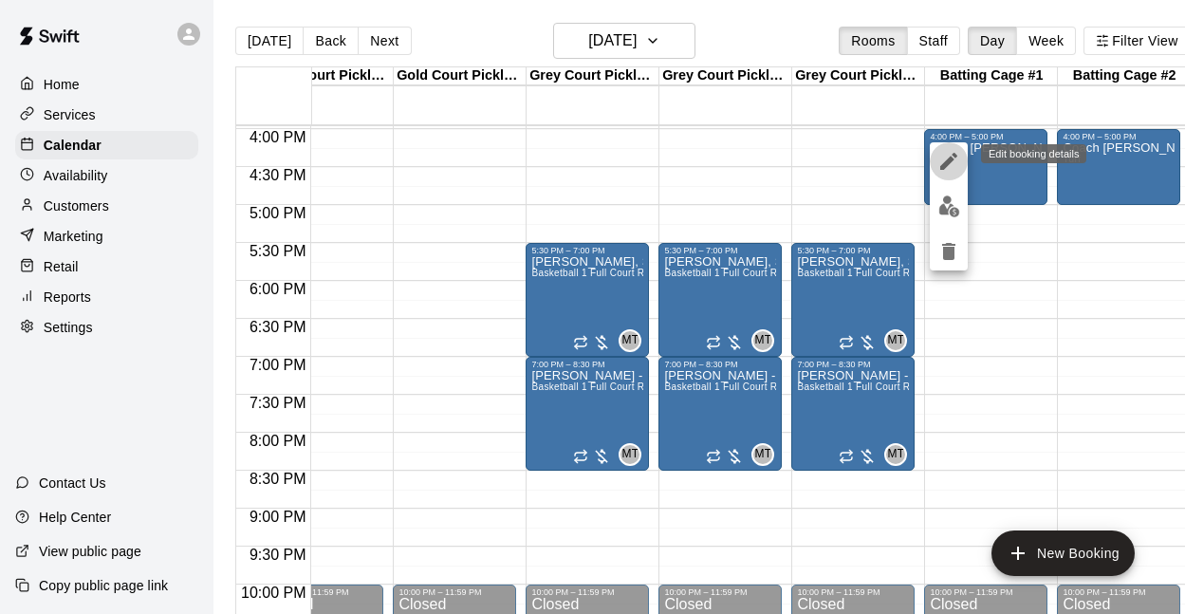
click at [950, 168] on icon "edit" at bounding box center [949, 161] width 23 height 23
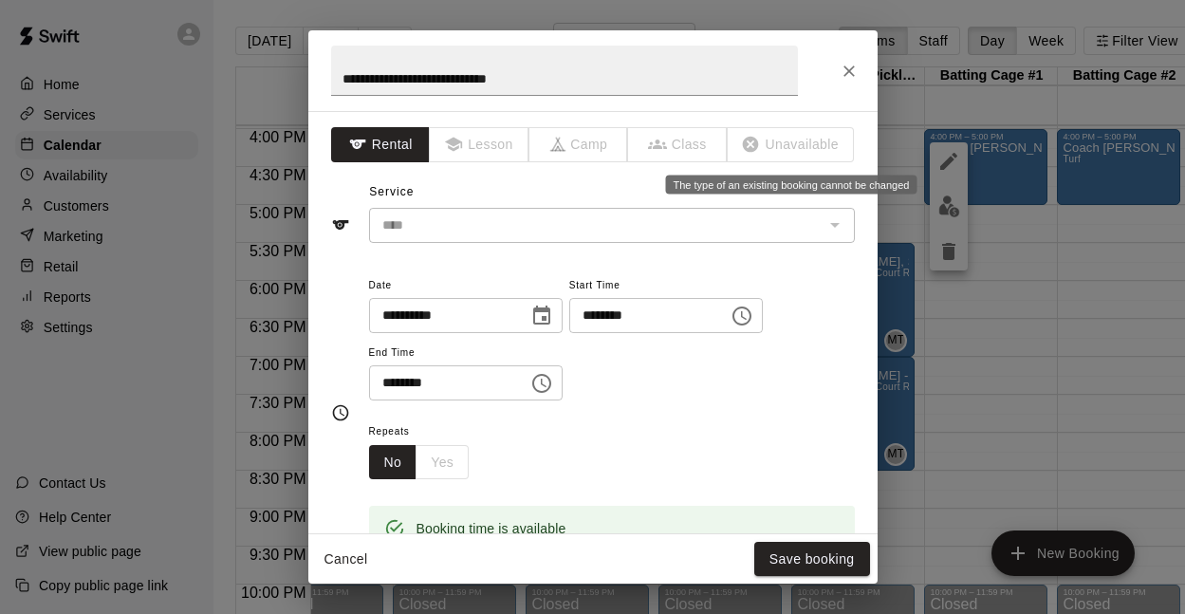
click at [746, 133] on span "Unavailable" at bounding box center [791, 144] width 127 height 35
click at [814, 547] on button "Save booking" at bounding box center [813, 559] width 116 height 35
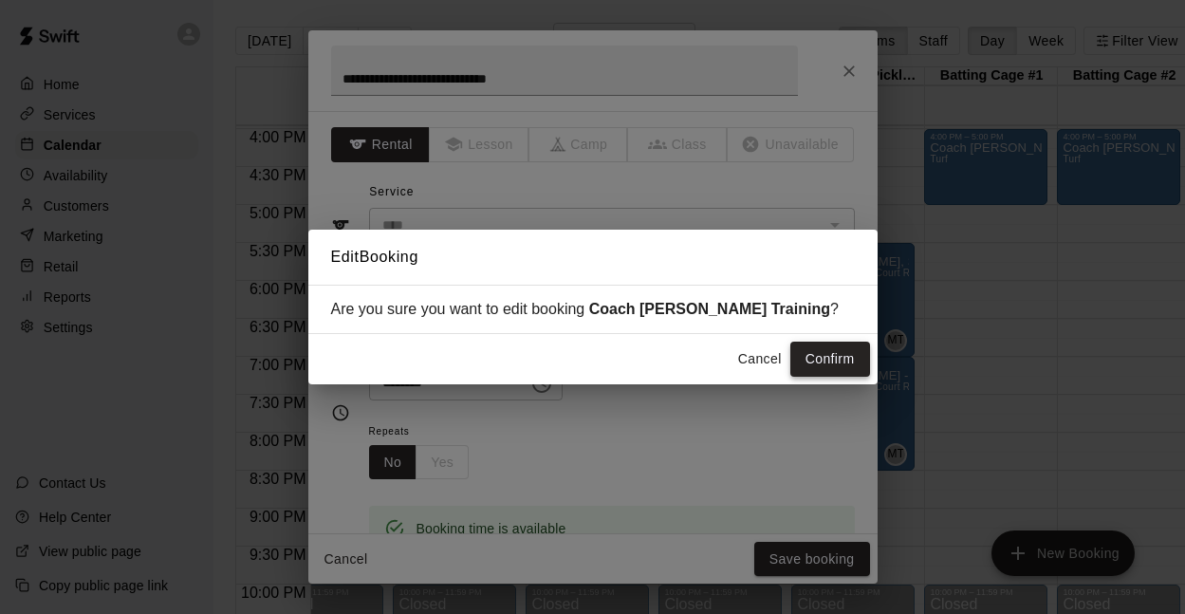
click at [815, 368] on button "Confirm" at bounding box center [831, 359] width 80 height 35
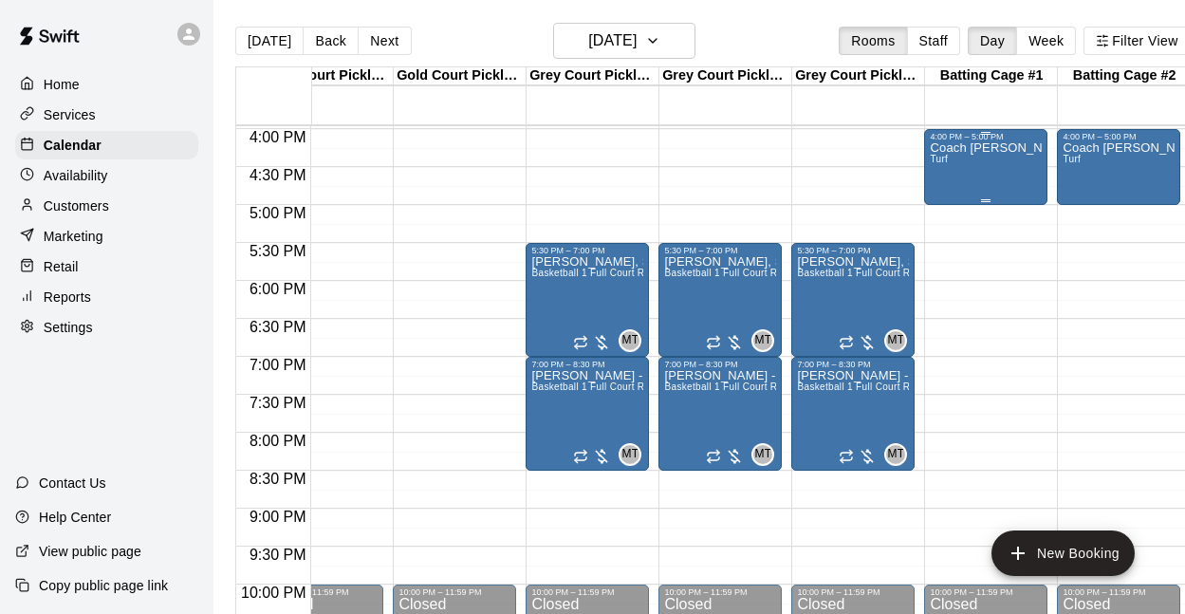
click at [993, 173] on div "Coach [PERSON_NAME] Training Turf" at bounding box center [986, 448] width 112 height 614
click at [946, 242] on icon "delete" at bounding box center [949, 251] width 23 height 23
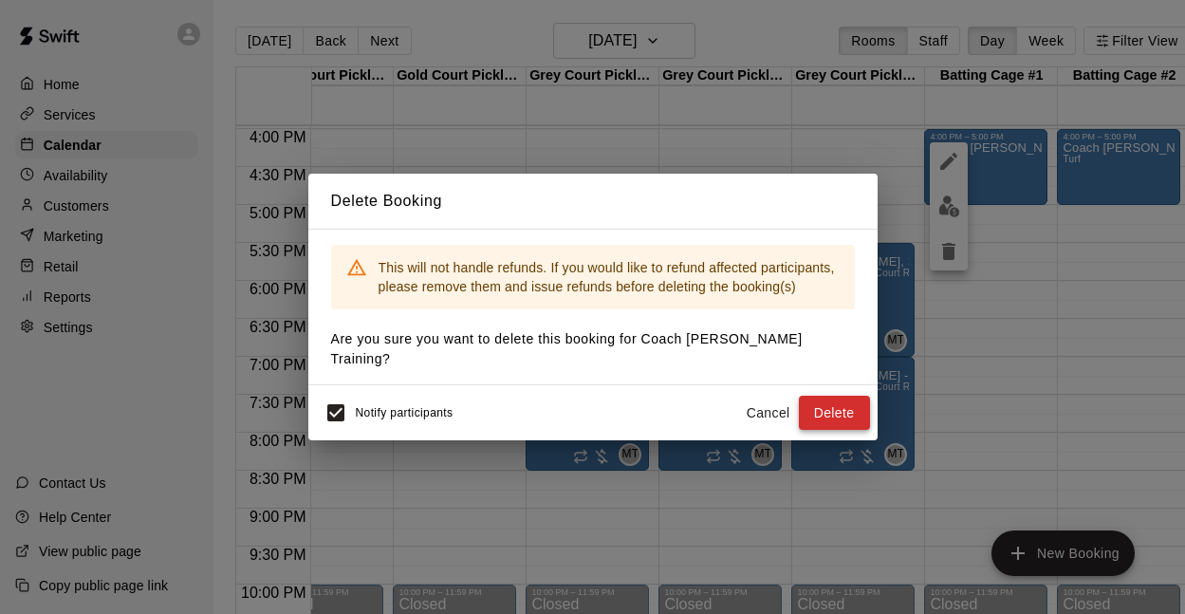
click at [819, 415] on button "Delete" at bounding box center [834, 413] width 71 height 35
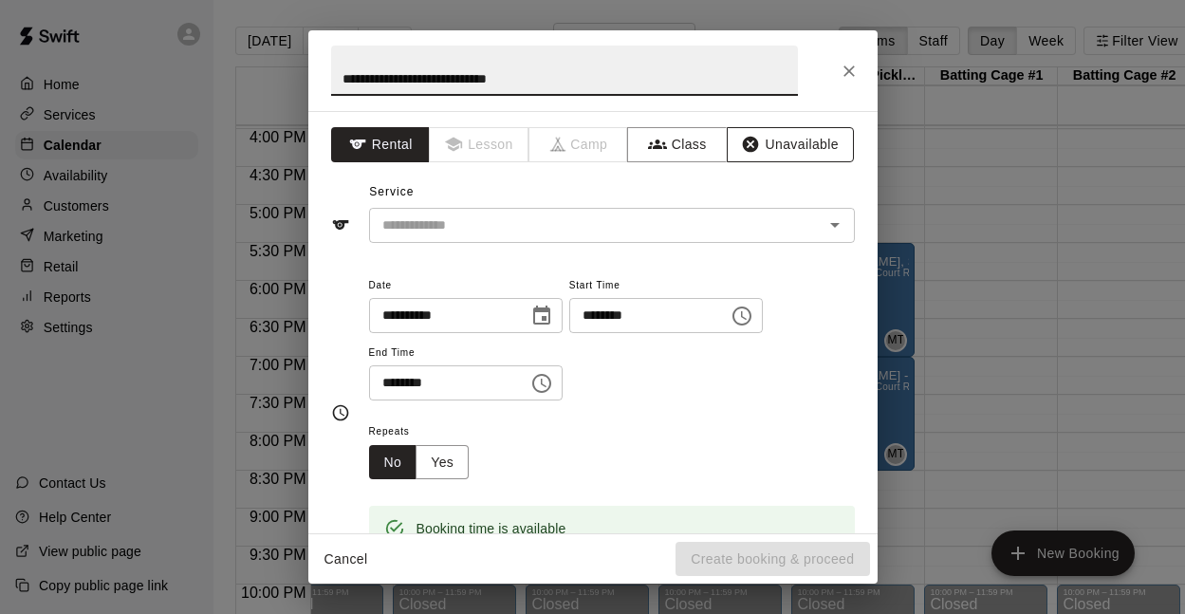
type input "**********"
click at [767, 137] on button "Unavailable" at bounding box center [790, 144] width 127 height 35
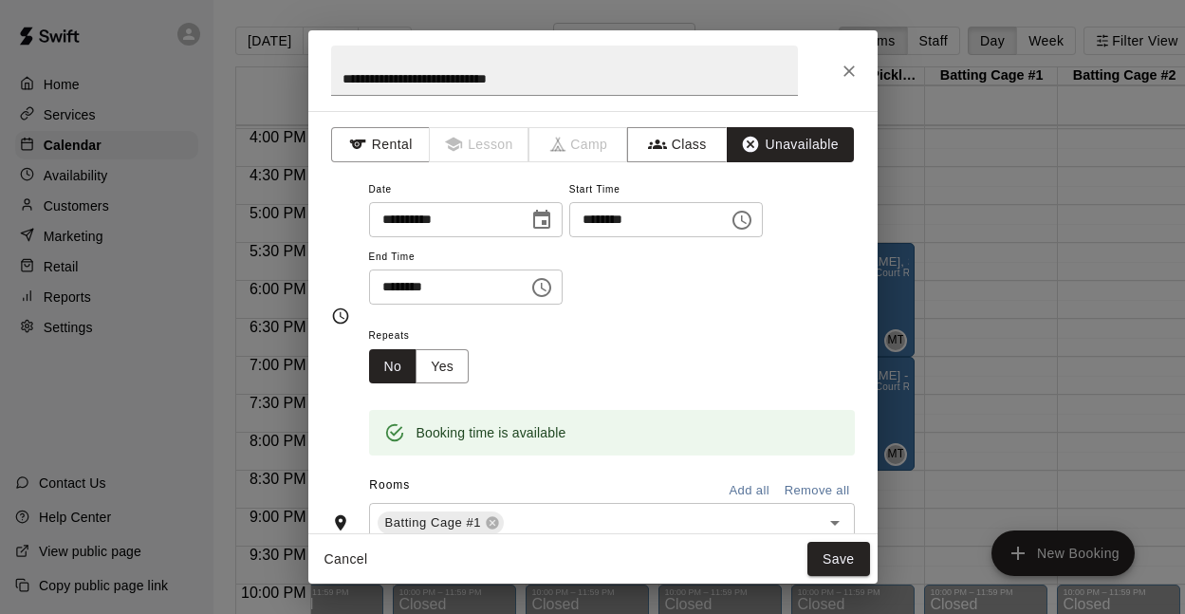
click at [392, 294] on input "********" at bounding box center [442, 287] width 146 height 35
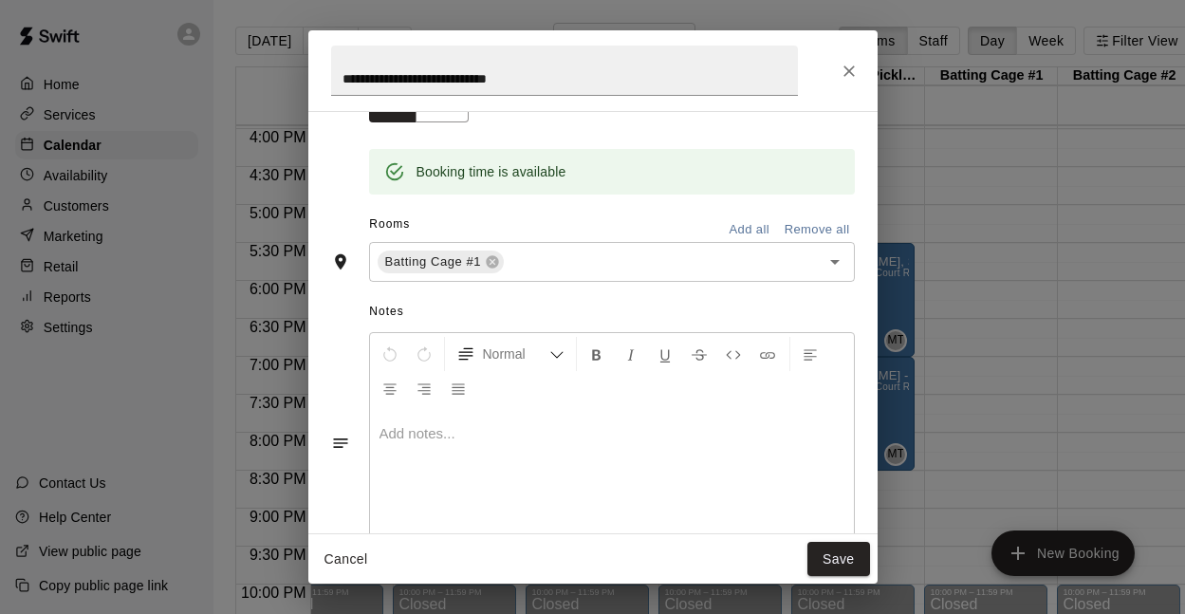
scroll to position [270, 0]
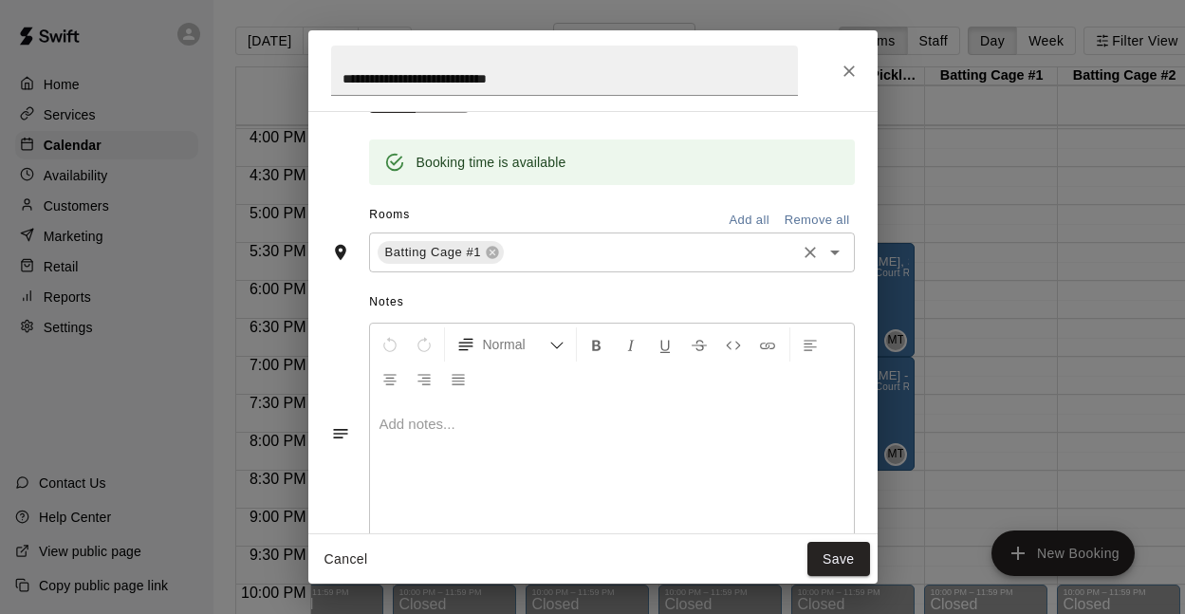
click at [835, 247] on icon "Open" at bounding box center [835, 252] width 23 height 23
type input "********"
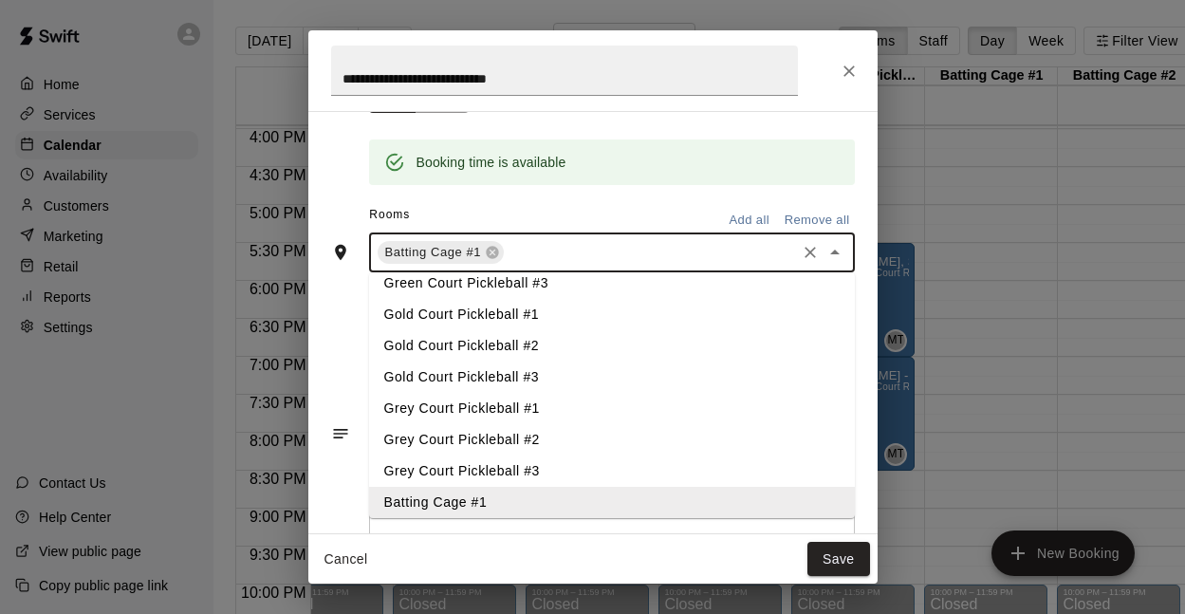
scroll to position [114, 0]
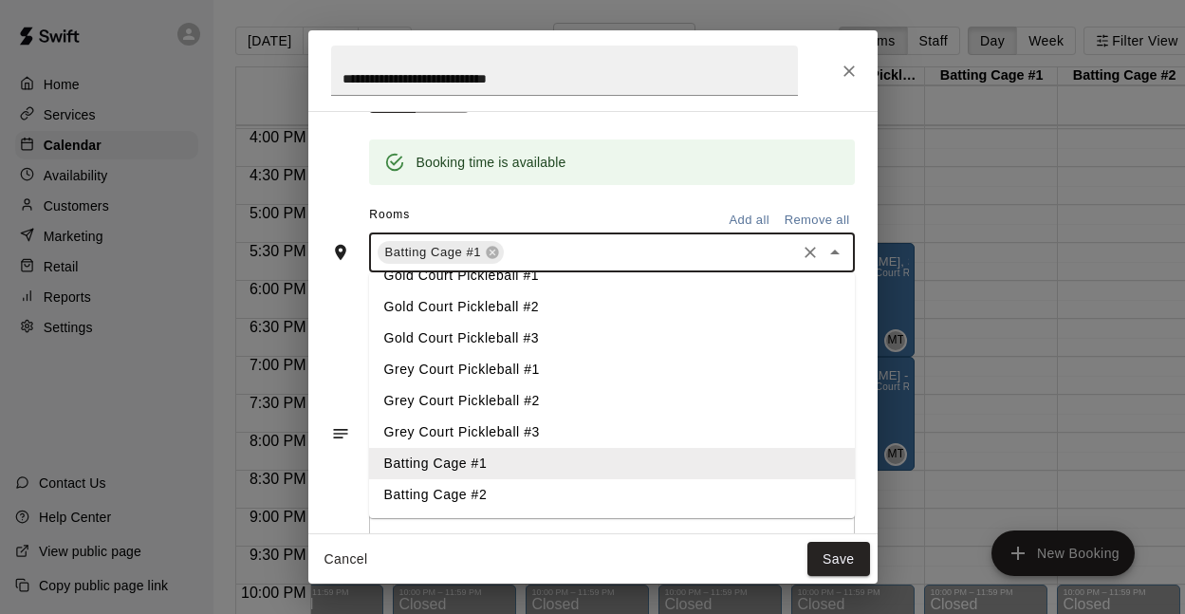
click at [553, 494] on li "Batting Cage #2" at bounding box center [612, 494] width 486 height 31
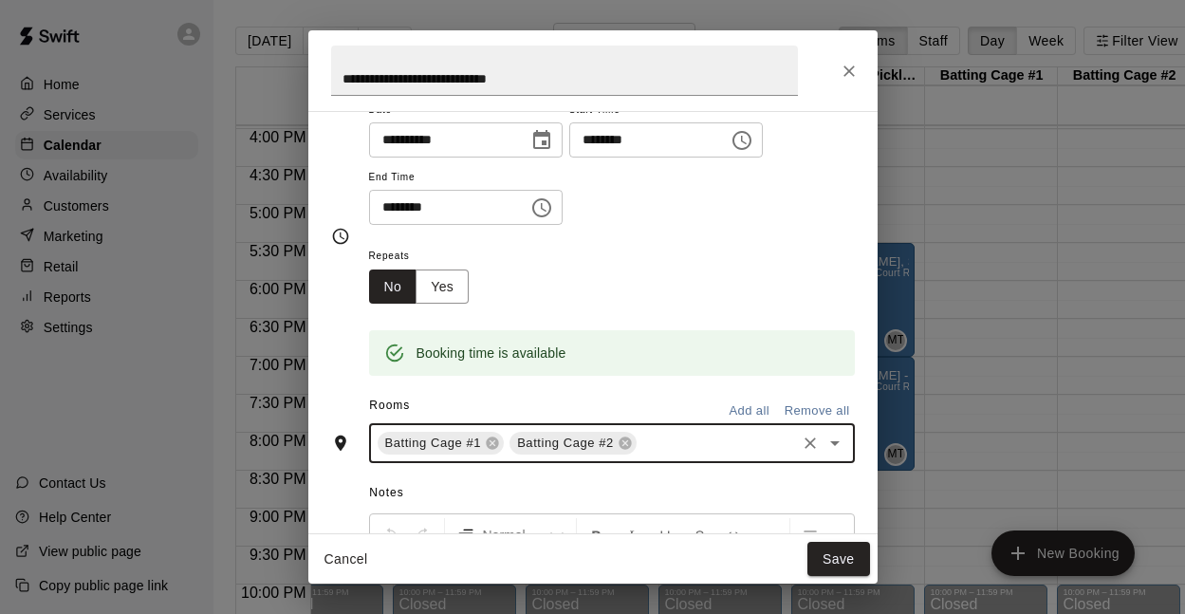
scroll to position [0, 0]
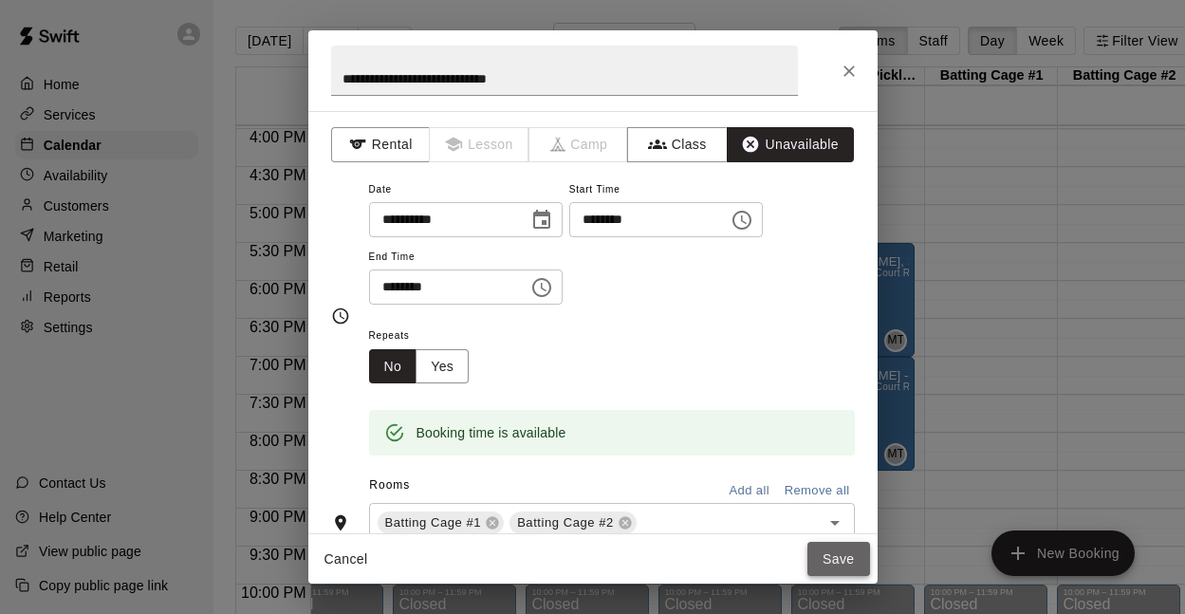
click at [828, 555] on button "Save" at bounding box center [839, 559] width 63 height 35
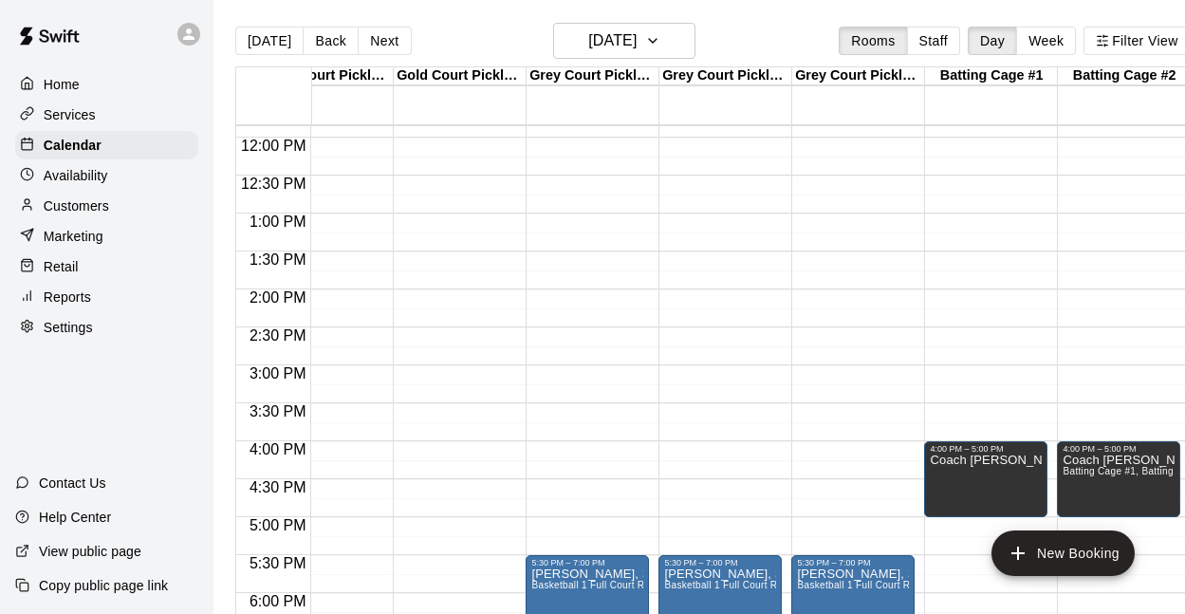
scroll to position [898, 583]
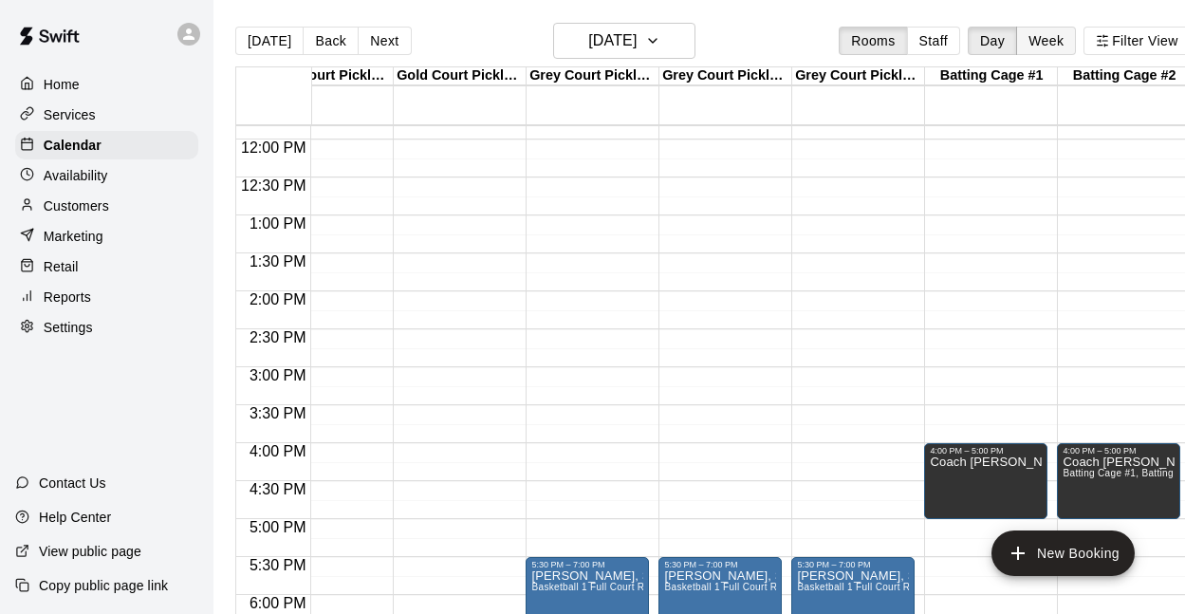
click at [1036, 37] on button "Week" at bounding box center [1046, 41] width 60 height 28
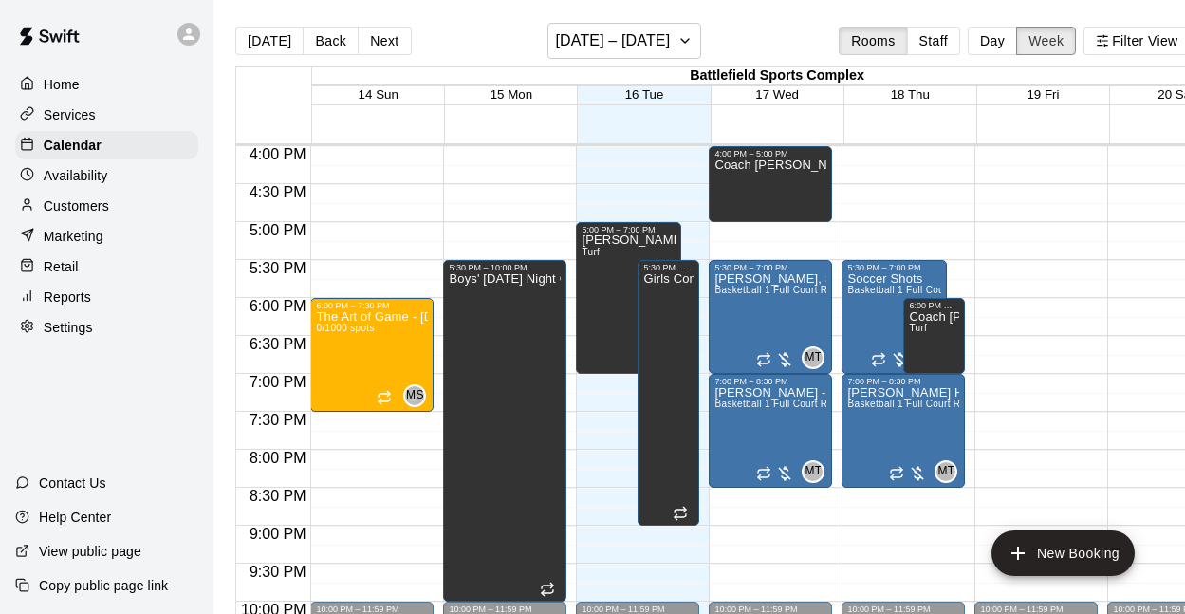
scroll to position [0, 51]
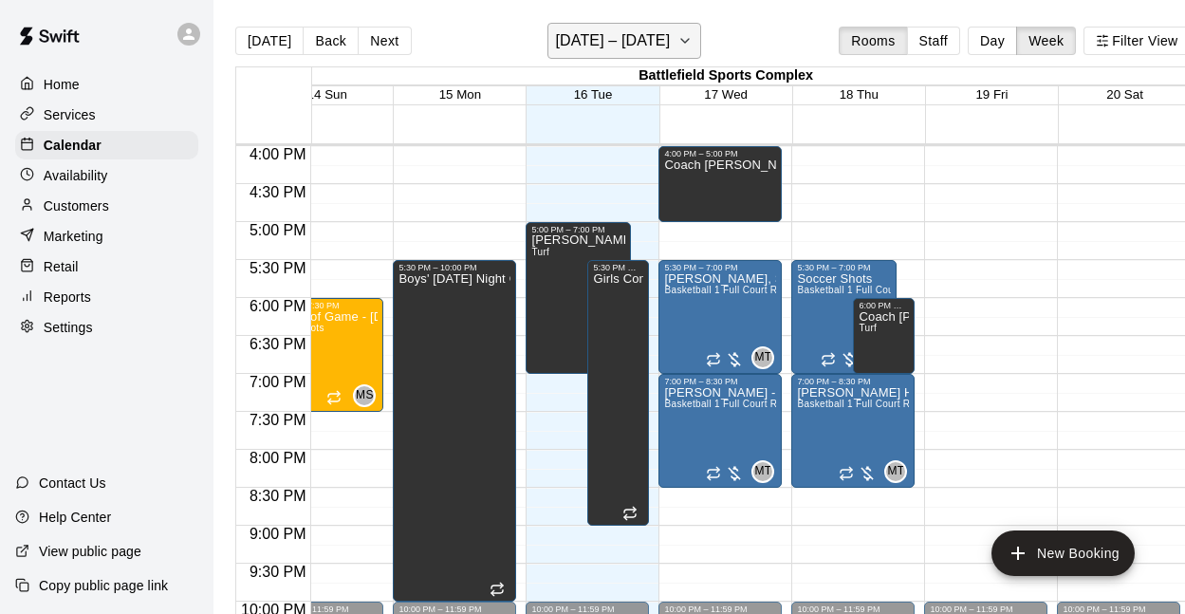
click at [692, 43] on icon "button" at bounding box center [685, 40] width 15 height 23
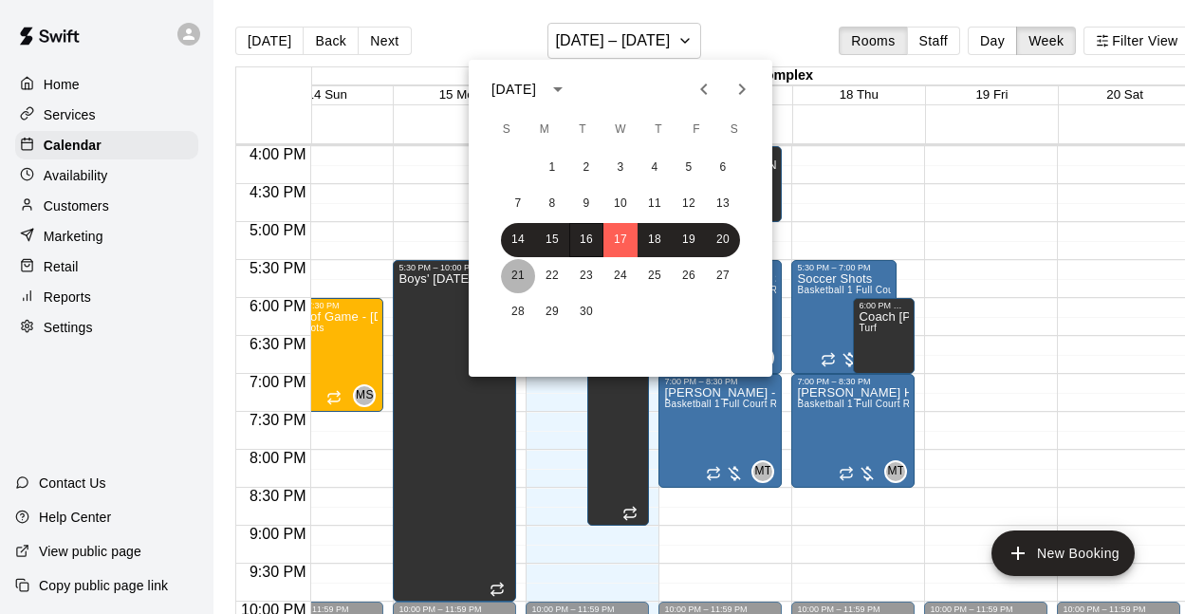
click at [516, 283] on button "21" at bounding box center [518, 276] width 34 height 34
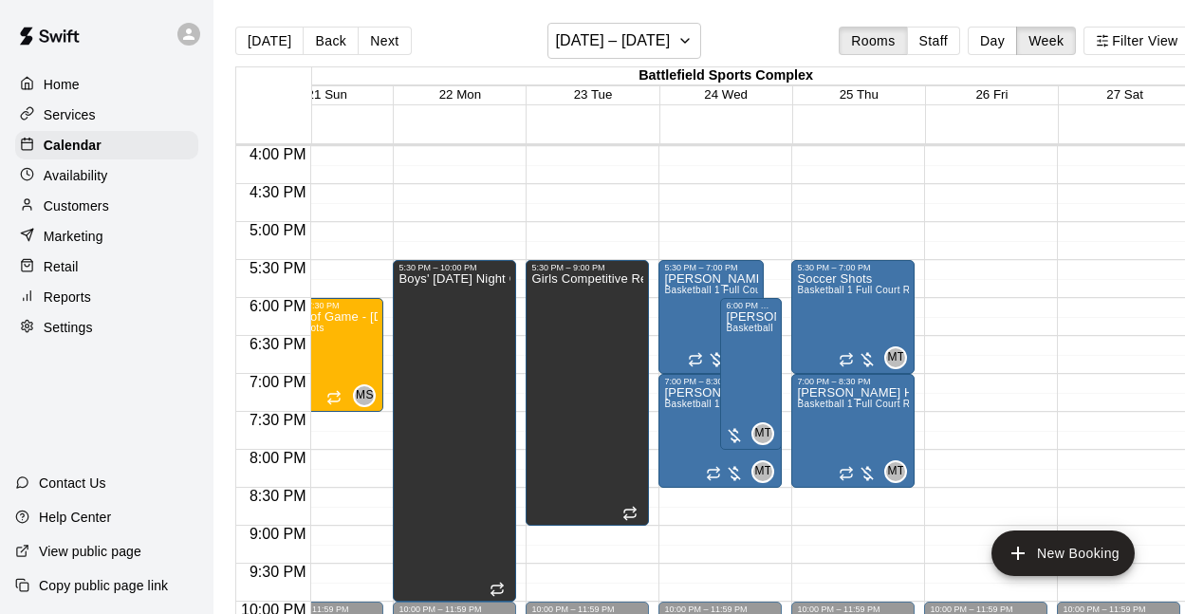
click at [741, 88] on span "24 Wed" at bounding box center [726, 94] width 44 height 14
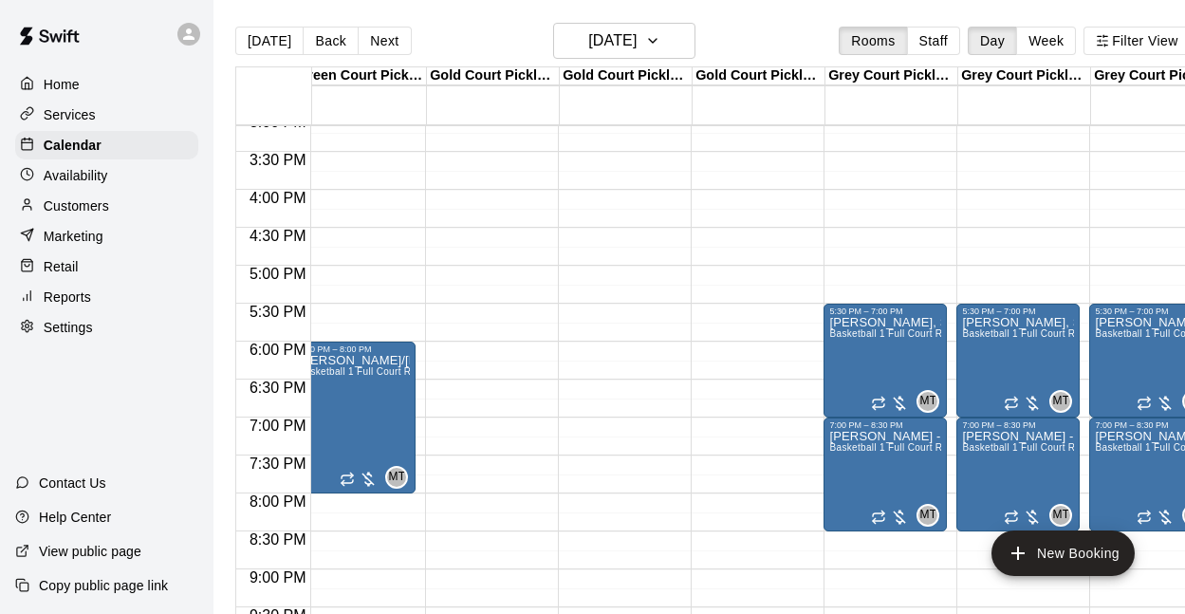
scroll to position [0, 0]
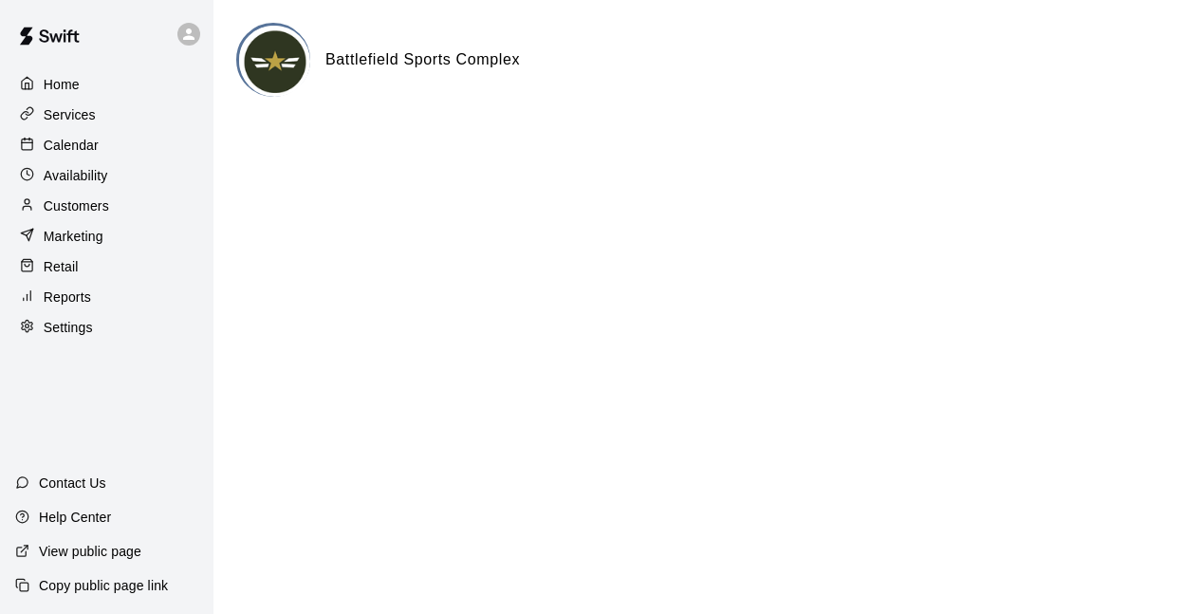
click at [97, 79] on div "Home" at bounding box center [106, 84] width 183 height 28
click at [270, 62] on img at bounding box center [274, 61] width 71 height 71
click at [113, 573] on div "Copy public page link" at bounding box center [107, 586] width 214 height 34
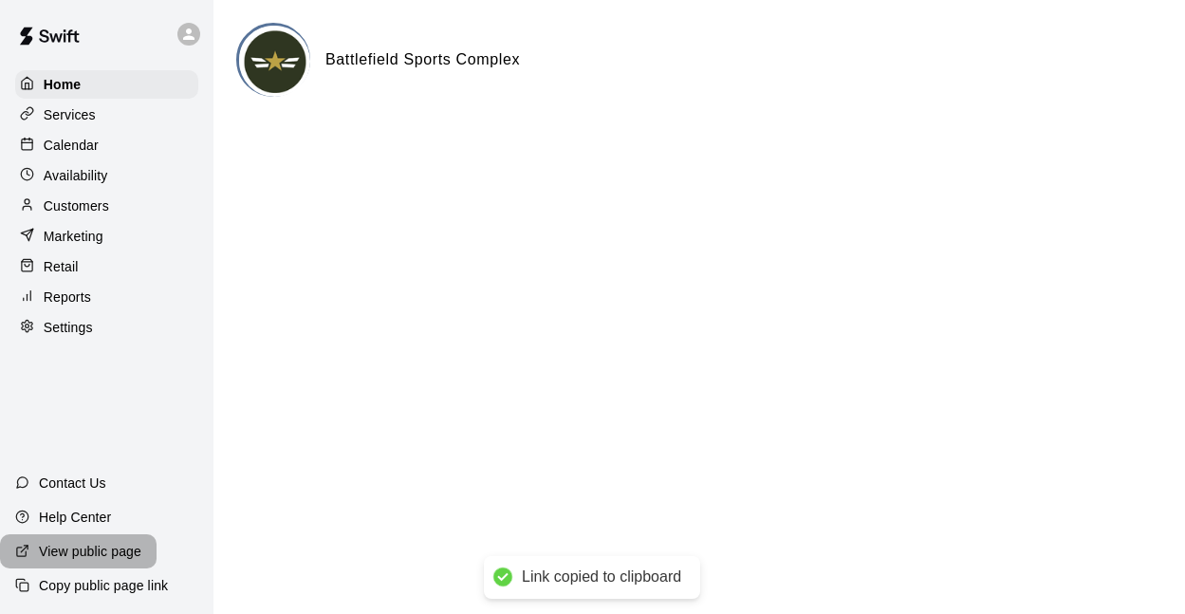
click at [114, 554] on p "View public page" at bounding box center [90, 551] width 103 height 19
